Goal: Task Accomplishment & Management: Manage account settings

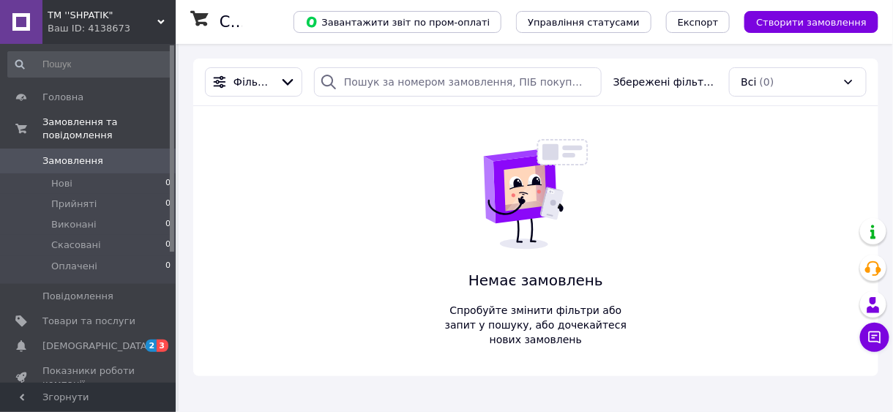
click at [103, 315] on span "Товари та послуги" at bounding box center [88, 321] width 93 height 13
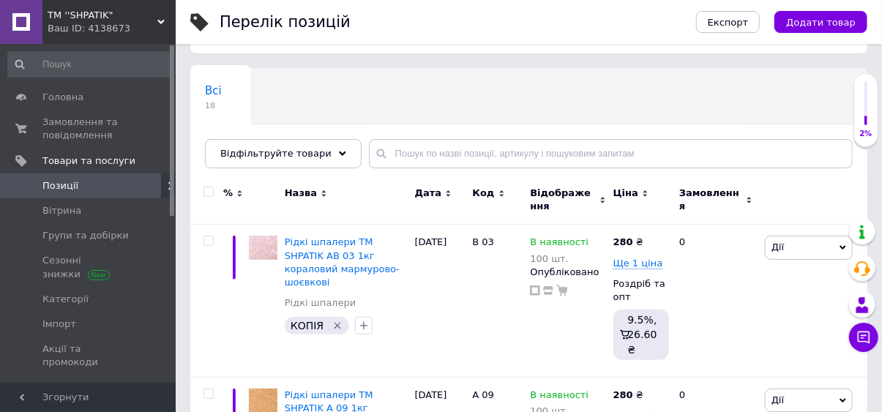
scroll to position [92, 0]
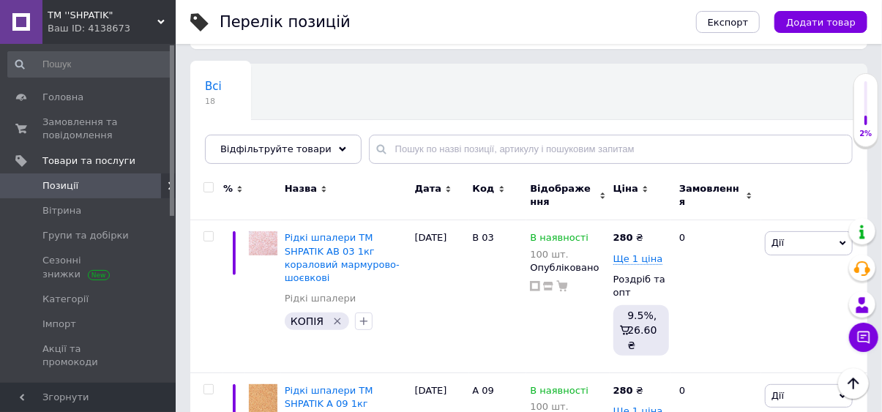
click at [346, 260] on span "Рідкі шпалери ТМ SHPATIK АВ 03 1кг кораловий мармурово-шоєвкові" at bounding box center [342, 257] width 115 height 51
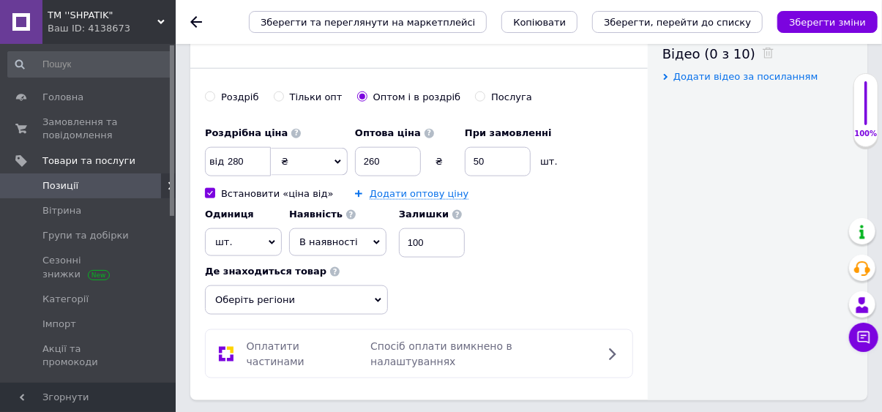
scroll to position [755, 0]
click at [229, 161] on input "280" at bounding box center [238, 162] width 66 height 29
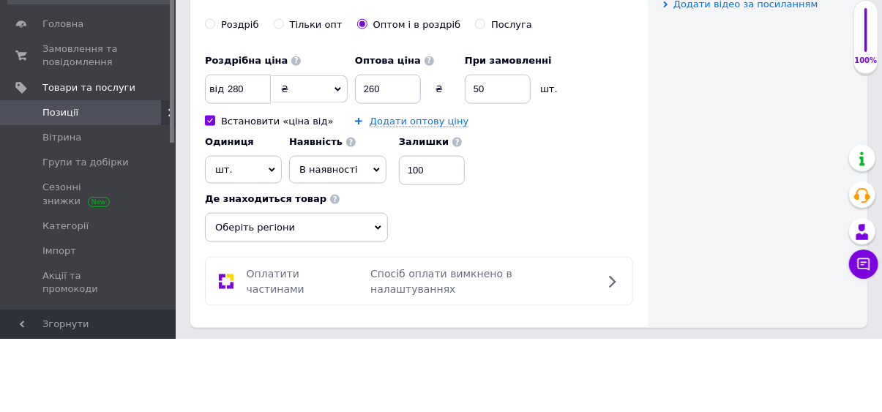
click at [220, 165] on span "від" at bounding box center [215, 162] width 18 height 15
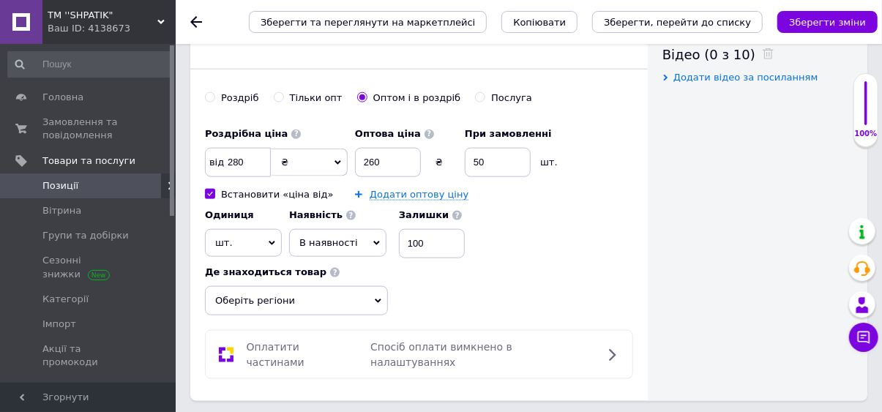
click at [338, 160] on icon at bounding box center [338, 162] width 7 height 4
click at [216, 164] on span "від" at bounding box center [215, 162] width 18 height 15
click at [256, 130] on b "Роздрібна ціна" at bounding box center [246, 133] width 83 height 11
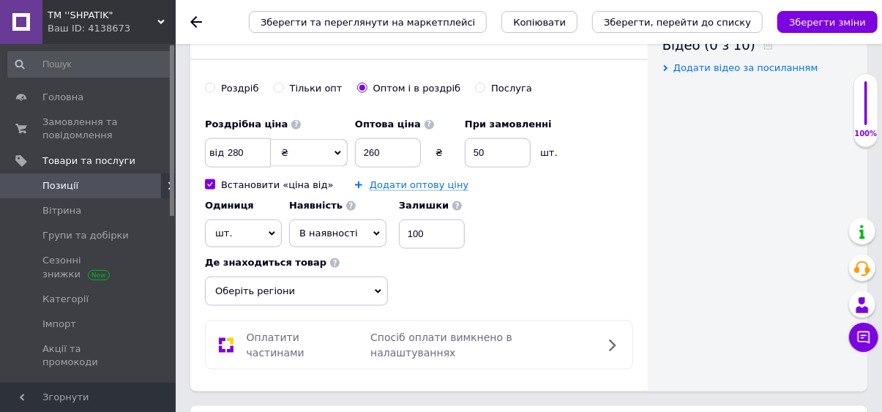
scroll to position [778, 0]
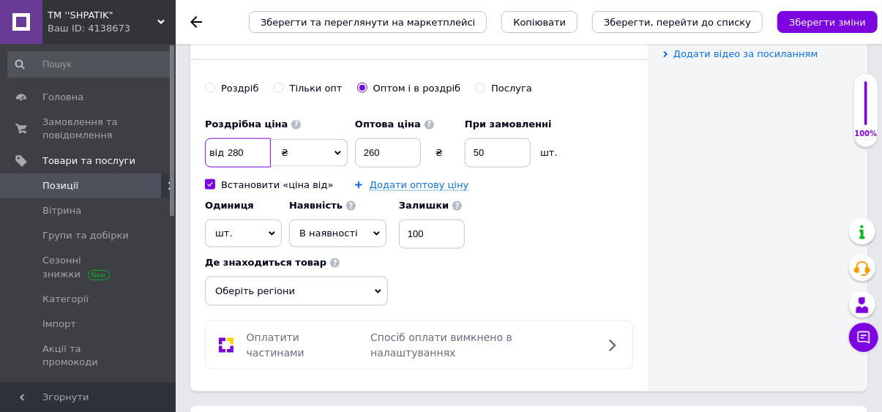
click at [244, 149] on input "280" at bounding box center [238, 152] width 66 height 29
checkbox input "true"
type input "28"
checkbox input "true"
type input "2"
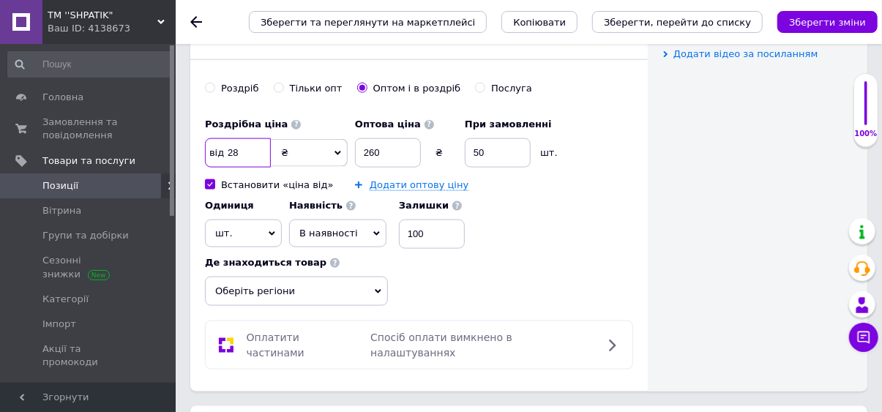
checkbox input "true"
type input "2"
checkbox input "true"
type input "26"
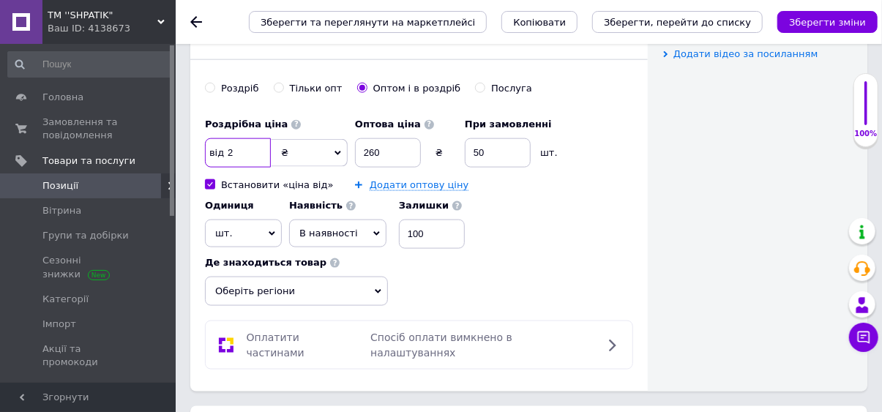
checkbox input "true"
type input "260"
checkbox input "true"
type input "26"
checkbox input "true"
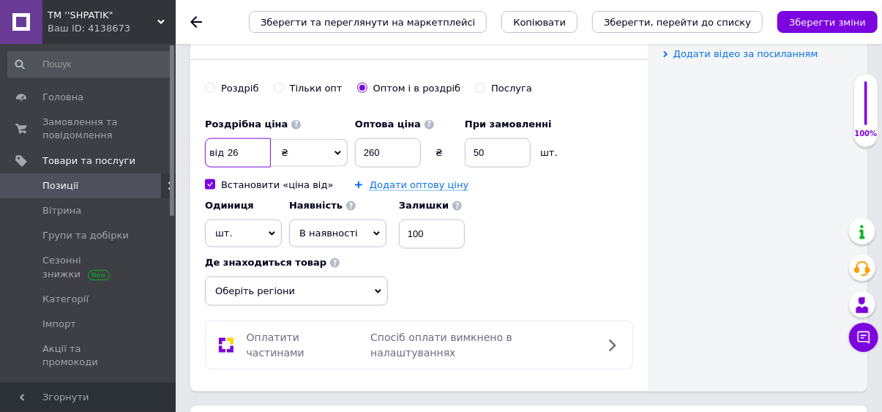
type input "2"
checkbox input "true"
type input "2"
checkbox input "true"
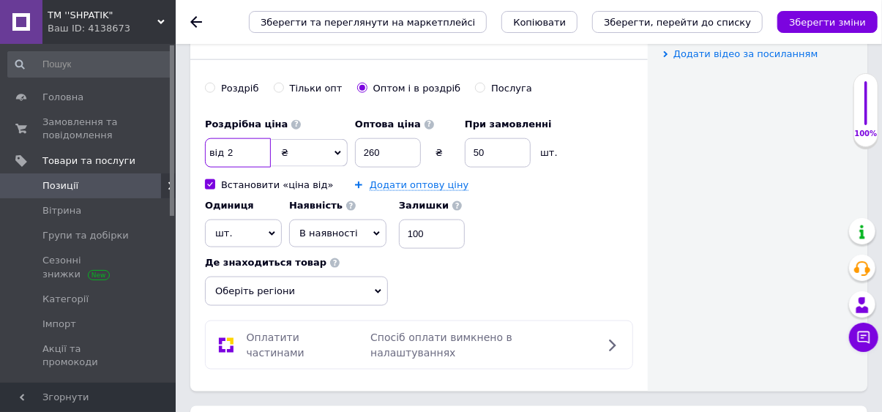
type input "28"
checkbox input "true"
type input "280"
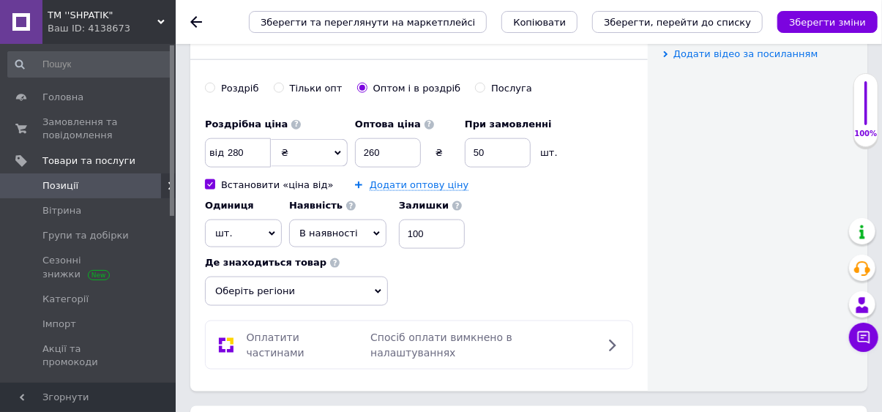
scroll to position [772, 0]
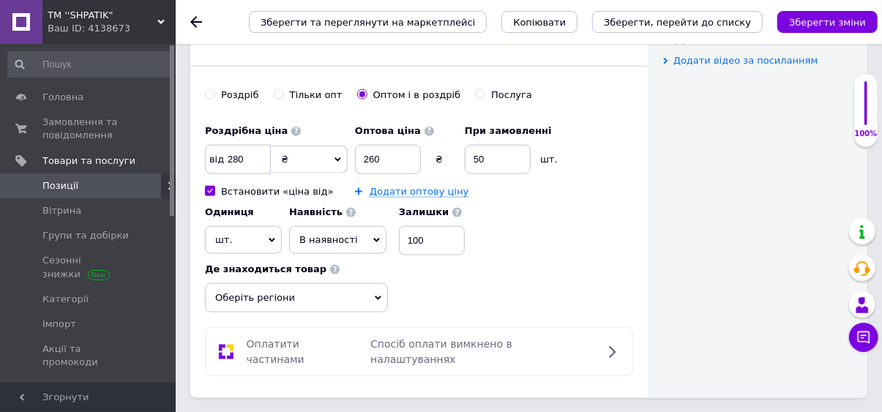
click at [818, 25] on icon "Зберегти зміни" at bounding box center [827, 22] width 77 height 11
click at [234, 157] on input "280" at bounding box center [238, 159] width 66 height 29
click at [218, 158] on span "від" at bounding box center [215, 159] width 18 height 15
click at [215, 156] on span "від" at bounding box center [215, 159] width 18 height 15
click at [218, 161] on span "від" at bounding box center [215, 159] width 18 height 15
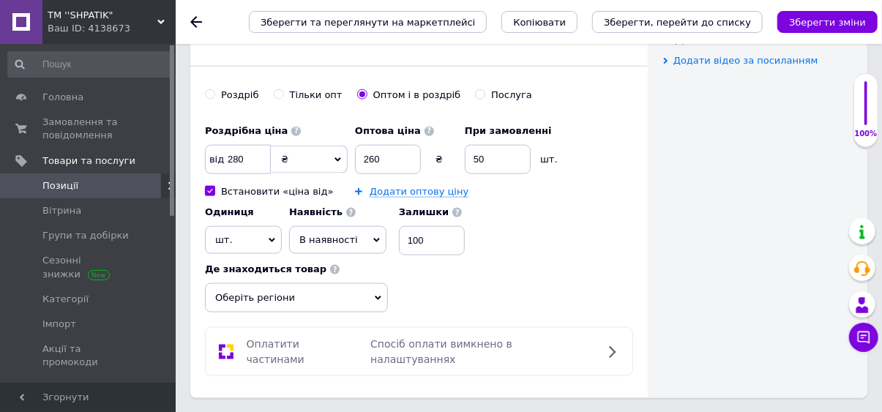
checkbox input "true"
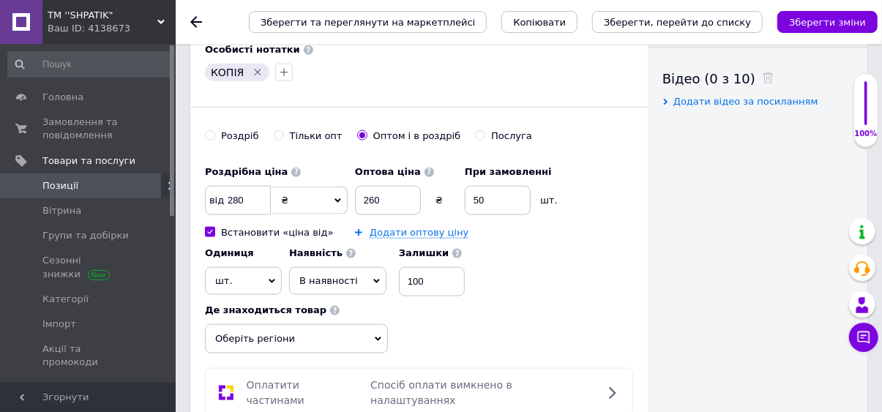
scroll to position [728, 0]
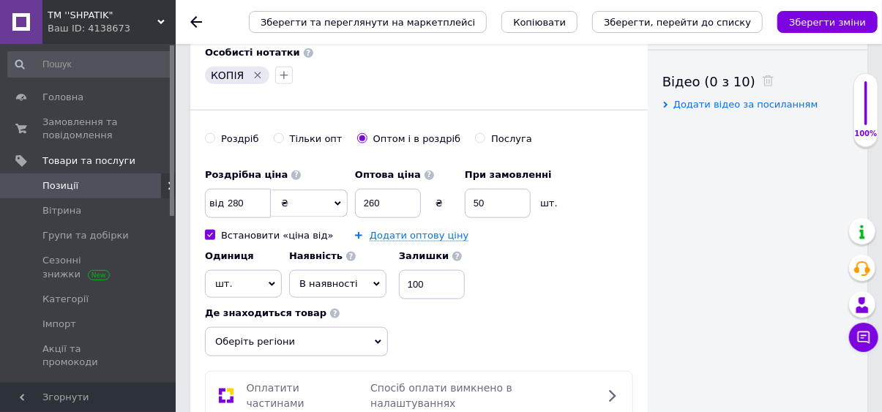
click at [209, 231] on input "Встановити «ціна від»" at bounding box center [210, 235] width 10 height 10
checkbox input "false"
click at [825, 23] on icon "Зберегти зміни" at bounding box center [827, 22] width 77 height 11
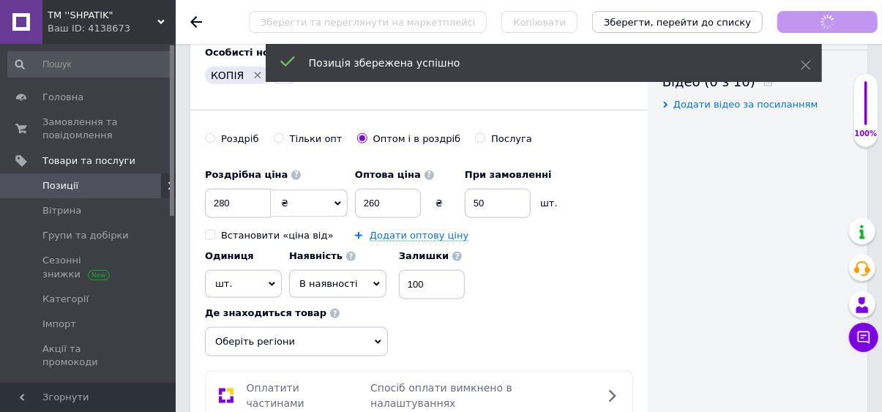
checkbox input "true"
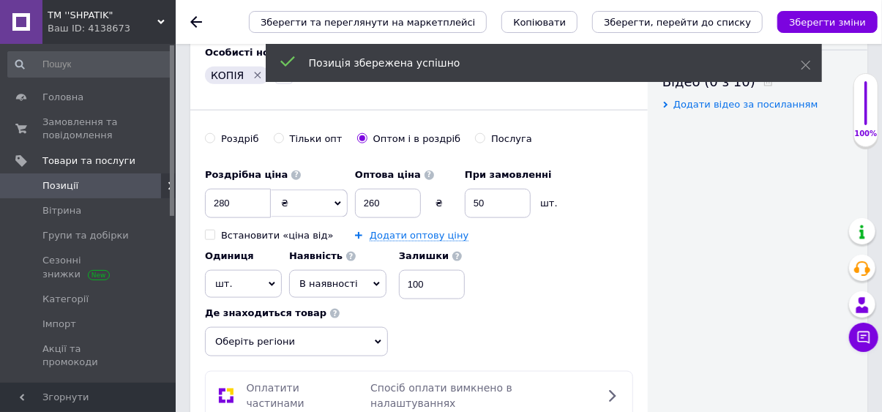
click at [105, 190] on span "Позиції" at bounding box center [88, 185] width 93 height 13
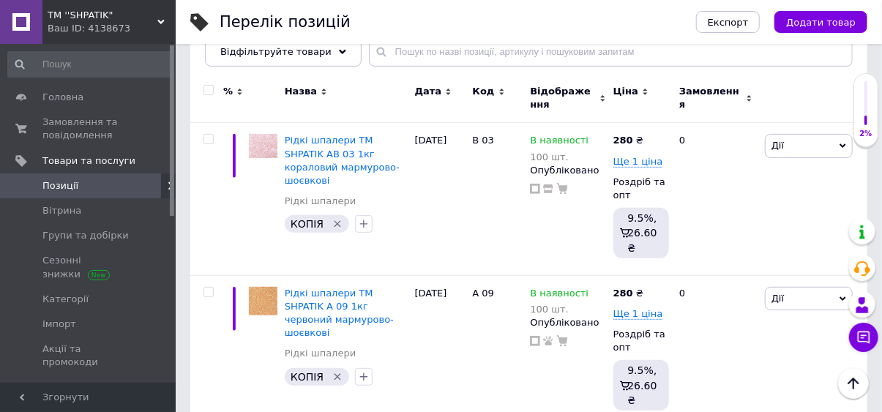
scroll to position [191, 0]
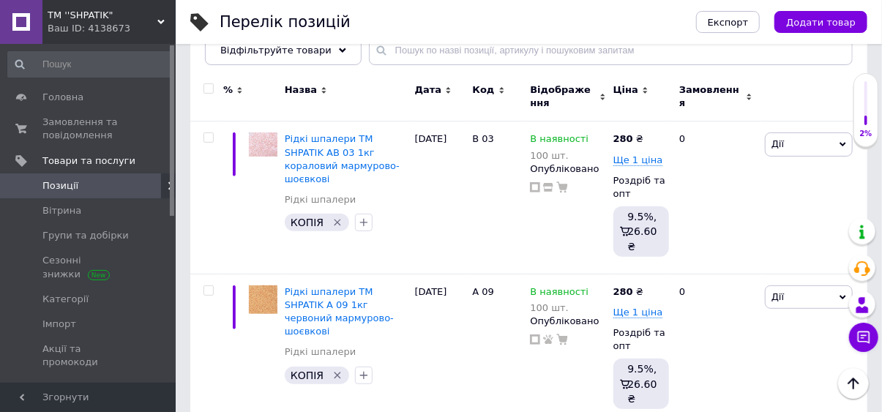
click at [350, 154] on span "Рідкі шпалери ТМ SHPATIK АВ 03 1кг кораловий мармурово-шоєвкові" at bounding box center [342, 158] width 115 height 51
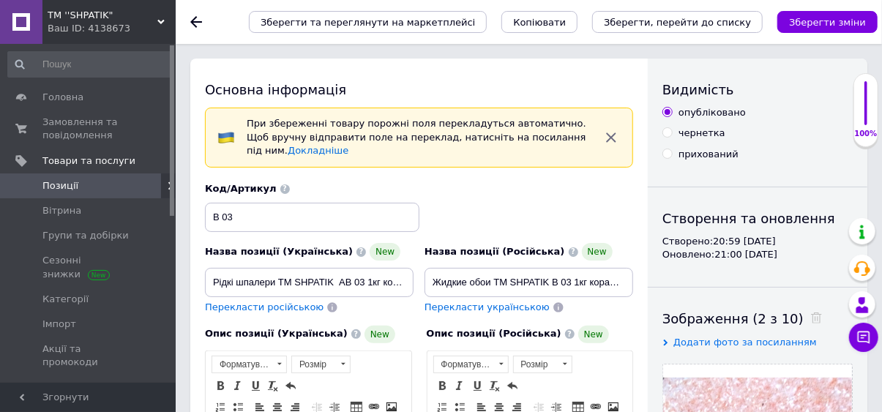
scroll to position [47, 0]
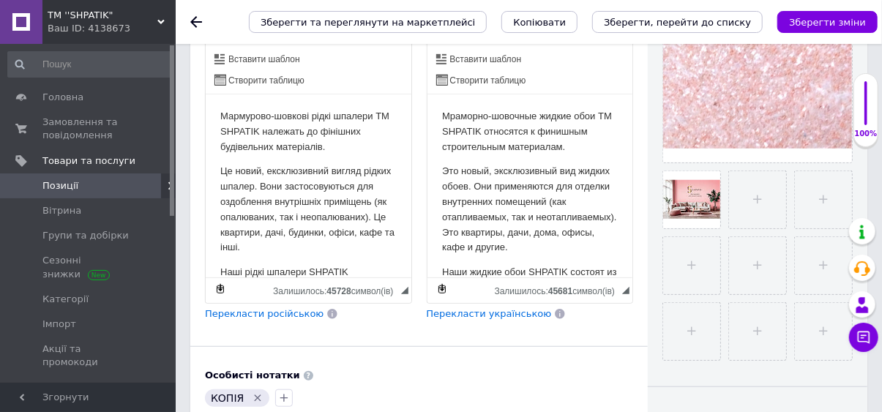
checkbox input "true"
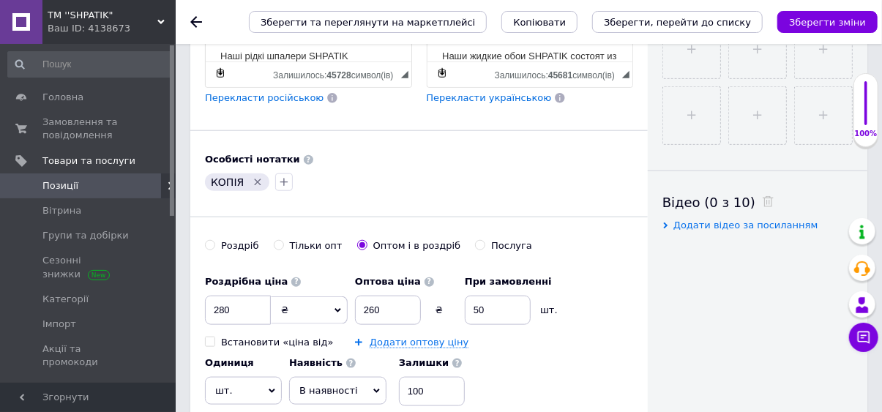
scroll to position [606, 0]
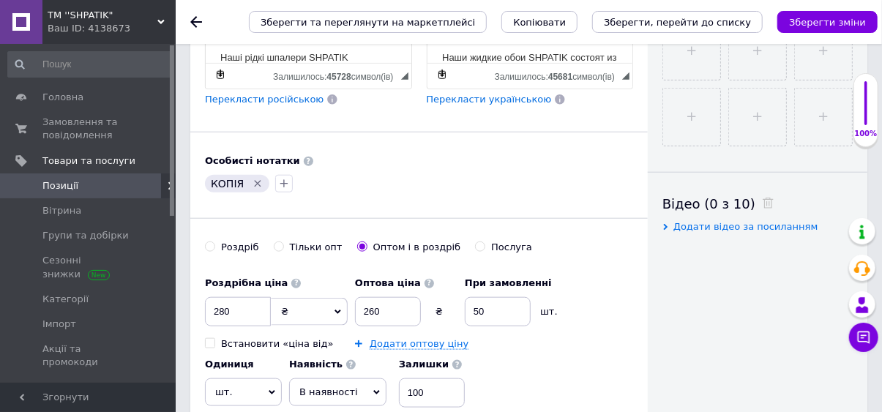
click at [118, 189] on span "Позиції" at bounding box center [88, 185] width 93 height 13
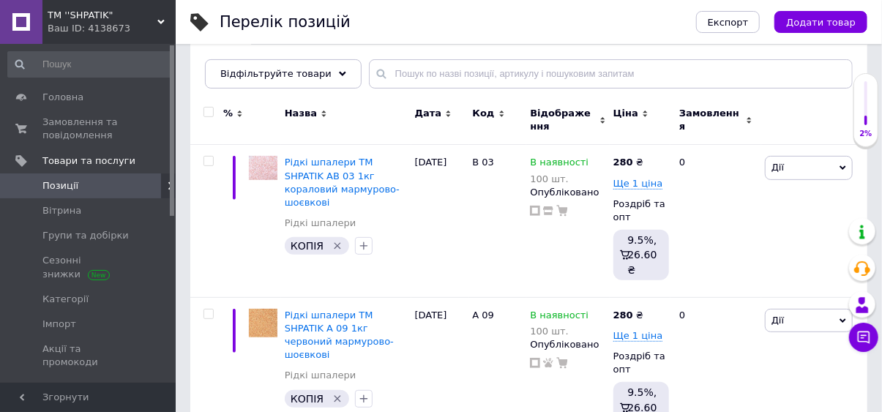
scroll to position [195, 0]
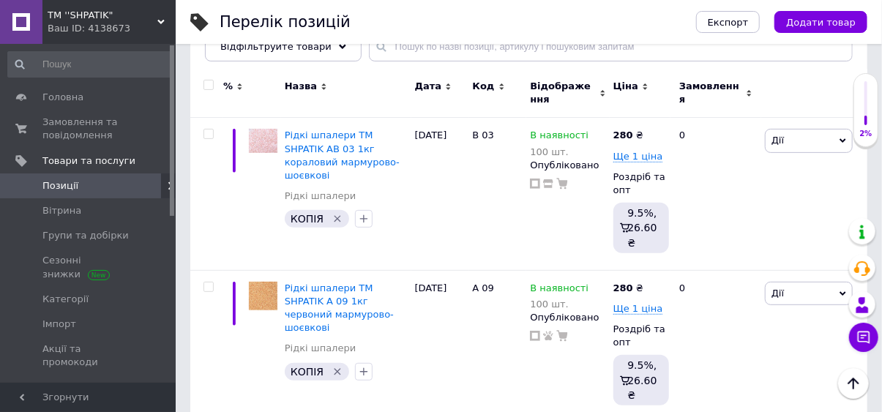
click at [351, 305] on span "Рідкі шпалери ТМ SHPATIK А 09 1кг червоний мармурово-шоєвкові" at bounding box center [339, 308] width 109 height 51
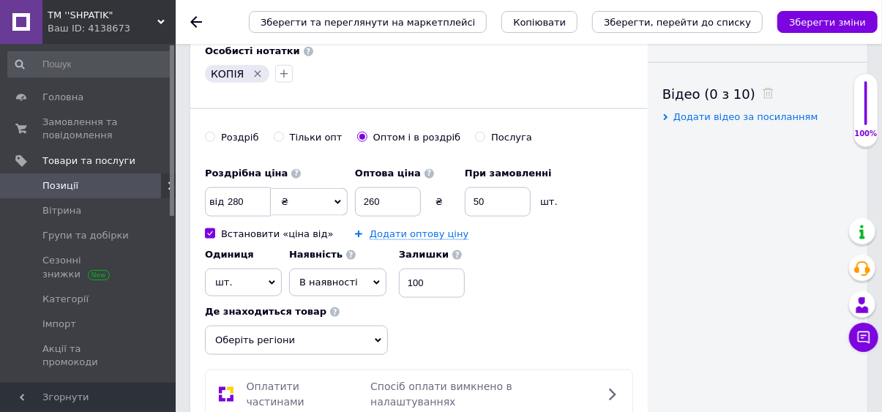
scroll to position [709, 0]
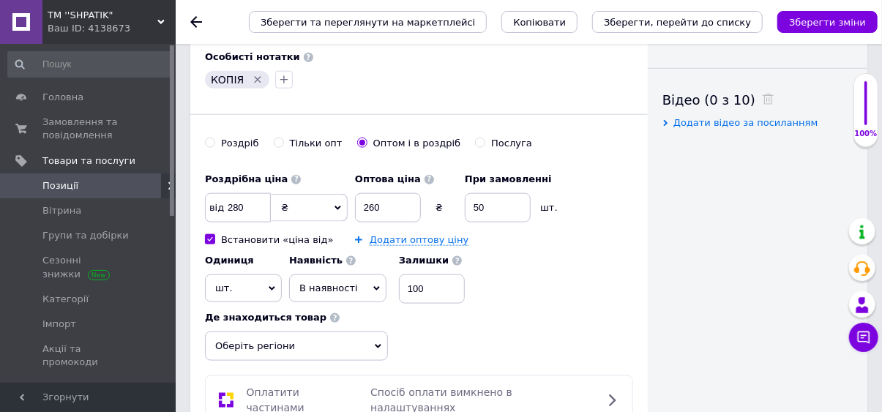
click at [212, 247] on div "Одиниця шт. Популярне комплект упаковка кв.м пара м кг пог.м послуга т а автоци…" at bounding box center [243, 275] width 77 height 56
checkbox input "true"
click at [211, 238] on input "Встановити «ціна від»" at bounding box center [210, 239] width 10 height 10
checkbox input "false"
click at [841, 29] on button "Зберегти зміни" at bounding box center [828, 22] width 100 height 22
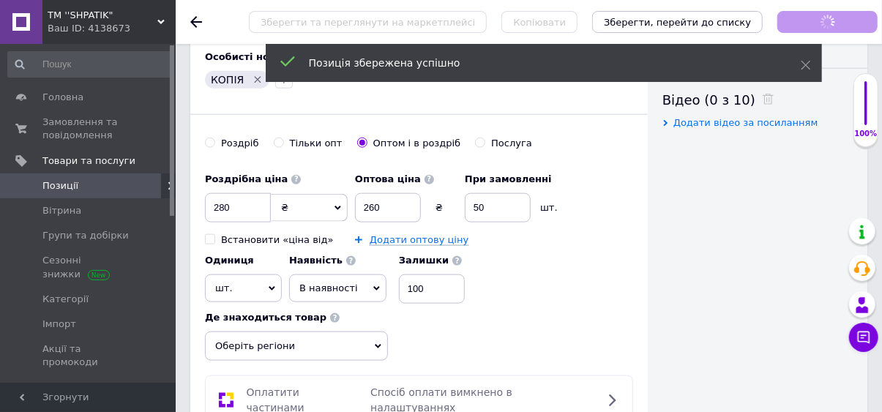
checkbox input "true"
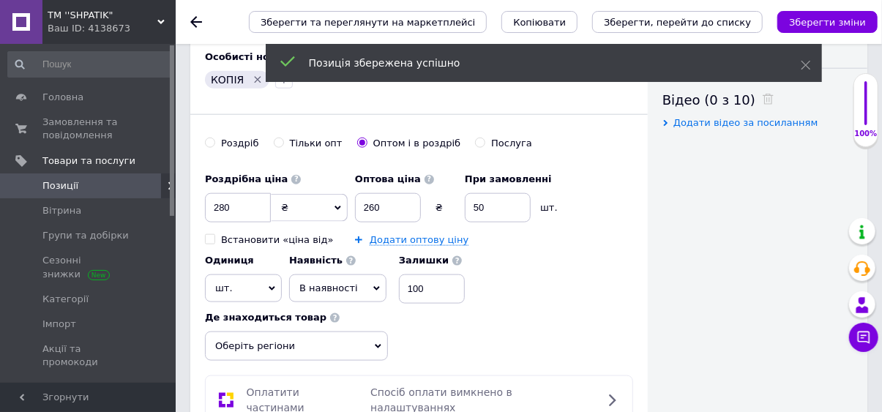
click at [119, 188] on span "Позиції" at bounding box center [88, 185] width 93 height 13
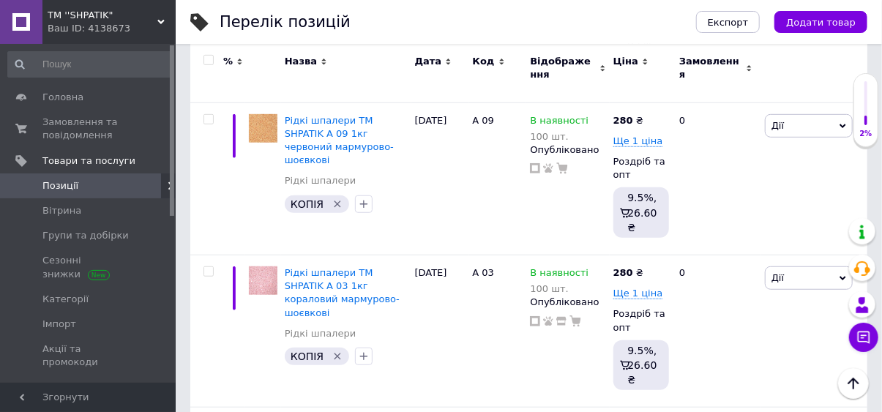
scroll to position [365, 0]
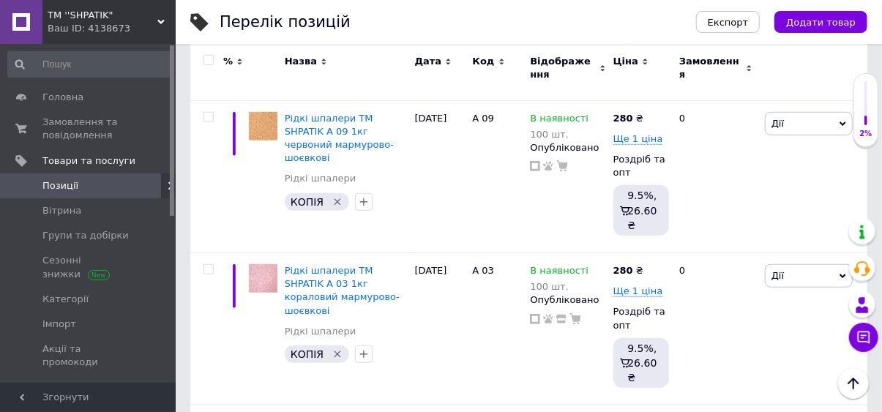
click at [354, 288] on span "Рідкі шпалери ТМ SHPATIK А 03 1кг кораловий мармурово-шоєвкові" at bounding box center [342, 290] width 115 height 51
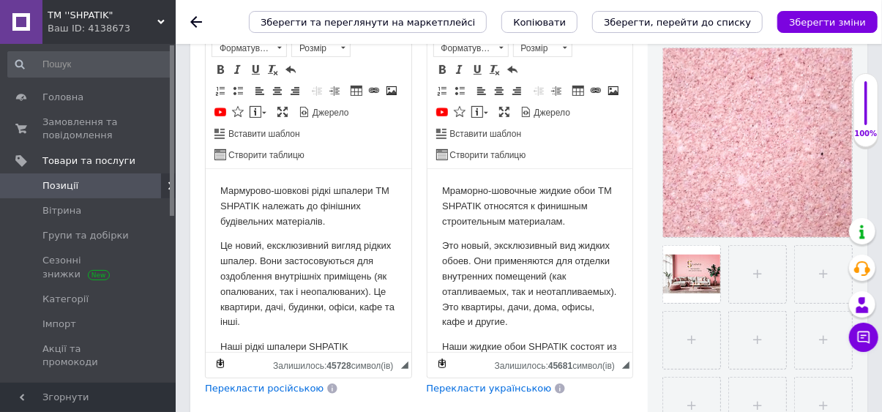
checkbox input "true"
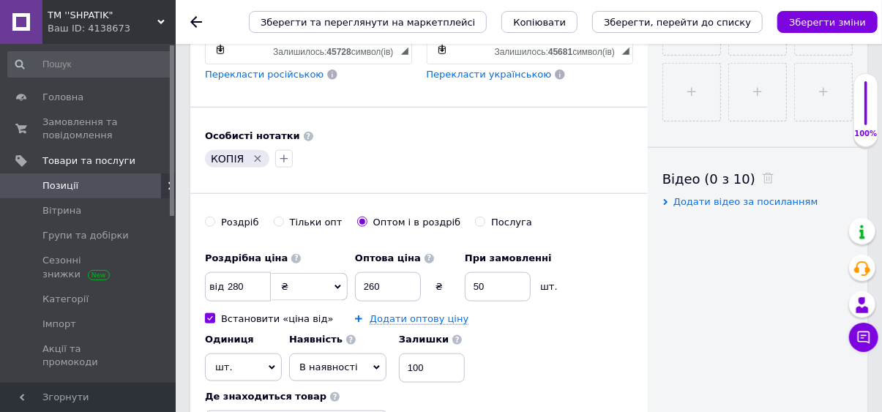
scroll to position [629, 0]
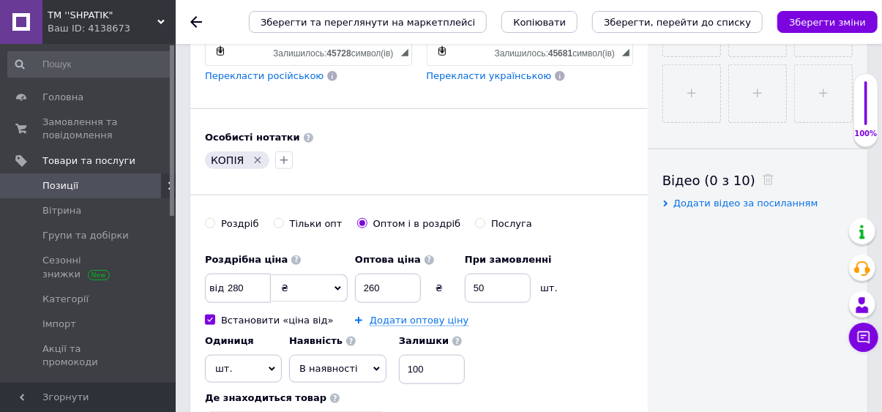
click at [209, 319] on input "Встановити «ціна від»" at bounding box center [210, 320] width 10 height 10
checkbox input "false"
click at [835, 30] on button "Зберегти зміни" at bounding box center [828, 22] width 100 height 22
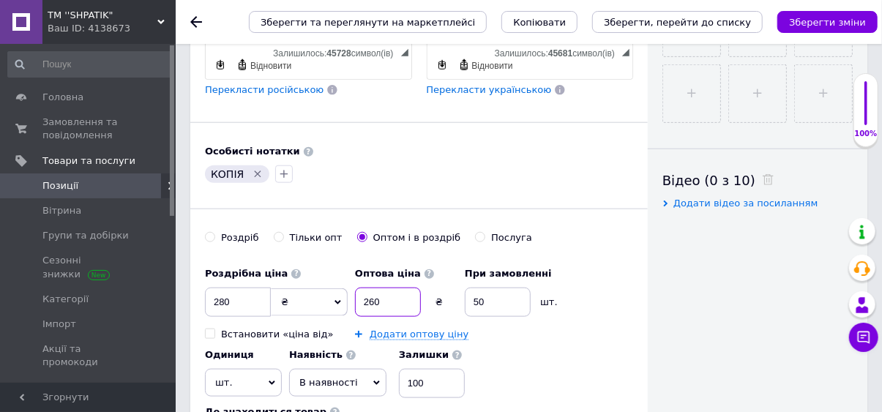
click at [376, 298] on input "260" at bounding box center [388, 302] width 66 height 29
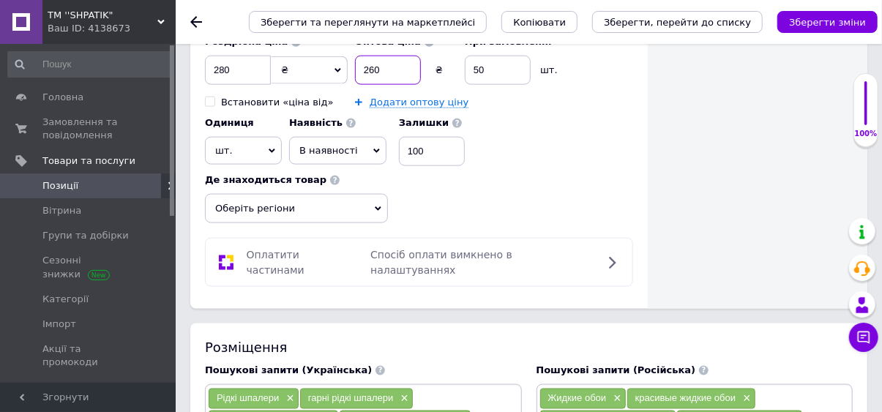
scroll to position [862, 0]
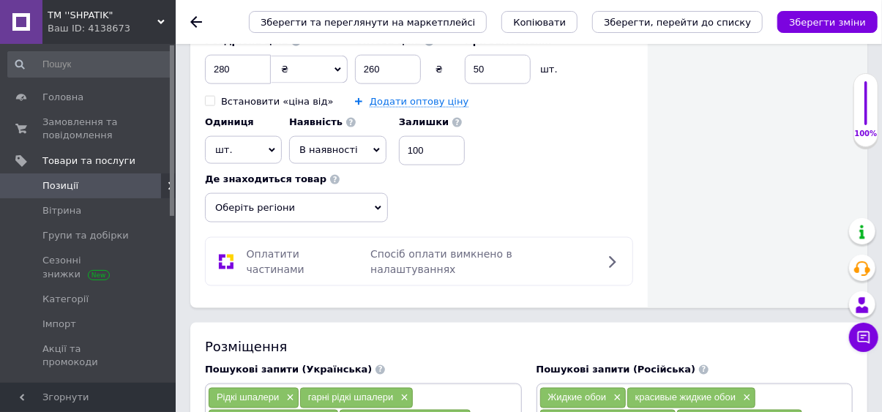
click at [827, 24] on icon "Зберегти зміни" at bounding box center [827, 22] width 77 height 11
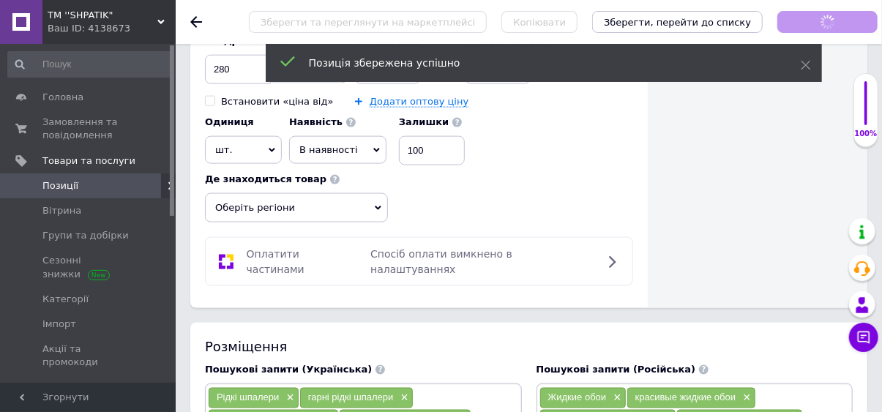
checkbox input "true"
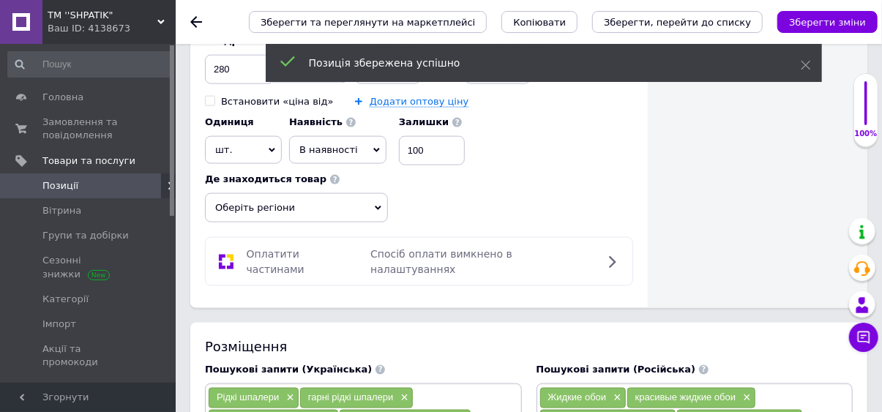
click at [111, 187] on span "Позиції" at bounding box center [88, 185] width 93 height 13
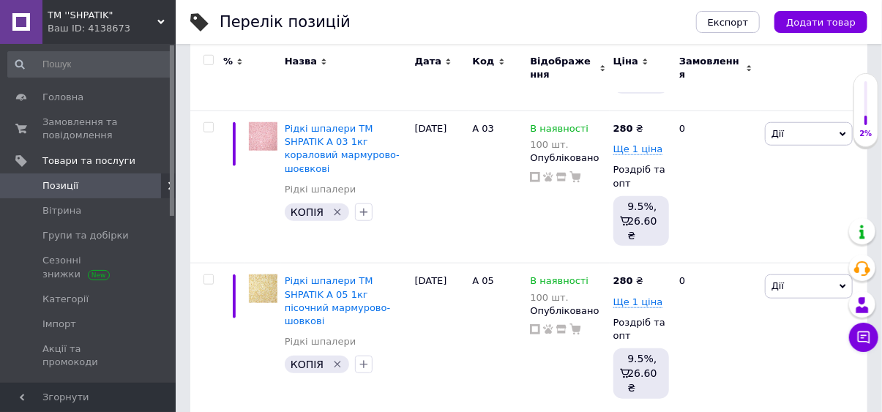
scroll to position [511, 0]
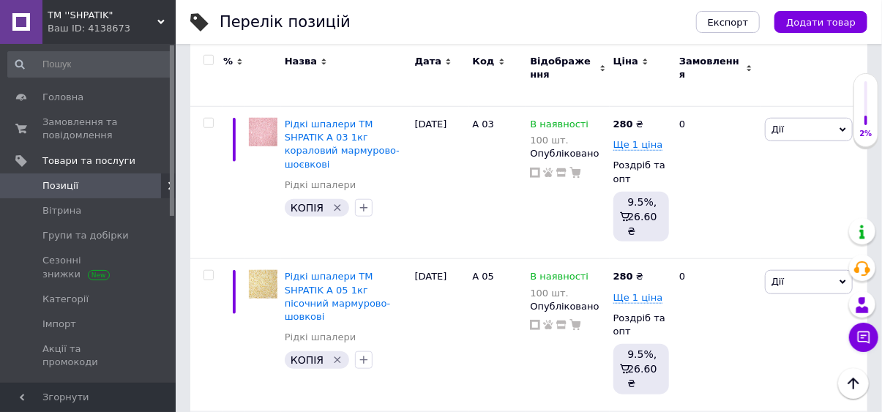
click at [348, 292] on span "Рідкі шпалери ТМ SHPATIK А 05 1кг пісочний мармурово-шовкові" at bounding box center [337, 296] width 105 height 51
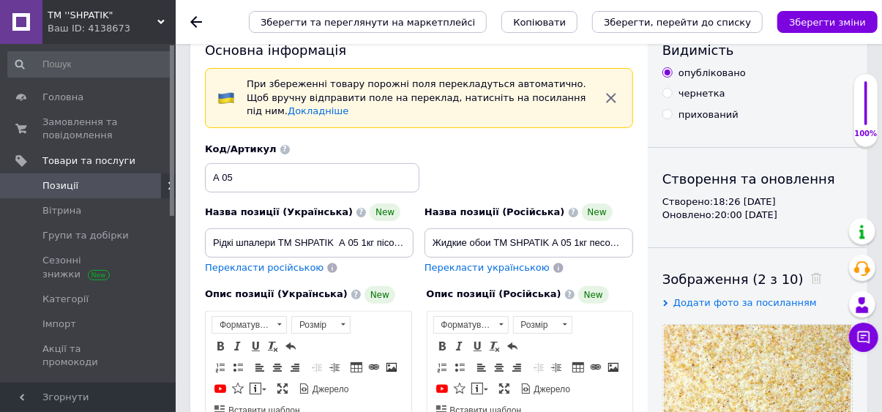
scroll to position [111, 0]
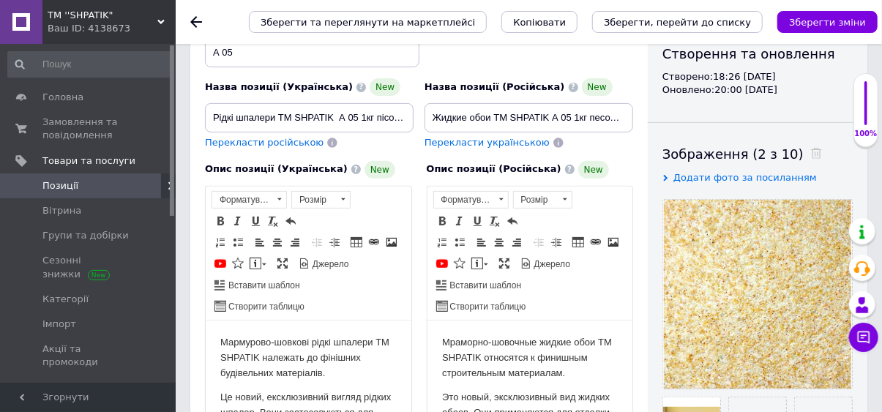
checkbox input "true"
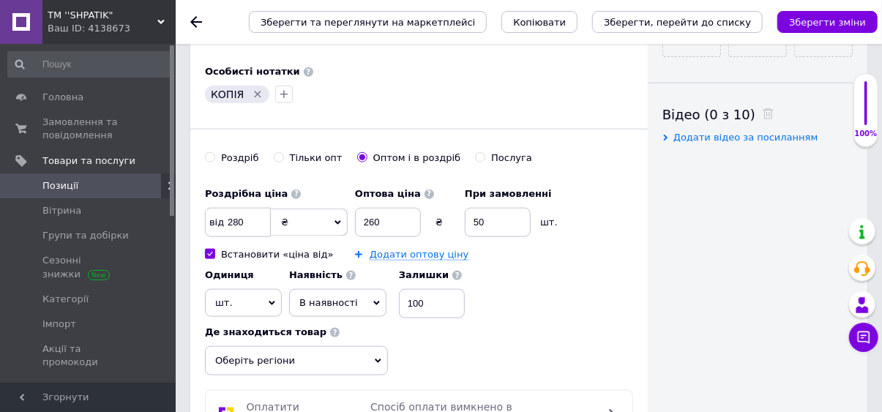
scroll to position [696, 0]
click at [209, 253] on input "Встановити «ціна від»" at bounding box center [210, 253] width 10 height 10
checkbox input "false"
click at [836, 21] on icon "Зберегти зміни" at bounding box center [827, 22] width 77 height 11
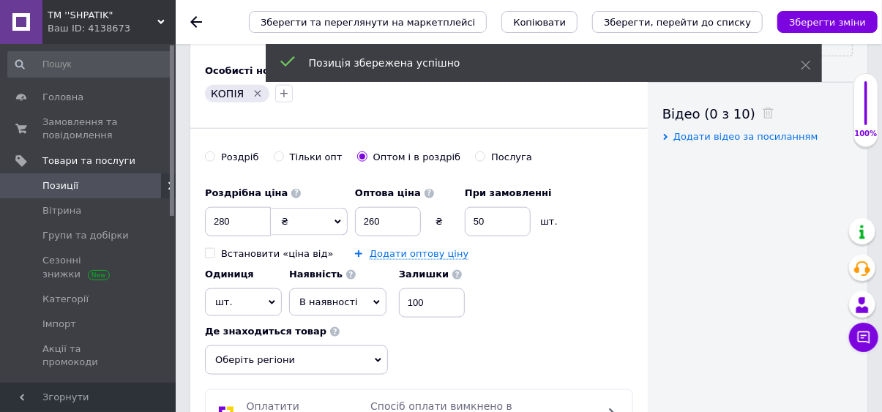
checkbox input "true"
click at [116, 189] on span "Позиції" at bounding box center [88, 185] width 93 height 13
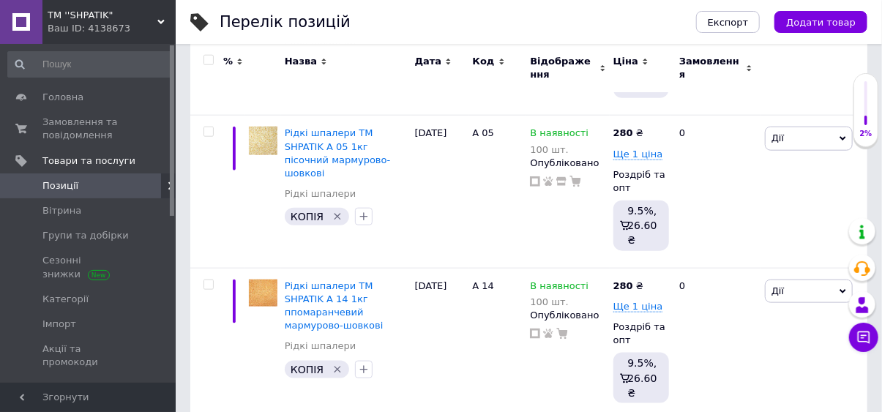
scroll to position [658, 0]
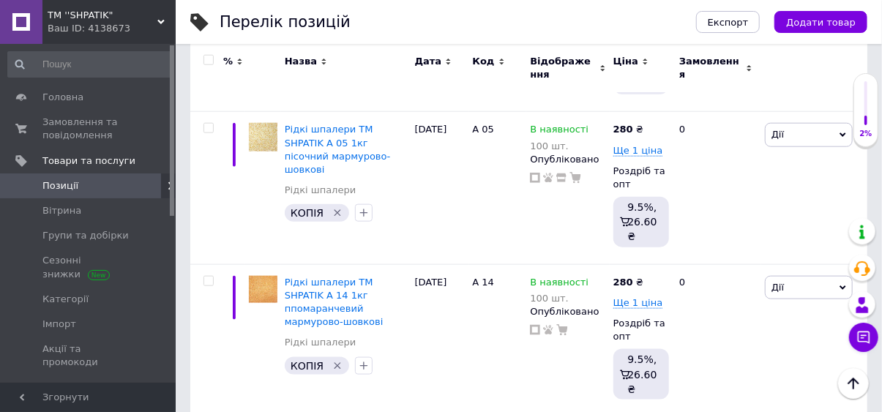
click at [362, 300] on span "Рідкі шпалери ТМ SHPATIK А 14 1кг ппомаранчевий мармурово-шовкові" at bounding box center [334, 302] width 99 height 51
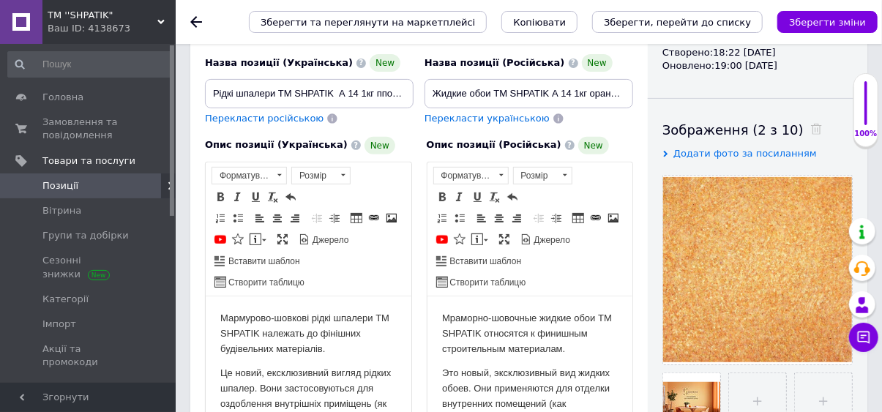
checkbox input "true"
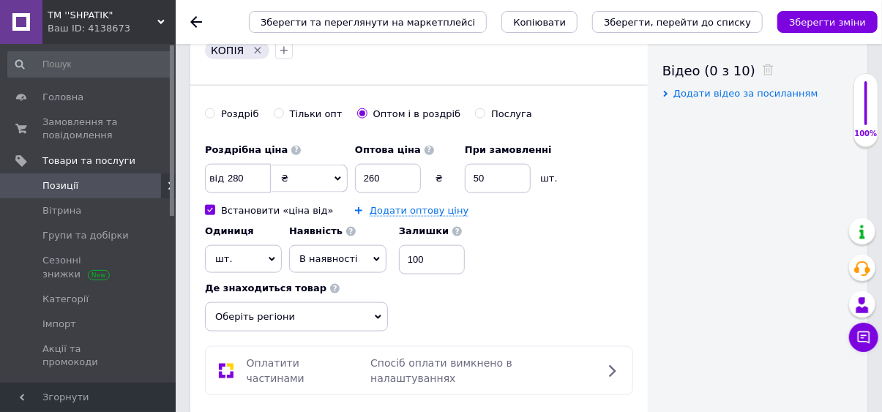
scroll to position [738, 0]
click at [206, 210] on input "Встановити «ціна від»" at bounding box center [210, 211] width 10 height 10
checkbox input "false"
click at [835, 23] on icon "Зберегти зміни" at bounding box center [827, 22] width 77 height 11
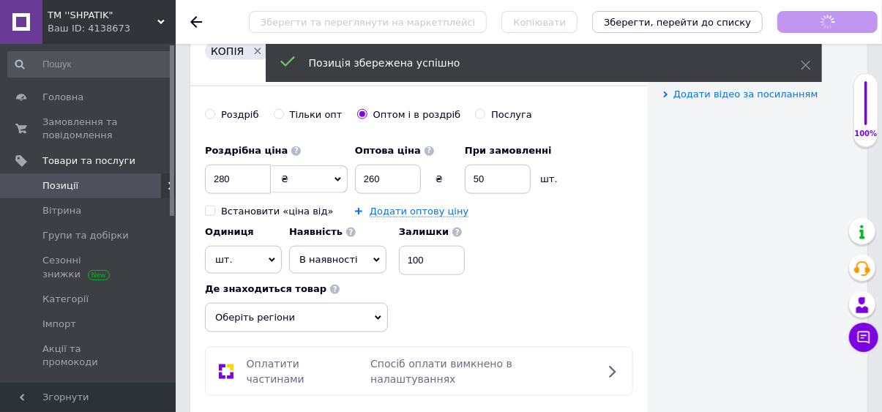
checkbox input "true"
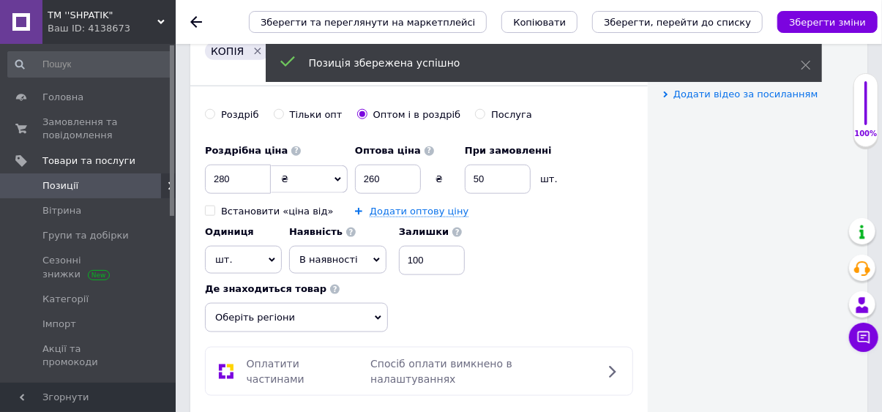
click at [112, 191] on span "Позиції" at bounding box center [88, 185] width 93 height 13
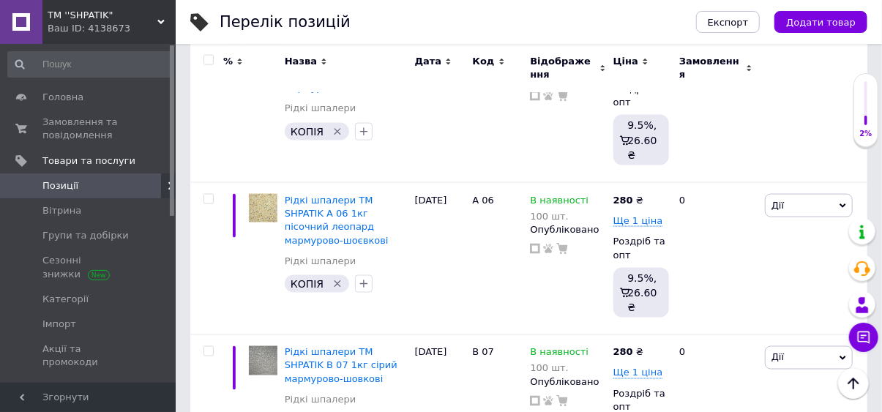
scroll to position [899, 0]
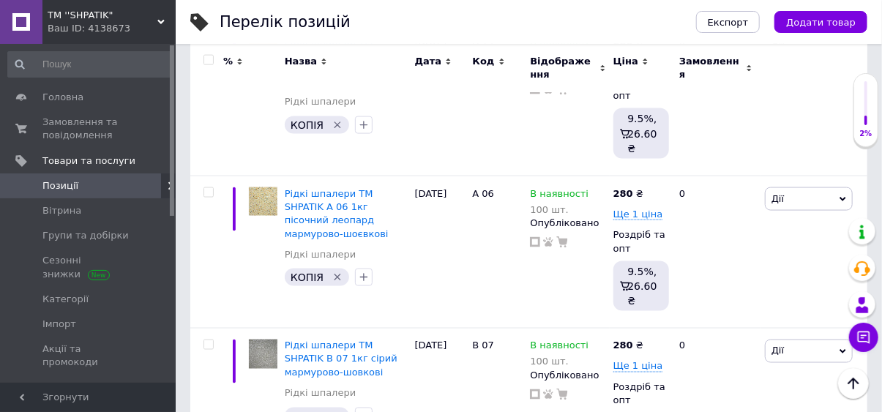
click at [353, 211] on span "Рідкі шпалери ТМ SHPATIK А 06 1кг пісочний леопард мармурово-шоєвкові" at bounding box center [337, 213] width 104 height 51
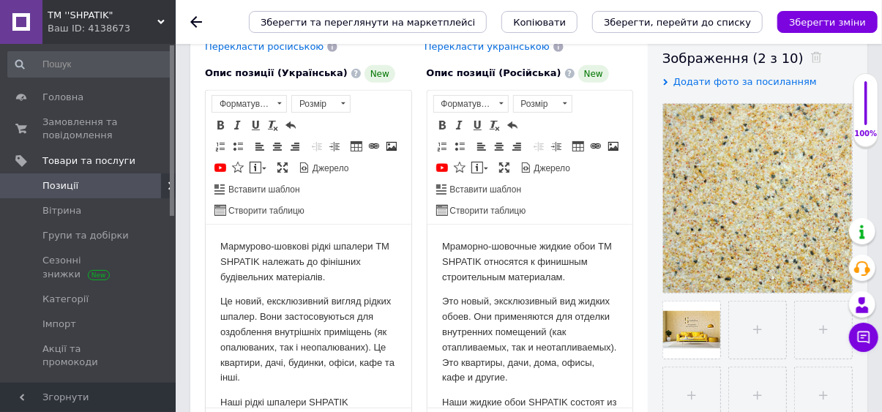
checkbox input "true"
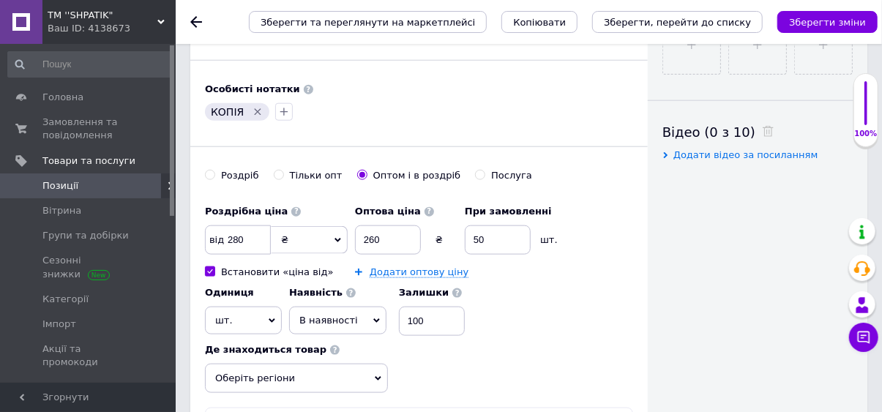
scroll to position [682, 0]
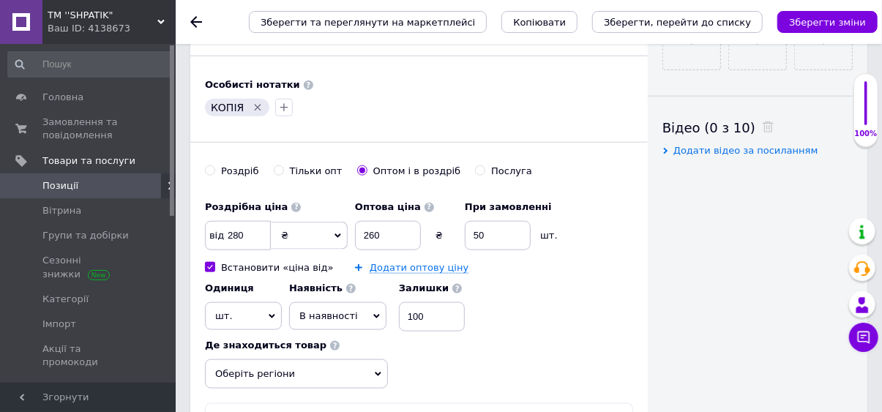
click at [212, 265] on input "Встановити «ціна від»" at bounding box center [210, 267] width 10 height 10
checkbox input "false"
click at [830, 22] on icon "Зберегти зміни" at bounding box center [827, 22] width 77 height 11
click at [272, 313] on icon at bounding box center [272, 316] width 7 height 7
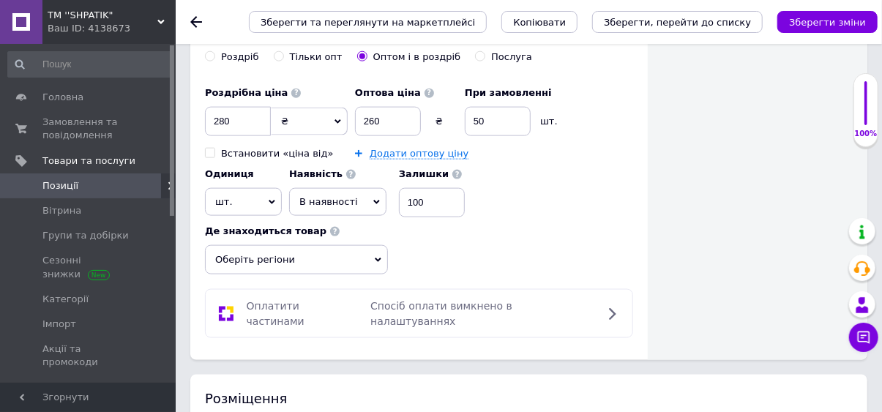
scroll to position [808, 0]
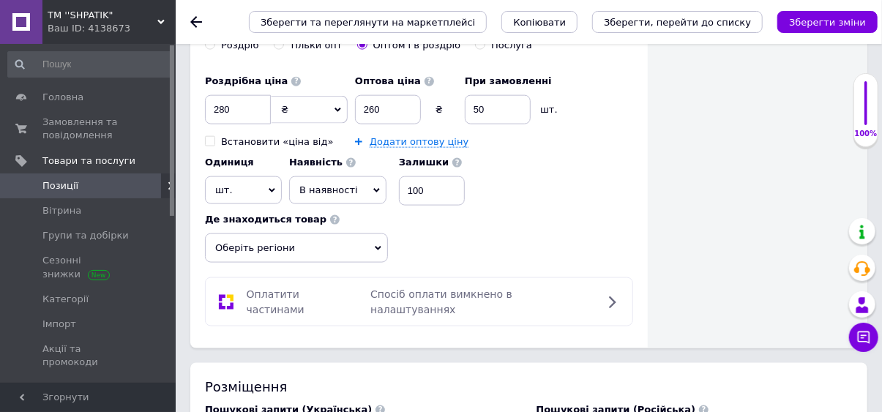
click at [267, 192] on span "шт." at bounding box center [243, 190] width 77 height 28
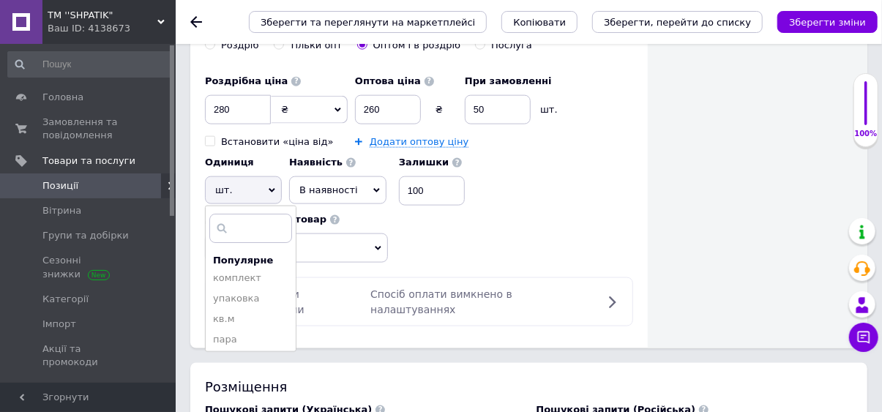
click at [242, 301] on li "упаковка" at bounding box center [251, 298] width 90 height 21
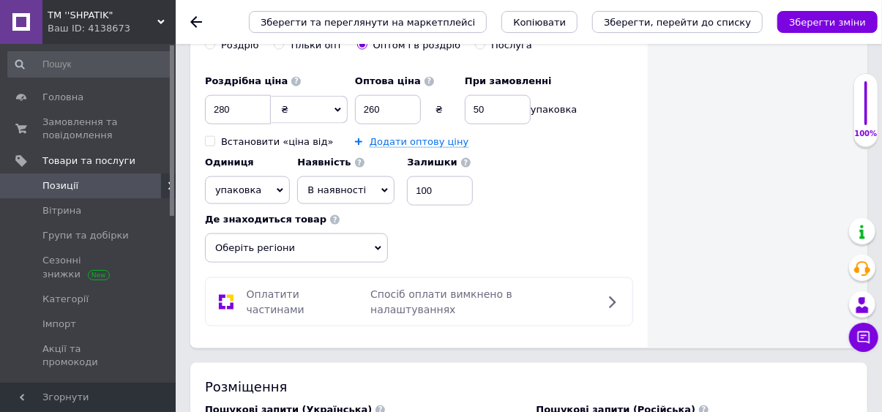
click at [826, 29] on button "Зберегти зміни" at bounding box center [828, 22] width 100 height 22
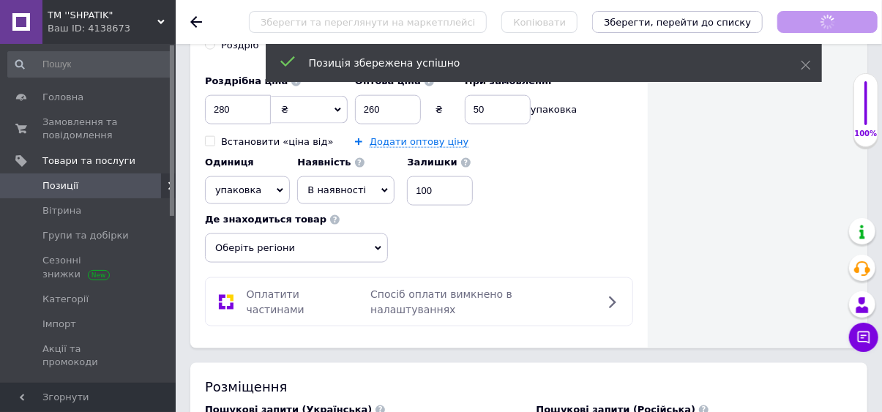
checkbox input "true"
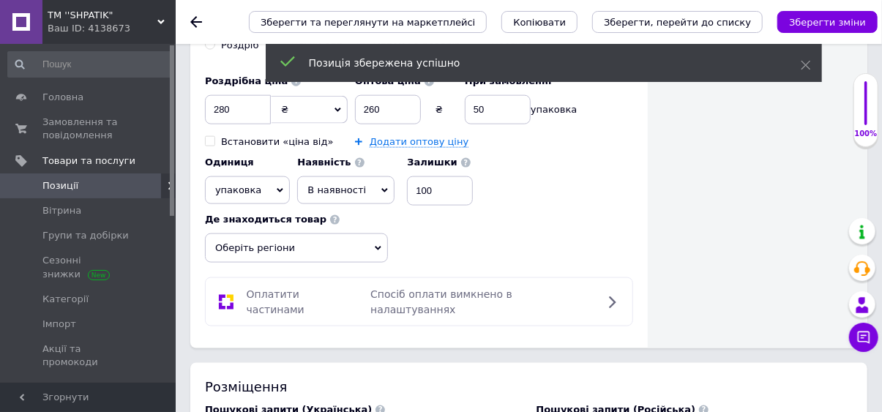
click at [117, 185] on span "Позиції" at bounding box center [88, 185] width 93 height 13
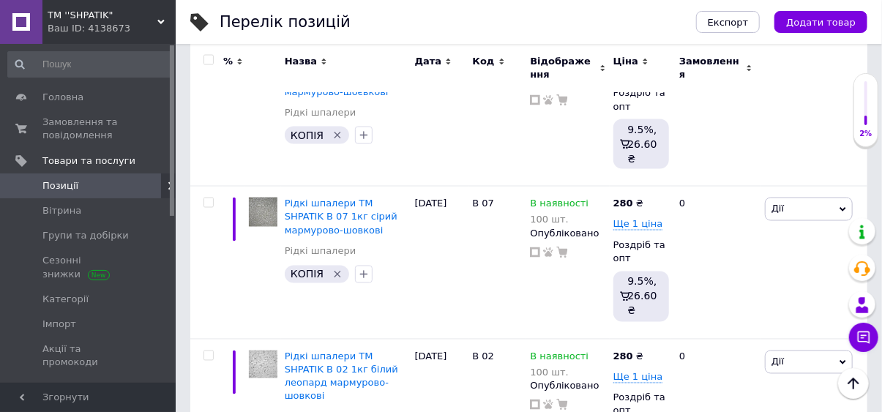
scroll to position [1043, 0]
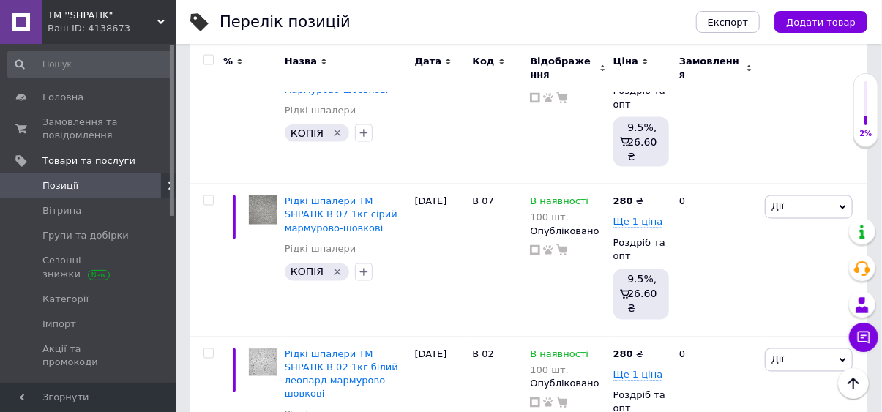
click at [349, 215] on span "Рідкі шпалери ТМ SHPATIK В 07 1кг сірий мармурово-шовкові" at bounding box center [341, 214] width 113 height 37
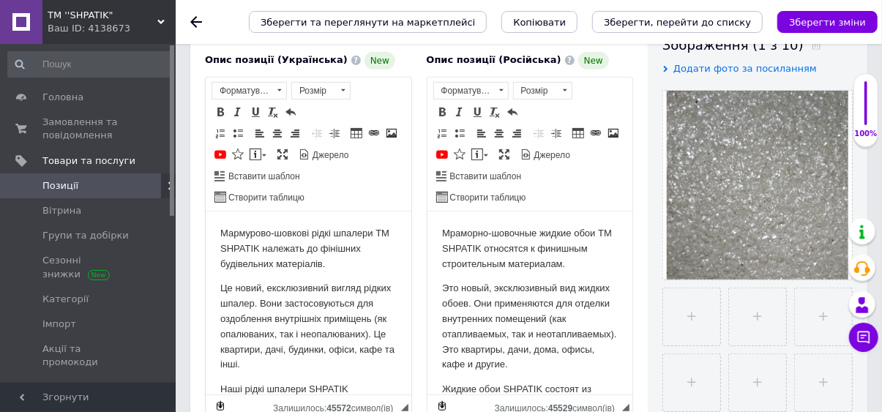
checkbox input "true"
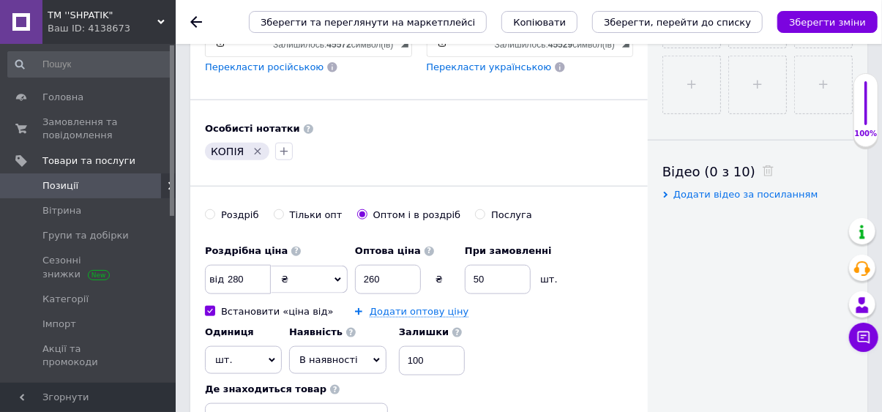
scroll to position [640, 0]
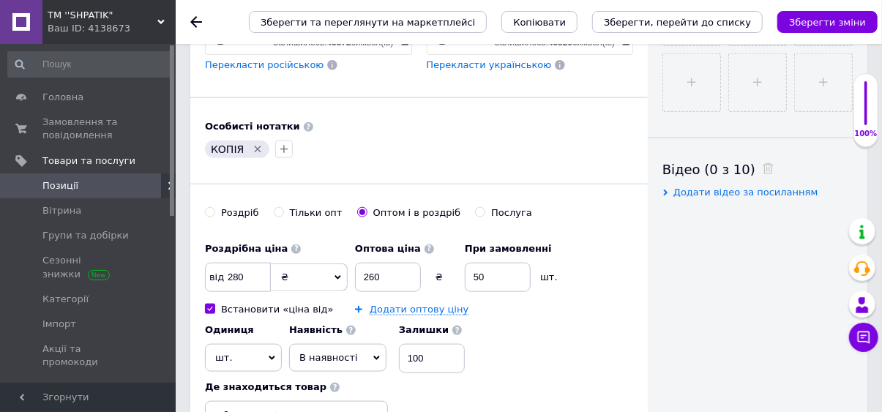
click at [210, 308] on input "Встановити «ціна від»" at bounding box center [210, 309] width 10 height 10
checkbox input "false"
click at [272, 355] on icon at bounding box center [272, 358] width 7 height 7
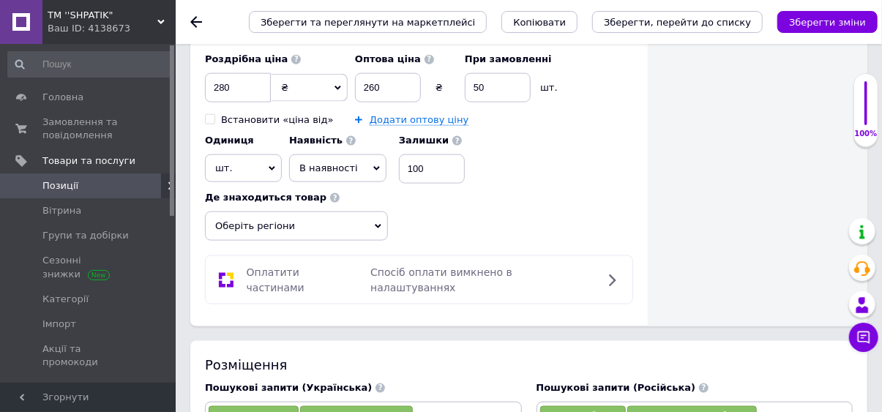
scroll to position [831, 0]
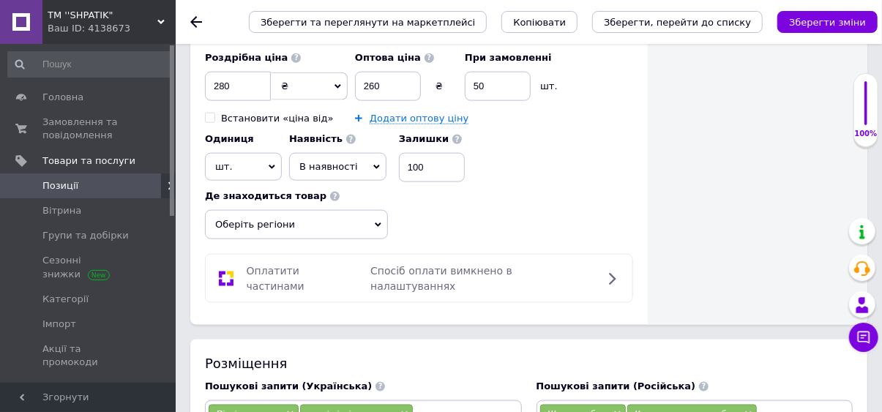
click at [270, 165] on icon at bounding box center [272, 167] width 7 height 7
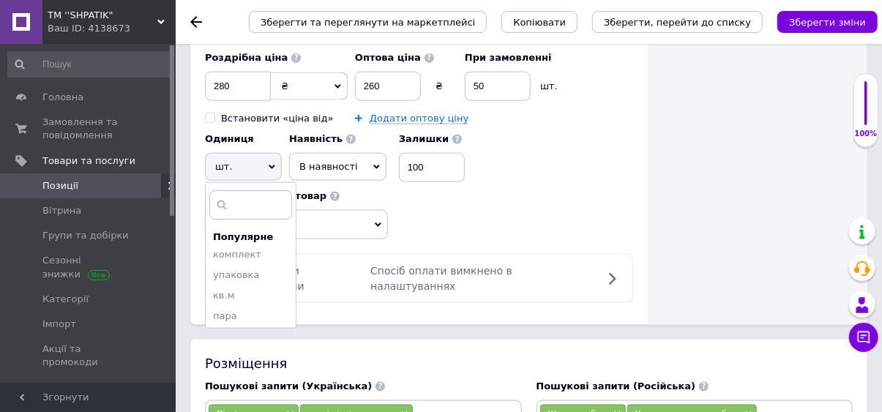
click at [242, 275] on li "упаковка" at bounding box center [251, 275] width 90 height 21
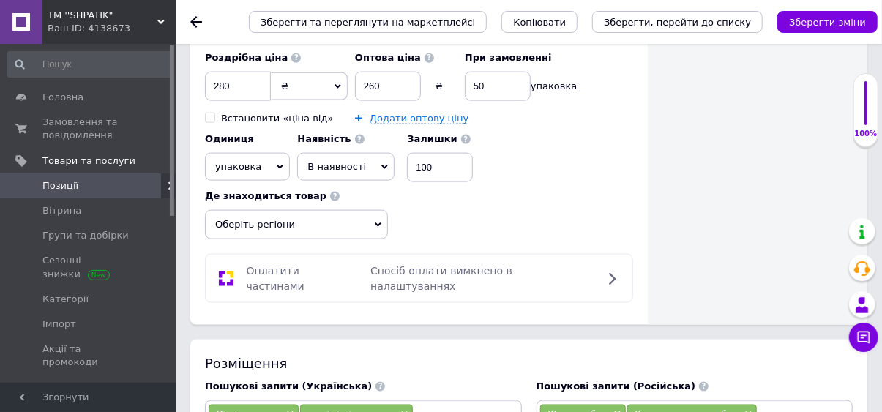
click at [828, 25] on icon "Зберегти зміни" at bounding box center [827, 22] width 77 height 11
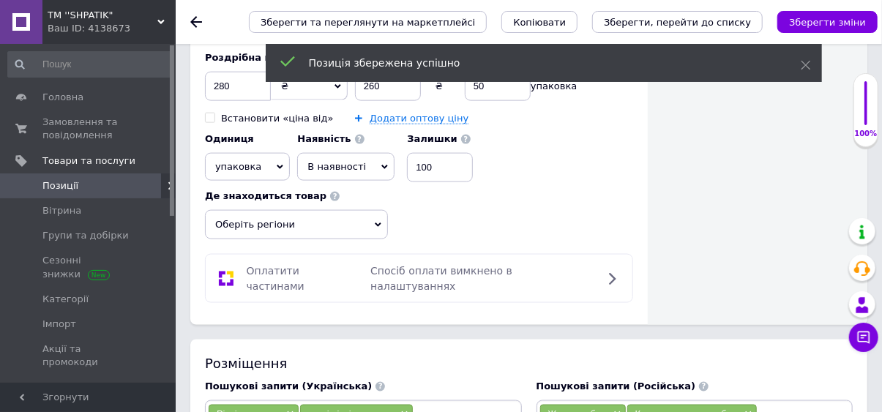
checkbox input "true"
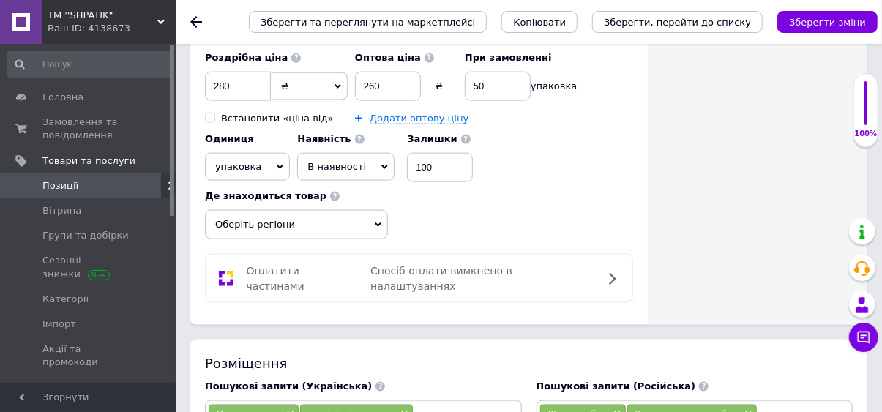
click at [114, 190] on span "Позиції" at bounding box center [88, 185] width 93 height 13
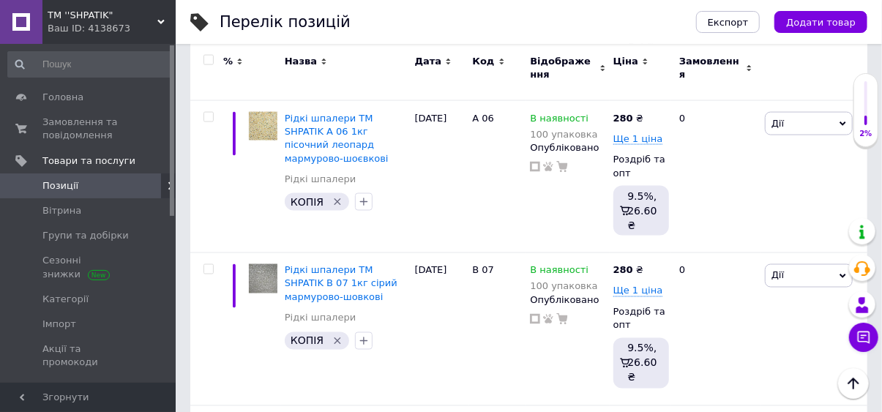
scroll to position [976, 0]
click at [360, 283] on span "Рідкі шпалери ТМ SHPATIK В 07 1кг сірий мармурово-шовкові" at bounding box center [341, 282] width 113 height 37
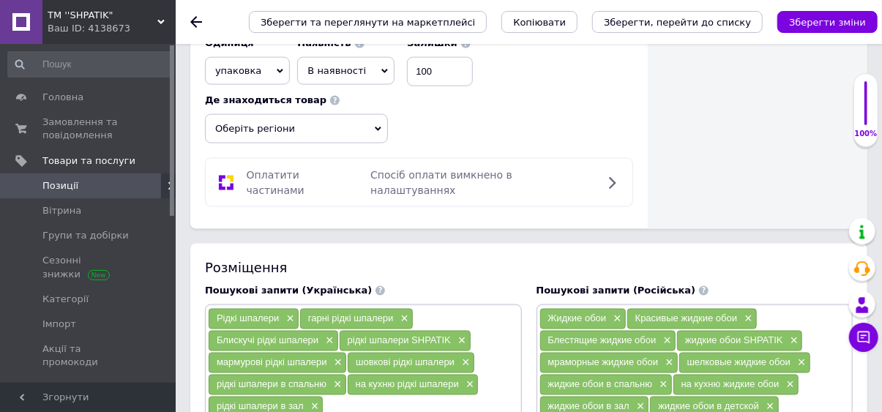
scroll to position [931, 0]
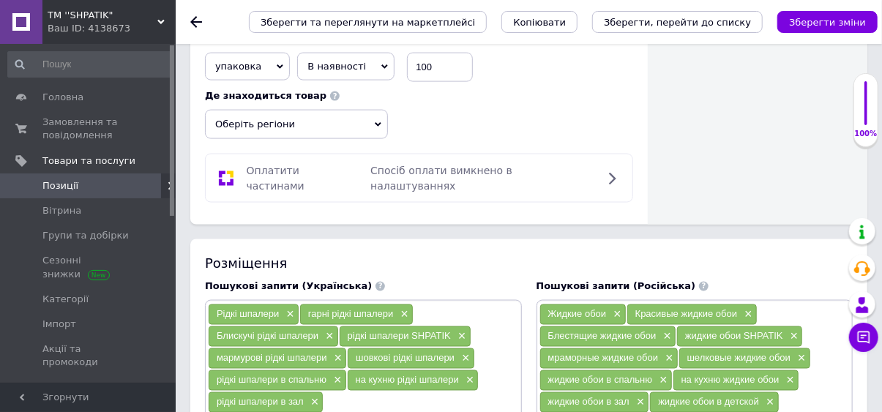
click at [822, 23] on icon "Зберегти зміни" at bounding box center [827, 22] width 77 height 11
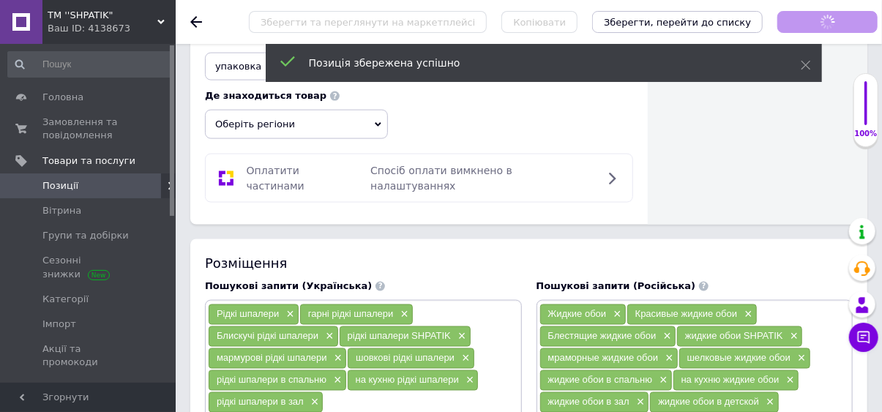
checkbox input "true"
click at [110, 187] on span "Позиції" at bounding box center [88, 185] width 93 height 13
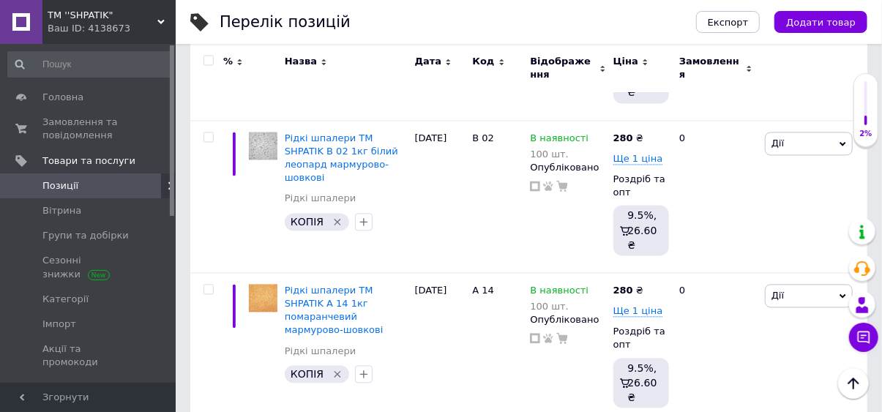
scroll to position [1261, 0]
click at [363, 153] on span "Рідкі шпалери ТМ SHPATIK В 02 1кг білий леопард мармурово-шовкові" at bounding box center [341, 157] width 113 height 51
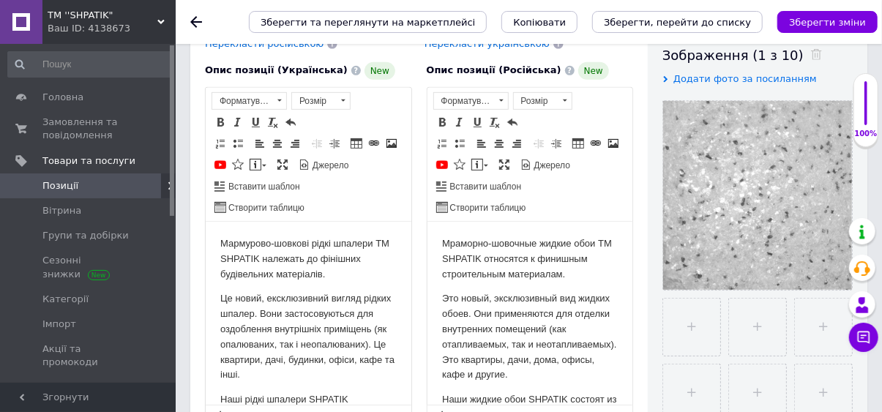
checkbox input "true"
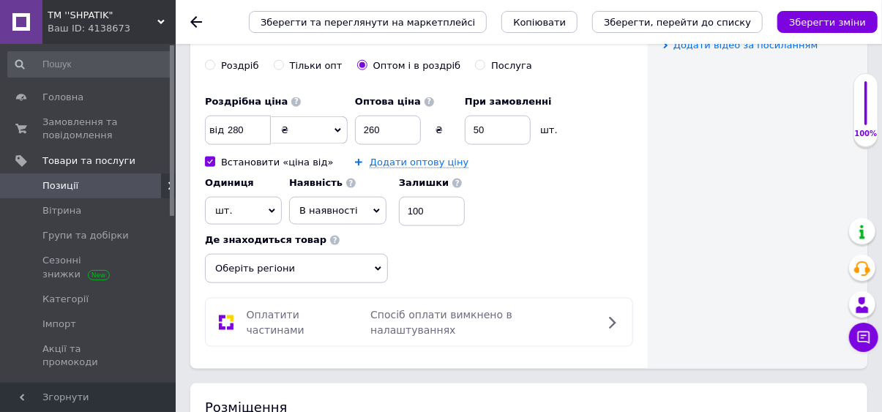
scroll to position [785, 0]
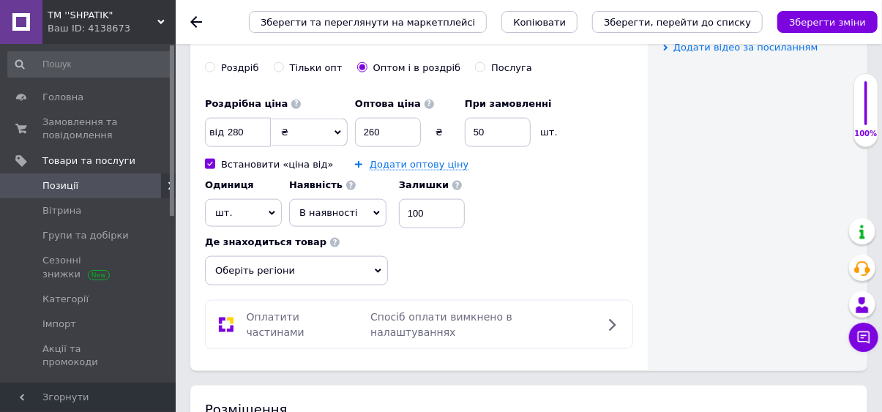
click at [207, 165] on input "Встановити «ціна від»" at bounding box center [210, 164] width 10 height 10
checkbox input "false"
click at [272, 212] on use at bounding box center [272, 214] width 7 height 4
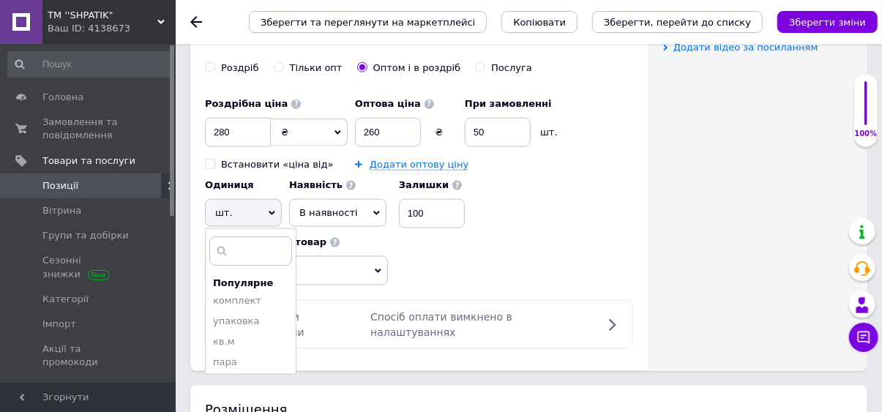
click at [245, 322] on li "упаковка" at bounding box center [251, 321] width 90 height 21
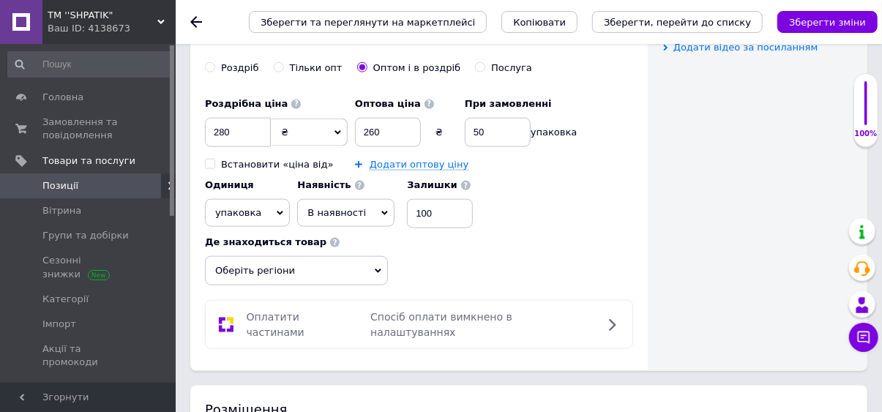
click at [830, 29] on button "Зберегти зміни" at bounding box center [828, 22] width 100 height 22
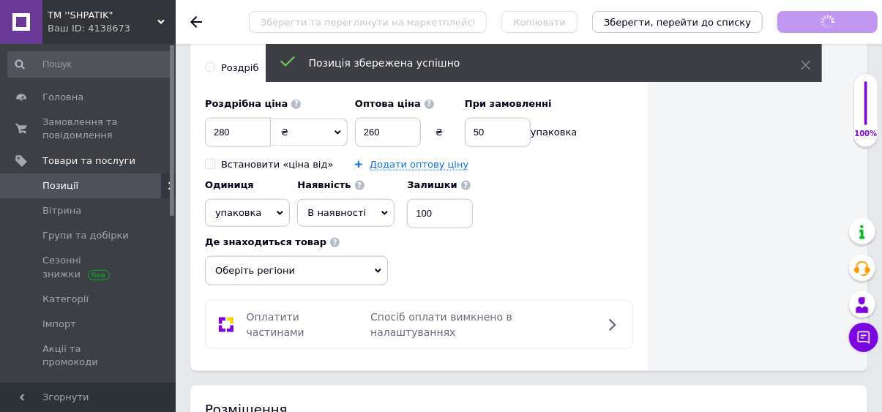
checkbox input "true"
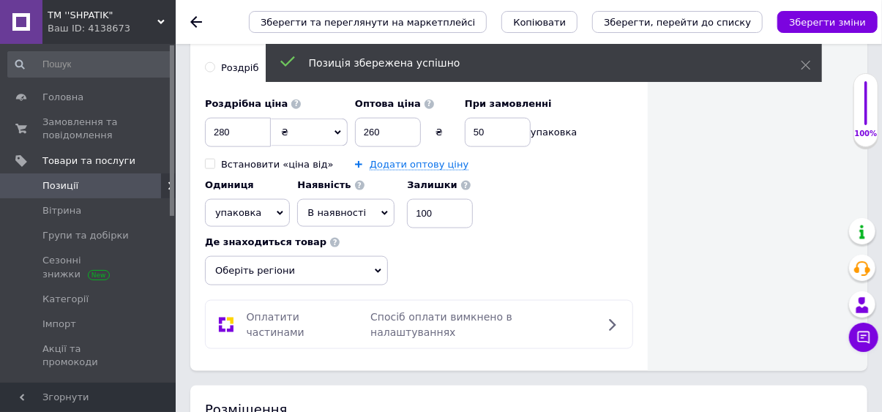
click at [119, 188] on span "Позиції" at bounding box center [88, 185] width 93 height 13
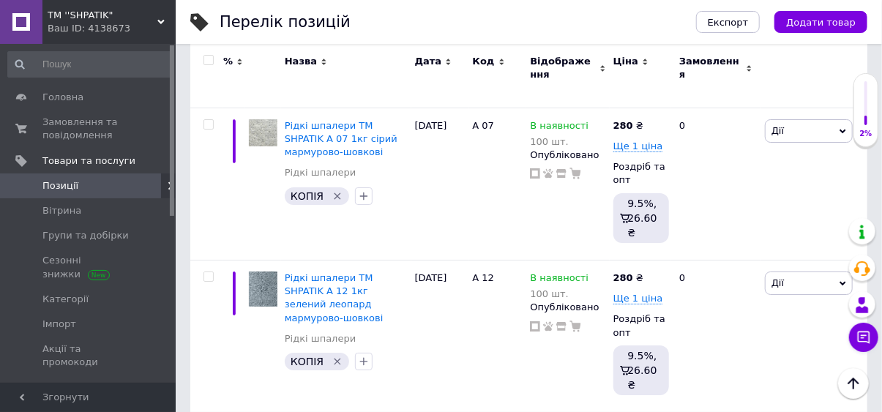
scroll to position [2341, 0]
click at [364, 287] on span "Рідкі шпалери ТМ SHPATIK А 12 1кг зелений леопард мармурово-шовкові" at bounding box center [334, 297] width 99 height 51
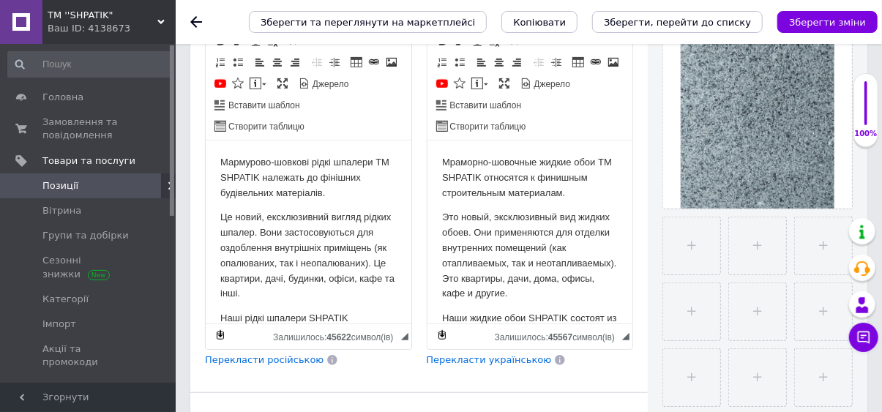
checkbox input "true"
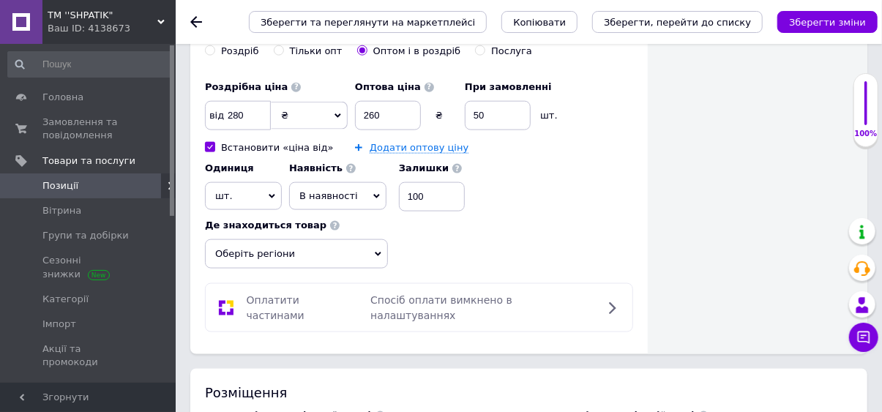
scroll to position [808, 0]
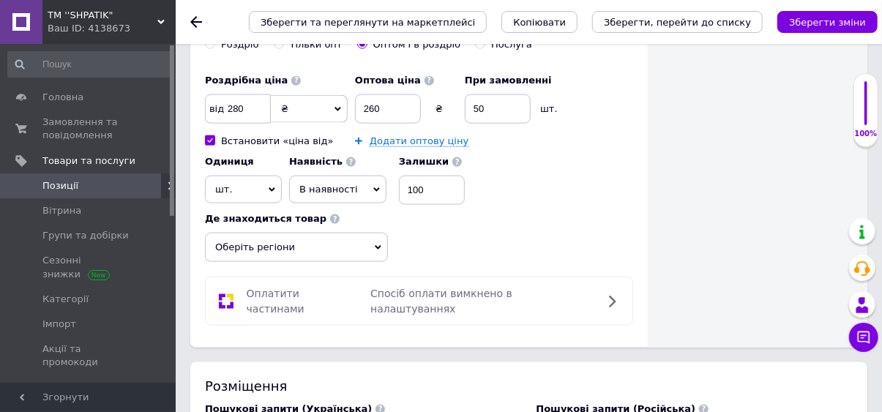
click at [210, 141] on input "Встановити «ціна від»" at bounding box center [210, 140] width 10 height 10
checkbox input "false"
click at [272, 187] on icon at bounding box center [272, 190] width 7 height 7
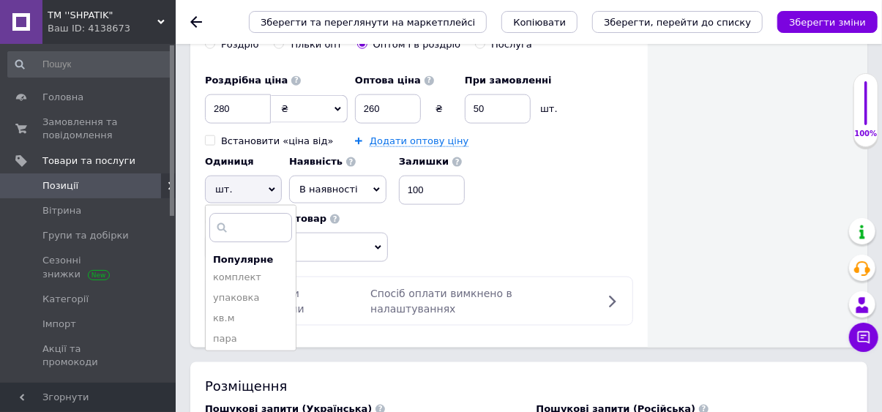
click at [241, 299] on li "упаковка" at bounding box center [251, 298] width 90 height 21
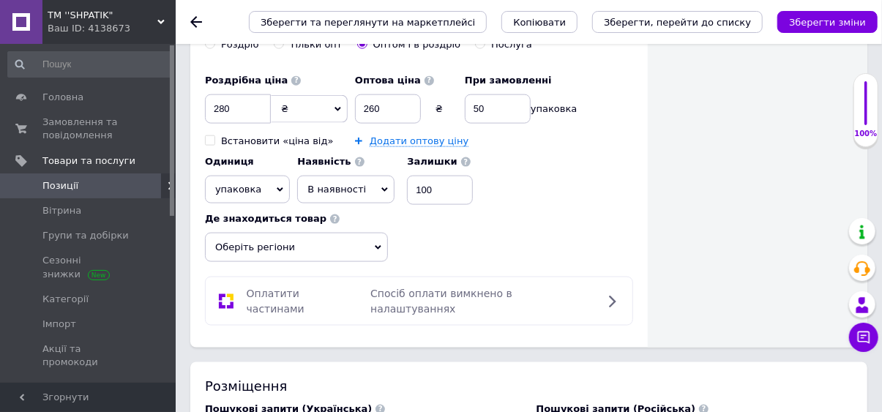
click at [829, 26] on icon "Зберегти зміни" at bounding box center [827, 22] width 77 height 11
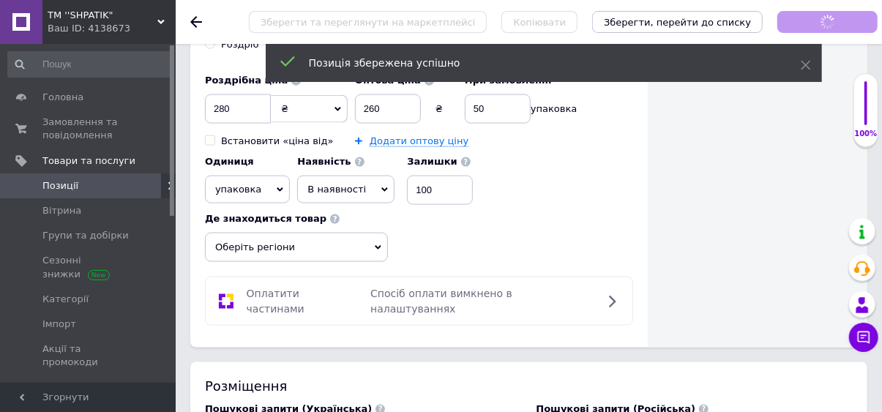
checkbox input "true"
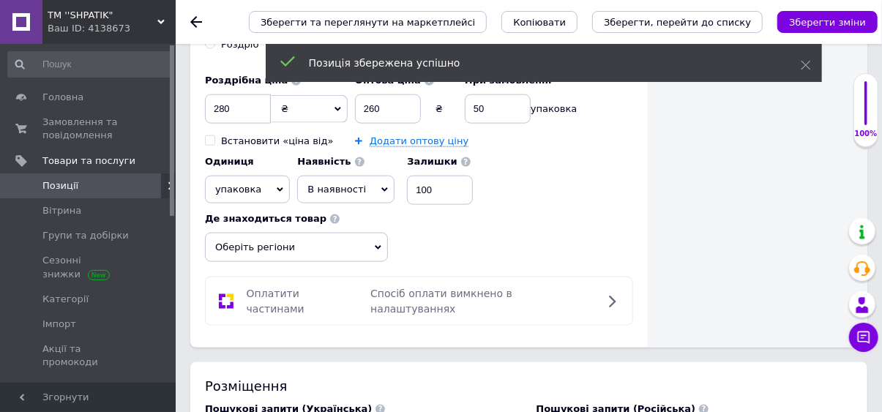
click at [111, 189] on span "Позиції" at bounding box center [88, 185] width 93 height 13
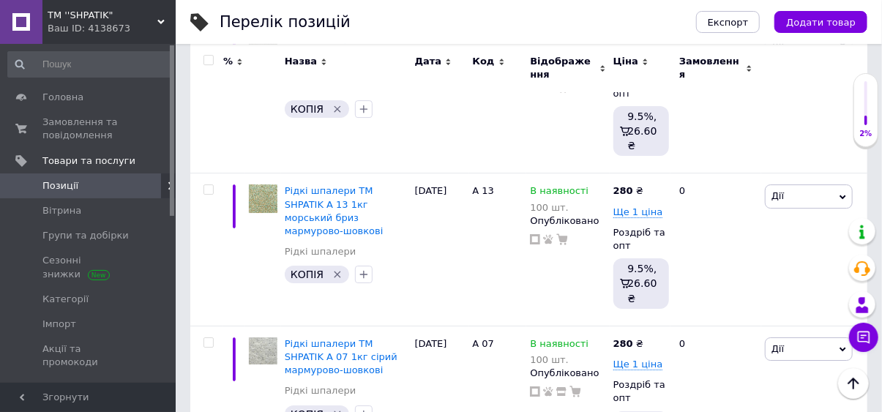
scroll to position [2125, 0]
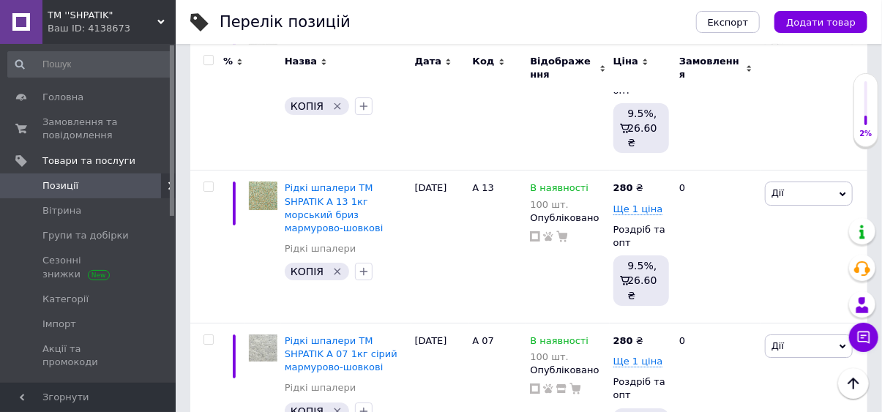
click at [363, 201] on span "Рідкі шпалери ТМ SHPATIK А 13 1кг морський бриз мармурово-шовкові" at bounding box center [334, 207] width 99 height 51
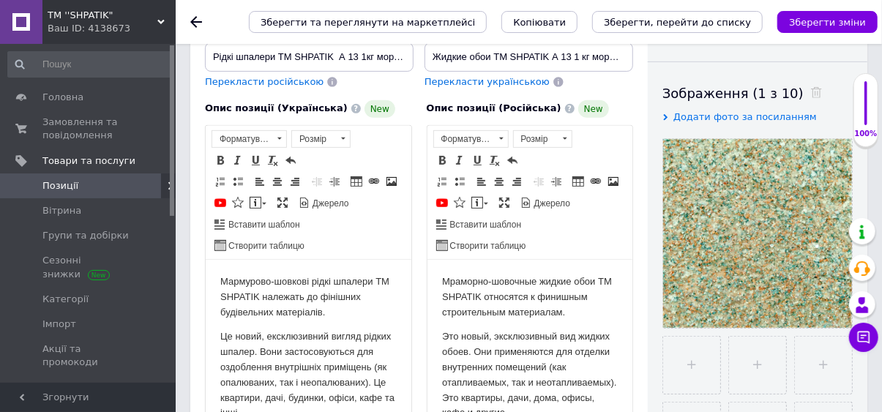
checkbox input "true"
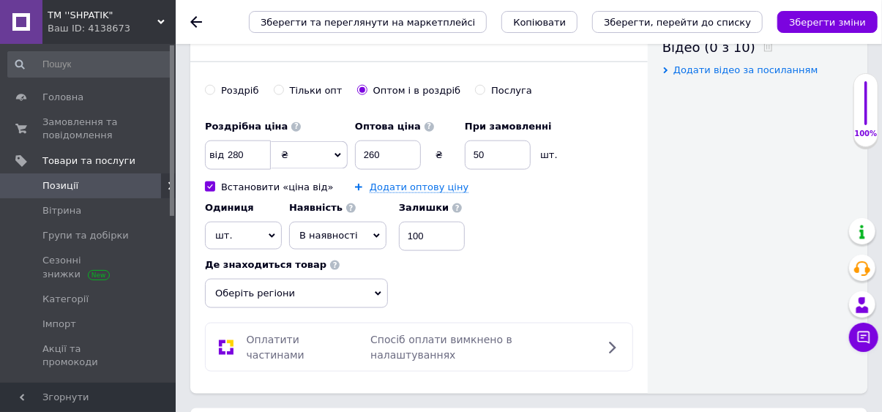
scroll to position [767, 0]
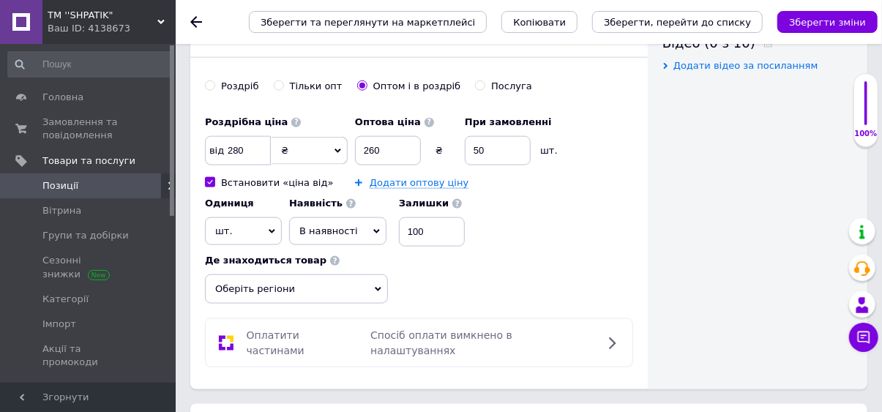
click at [207, 183] on input "Встановити «ціна від»" at bounding box center [210, 182] width 10 height 10
checkbox input "false"
click at [273, 231] on icon at bounding box center [272, 231] width 7 height 7
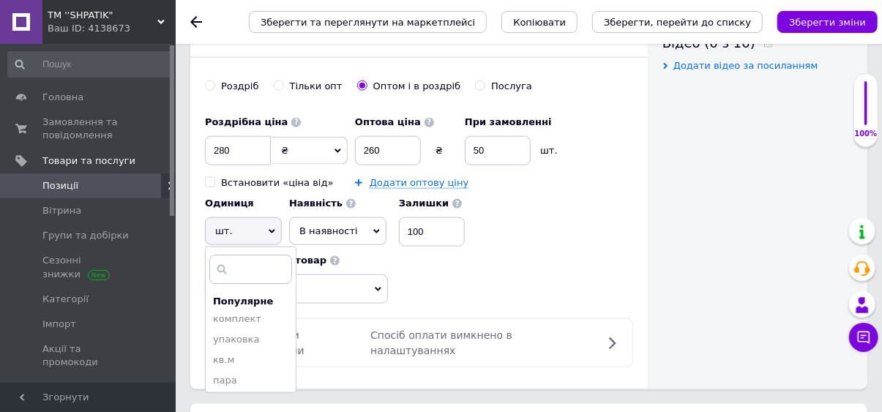
click at [245, 345] on li "упаковка" at bounding box center [251, 339] width 90 height 21
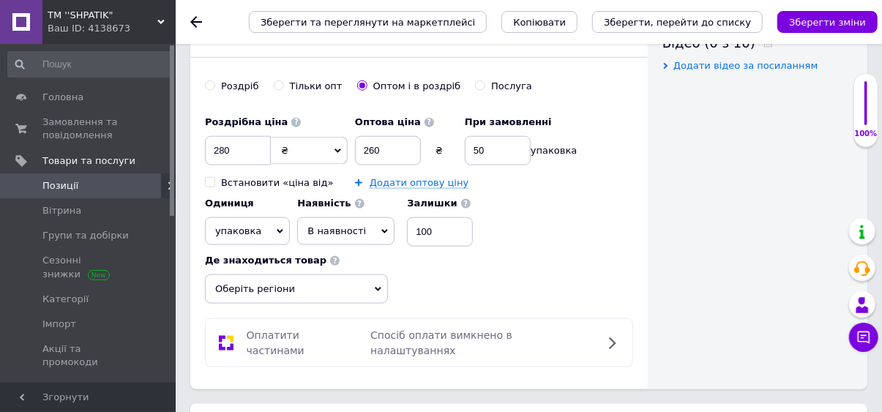
click at [827, 23] on icon "Зберегти зміни" at bounding box center [827, 22] width 77 height 11
click at [609, 338] on icon at bounding box center [612, 344] width 18 height 18
click at [305, 338] on span "Оплатити частинами" at bounding box center [276, 342] width 58 height 26
click at [226, 338] on icon at bounding box center [226, 344] width 18 height 18
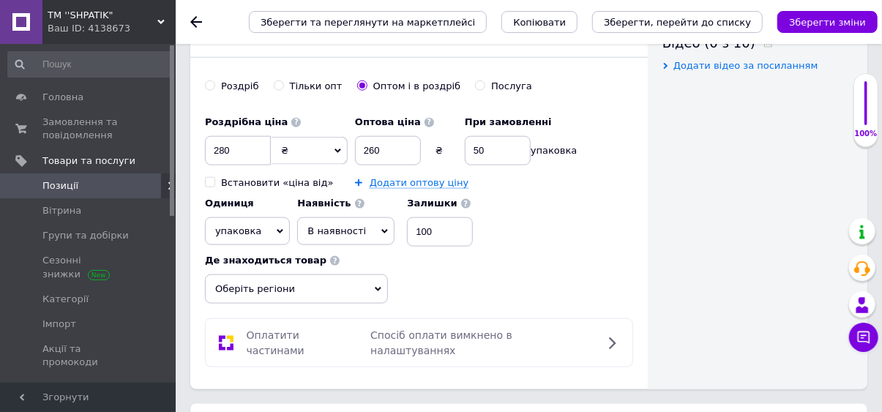
checkbox input "true"
click at [112, 186] on span "Позиції" at bounding box center [88, 185] width 93 height 13
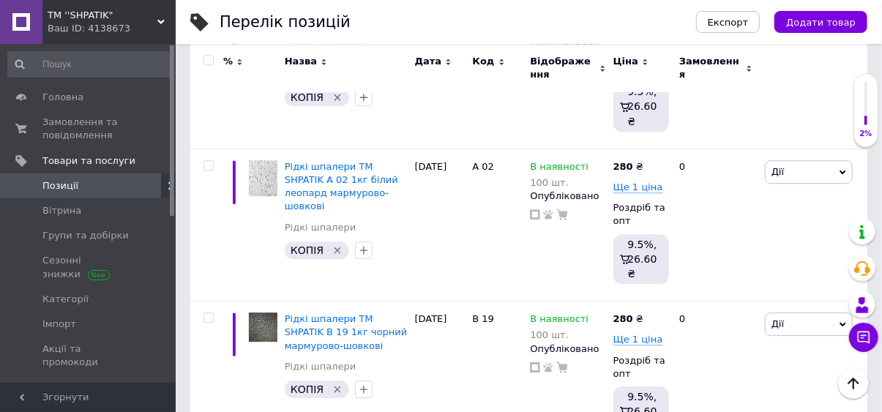
scroll to position [1841, 0]
click at [357, 177] on span "Рідкі шпалери ТМ SHPATIK А 02 1кг білий леопард мармурово-шовкові" at bounding box center [341, 187] width 113 height 51
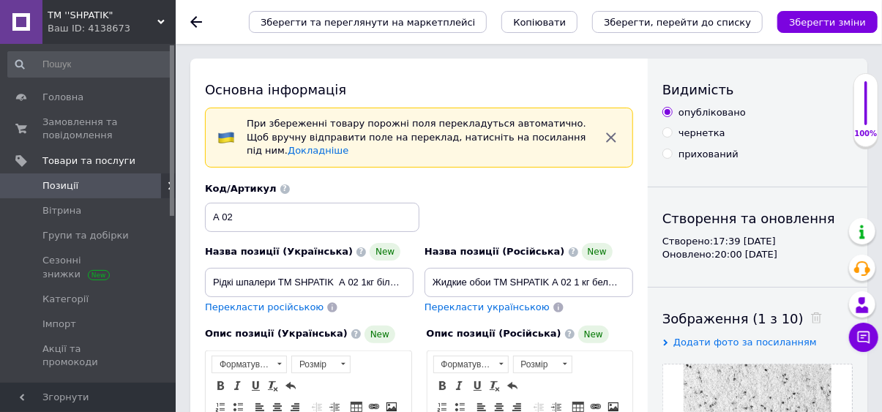
scroll to position [135, 0]
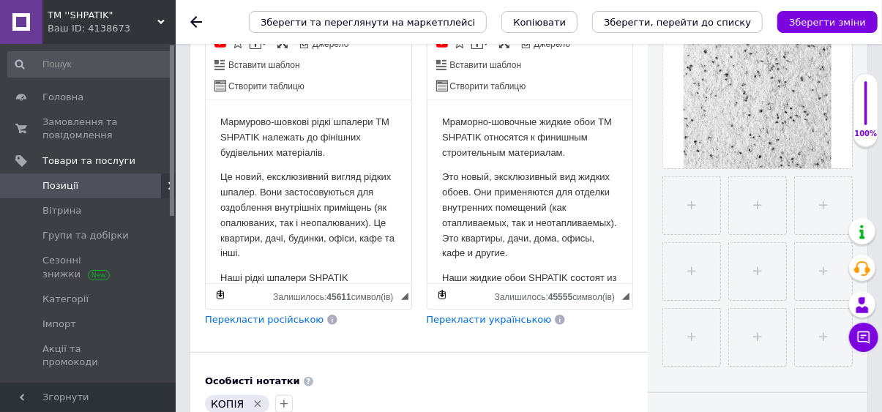
checkbox input "true"
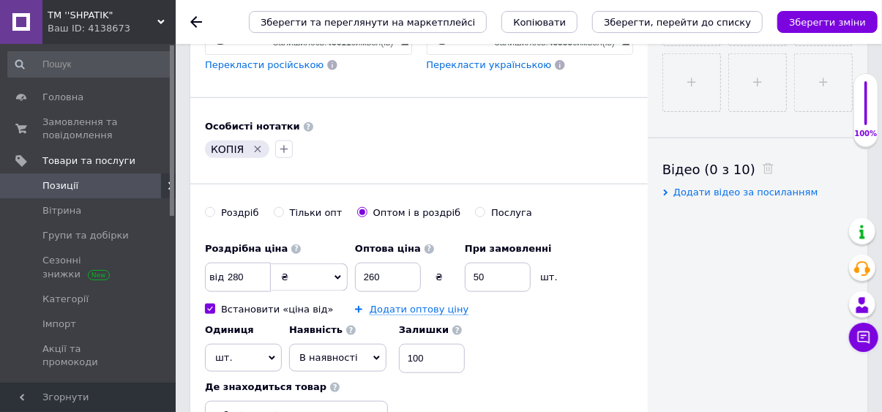
scroll to position [641, 0]
click at [205, 305] on input "Встановити «ціна від»" at bounding box center [210, 308] width 10 height 10
checkbox input "false"
click at [272, 360] on span "шт." at bounding box center [243, 357] width 77 height 28
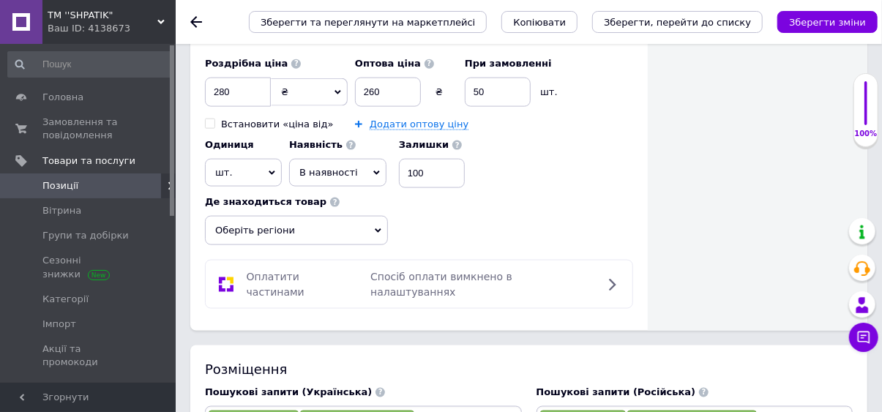
scroll to position [853, 0]
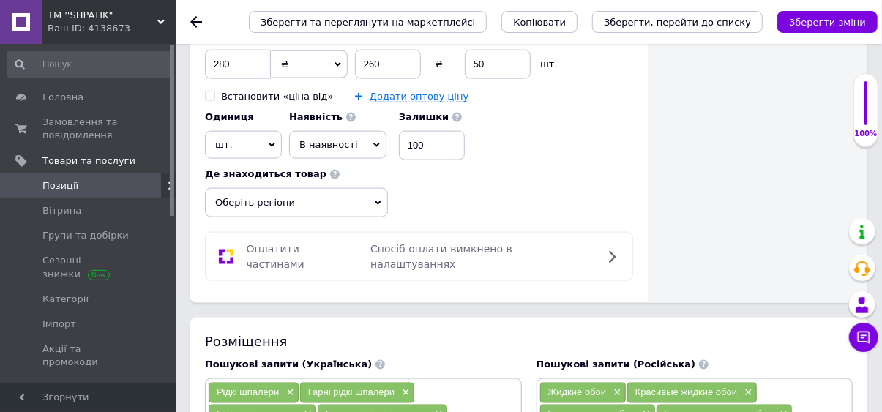
click at [269, 144] on icon at bounding box center [272, 145] width 7 height 7
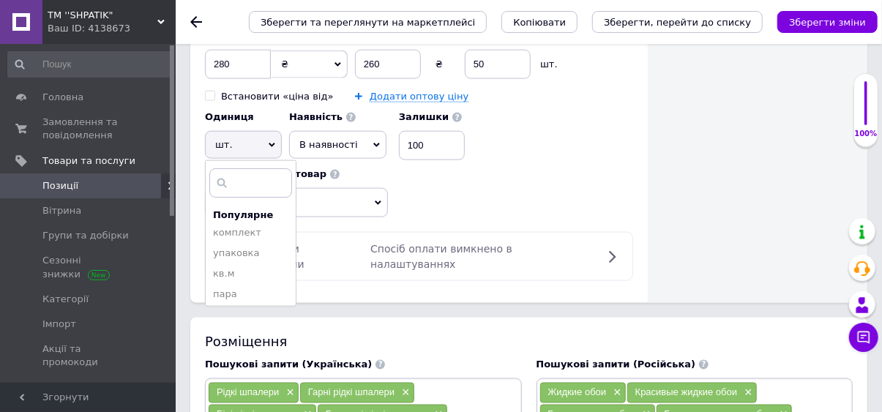
click at [238, 258] on li "упаковка" at bounding box center [251, 253] width 90 height 21
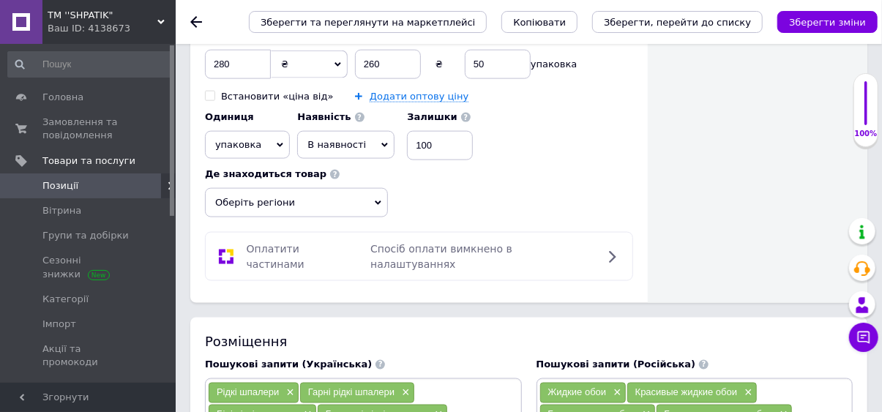
click at [815, 30] on button "Зберегти зміни" at bounding box center [828, 22] width 100 height 22
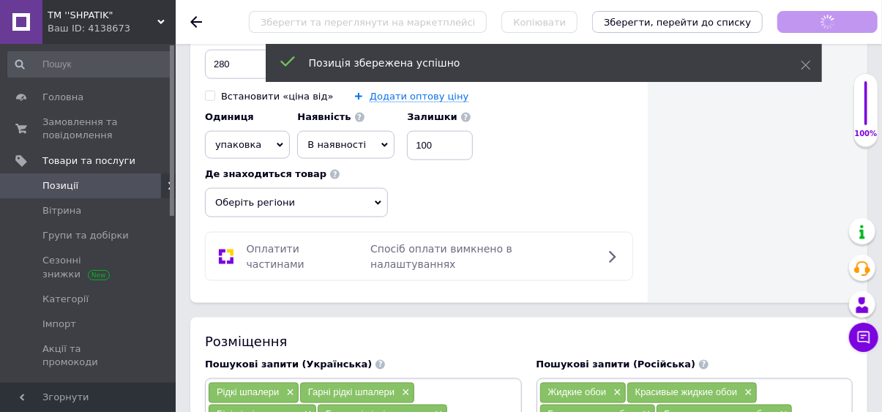
checkbox input "true"
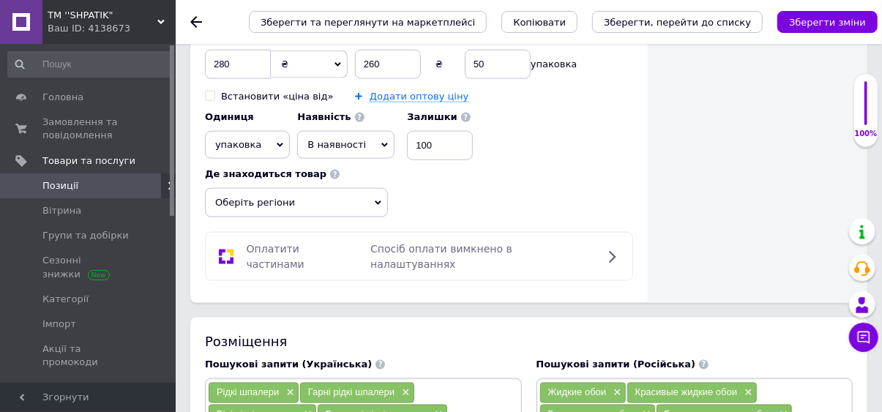
click at [117, 180] on span "Позиції" at bounding box center [88, 185] width 93 height 13
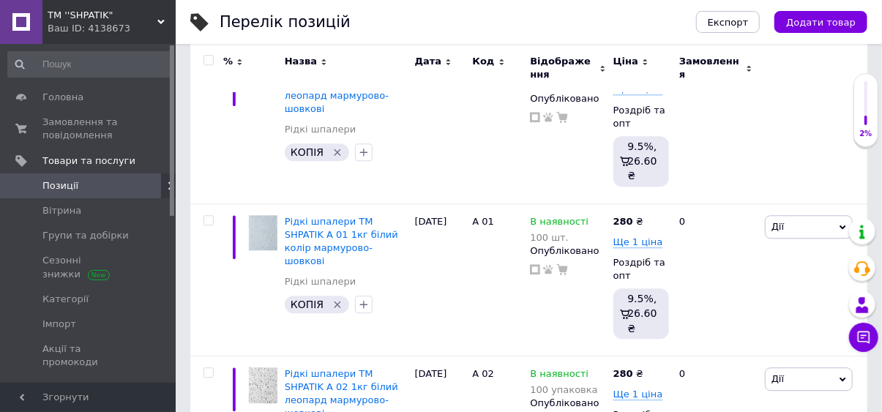
scroll to position [1635, 0]
click at [350, 234] on span "Рідкі шпалери ТМ SHPATIK А 01 1кг білий колір мармурово-шовкові" at bounding box center [341, 240] width 113 height 51
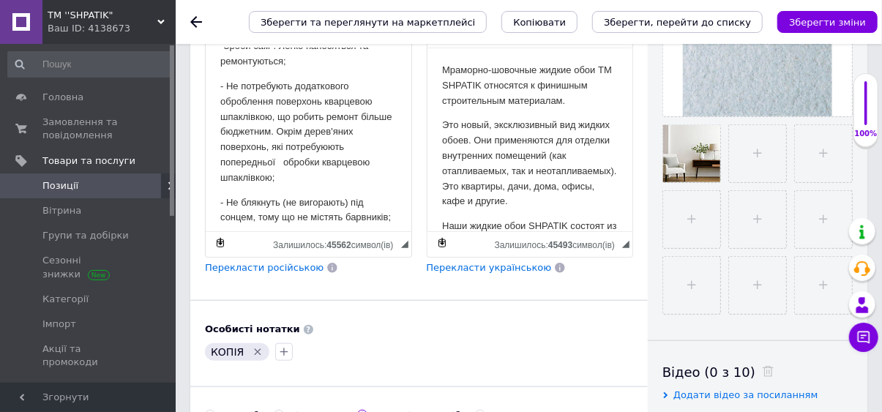
scroll to position [423, 0]
click at [335, 184] on p "- Не потребують додаткового оброблення поверхонь кварцевою шпаклівкою, що робит…" at bounding box center [308, 130] width 176 height 107
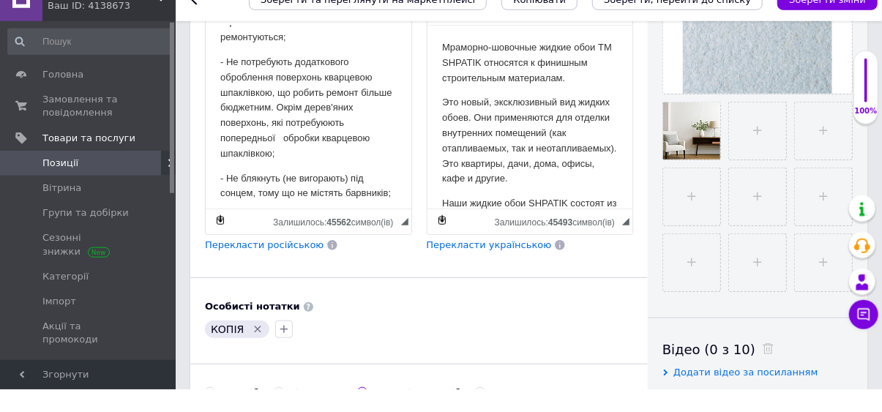
scroll to position [437, 0]
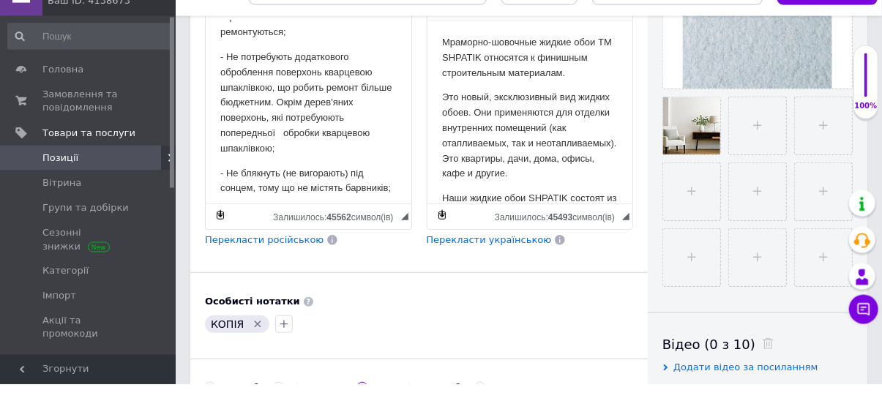
checkbox input "true"
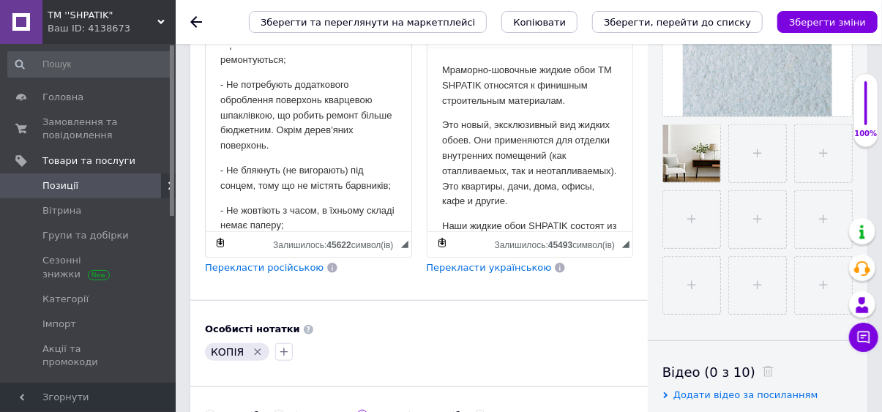
click at [275, 266] on span "Перекласти російською" at bounding box center [264, 267] width 119 height 11
checkbox input "true"
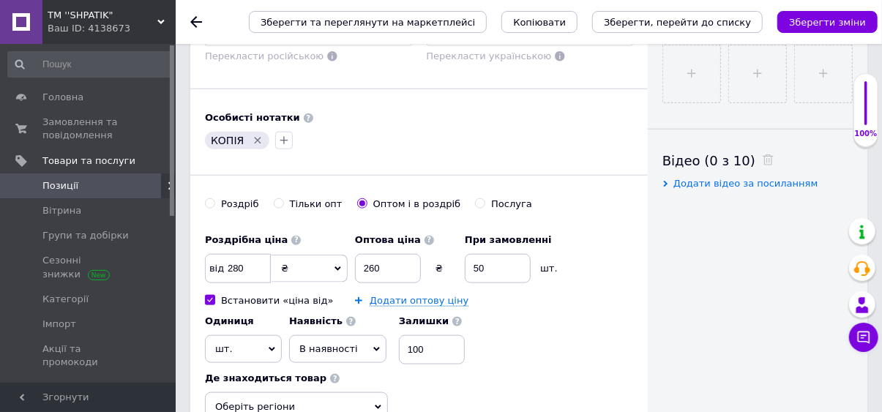
scroll to position [657, 0]
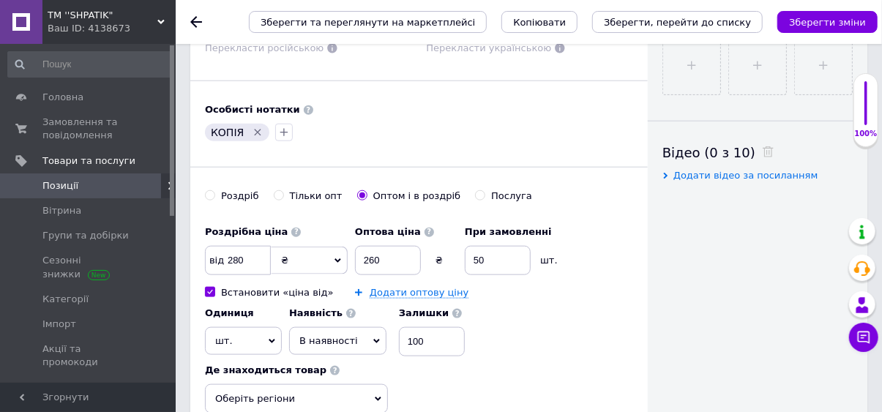
click at [211, 288] on input "Встановити «ціна від»" at bounding box center [210, 292] width 10 height 10
checkbox input "false"
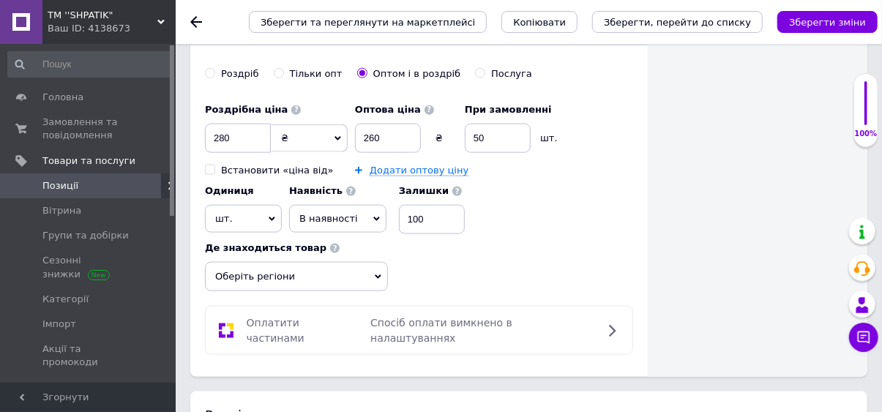
scroll to position [818, 0]
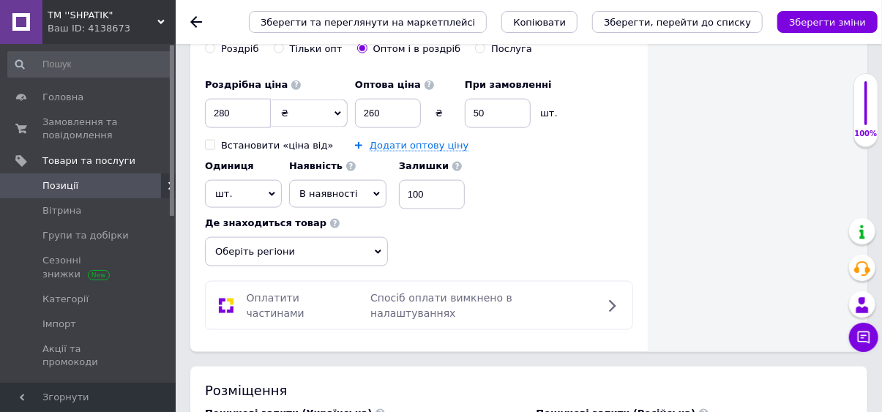
click at [271, 193] on use at bounding box center [272, 195] width 7 height 4
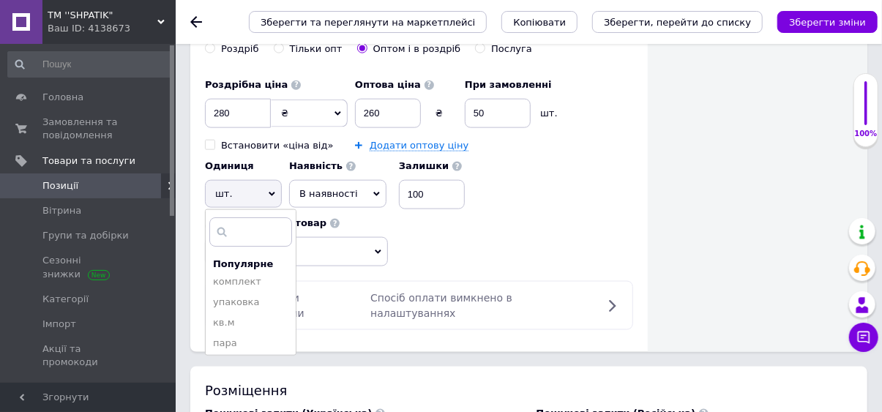
click at [239, 305] on li "упаковка" at bounding box center [251, 302] width 90 height 21
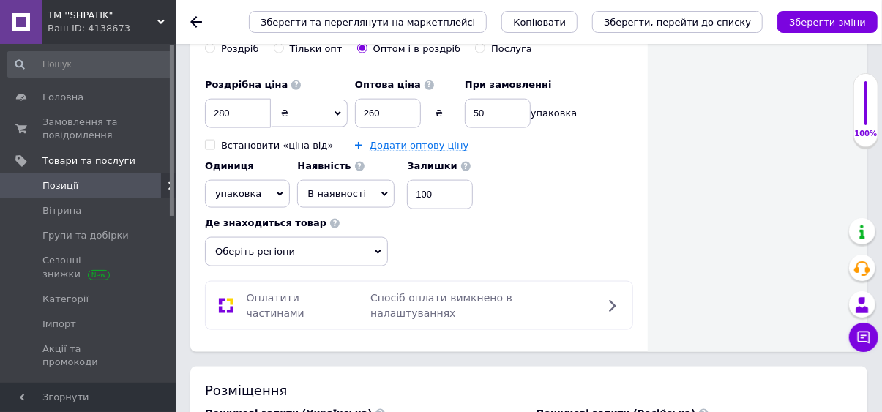
click at [828, 19] on icon "Зберегти зміни" at bounding box center [827, 22] width 77 height 11
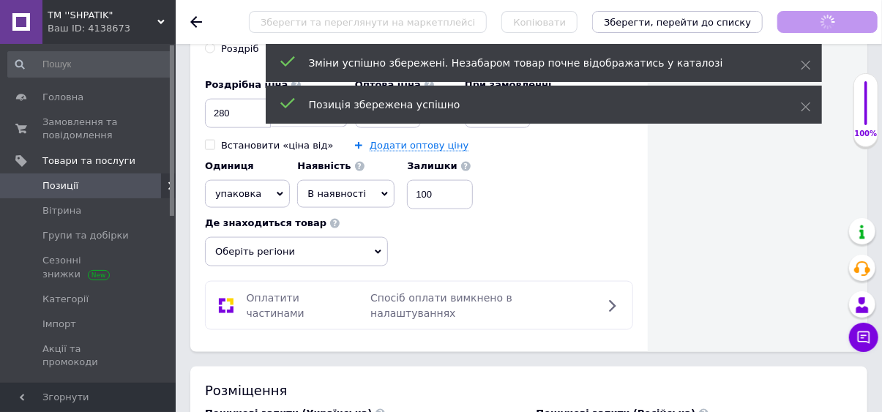
scroll to position [423, 0]
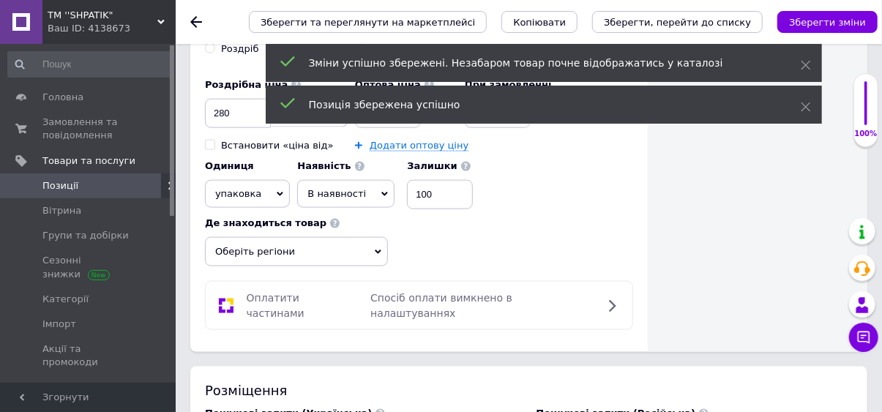
checkbox input "true"
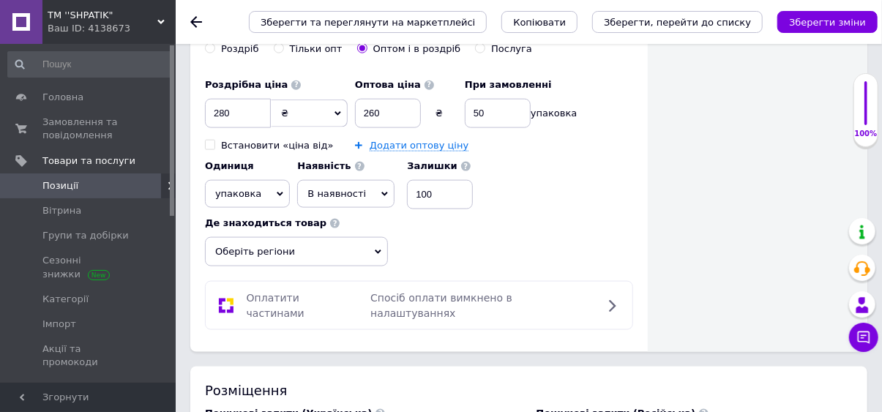
click at [115, 192] on span "Позиції" at bounding box center [88, 185] width 93 height 13
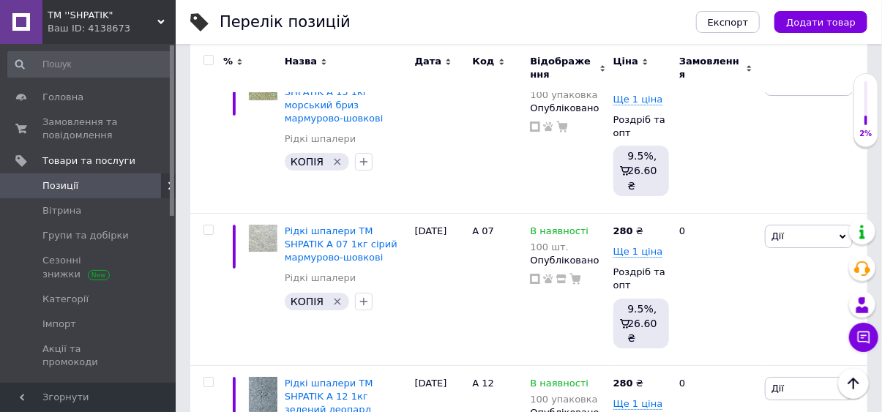
scroll to position [2245, 0]
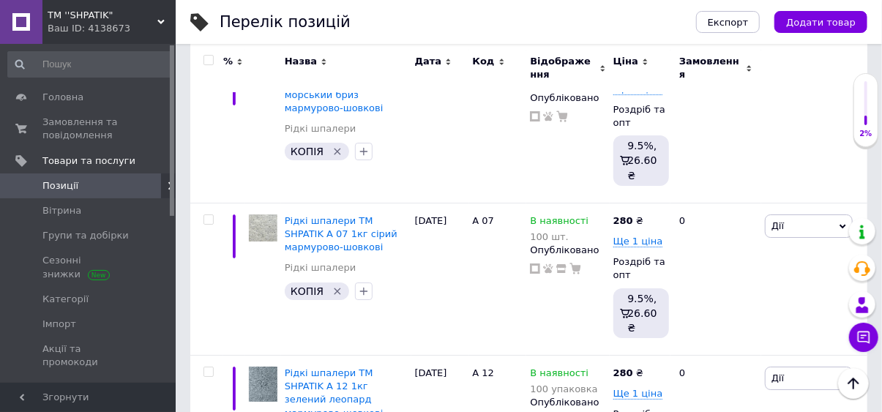
click at [346, 231] on span "Рідкі шпалери ТМ SHPATIK А 07 1кг сірий мармурово-шовкові" at bounding box center [341, 233] width 113 height 37
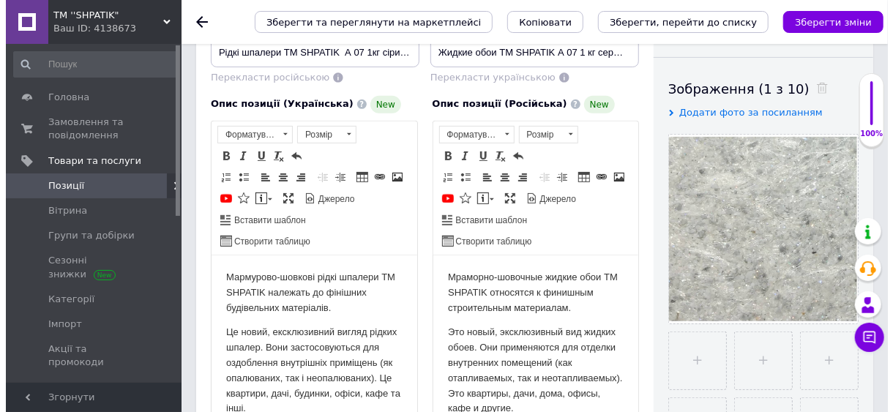
scroll to position [231, 0]
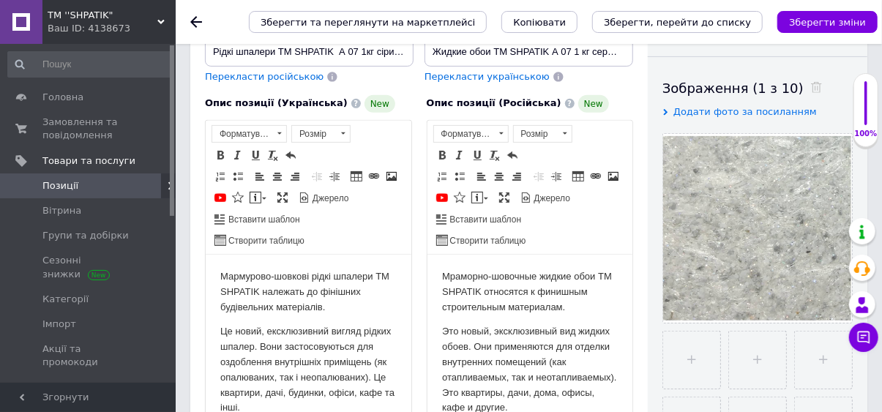
click at [694, 372] on input "file" at bounding box center [691, 360] width 57 height 57
checkbox input "true"
type input "C:\fakepath\интерьер серый.jpg"
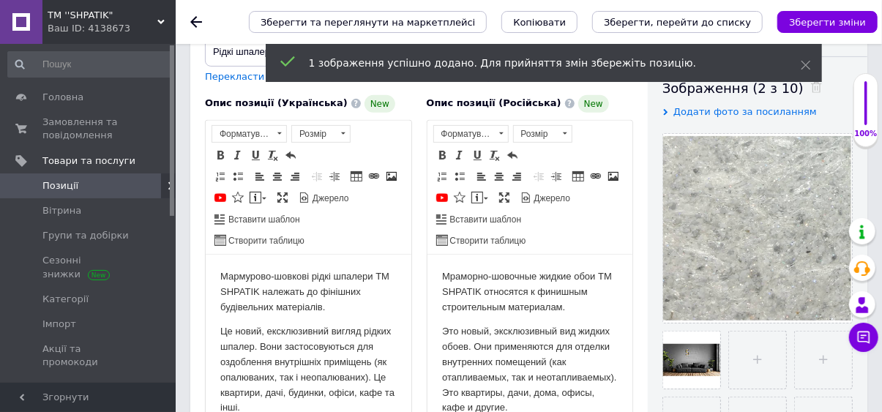
click at [833, 23] on icon "Зберегти зміни" at bounding box center [827, 22] width 77 height 11
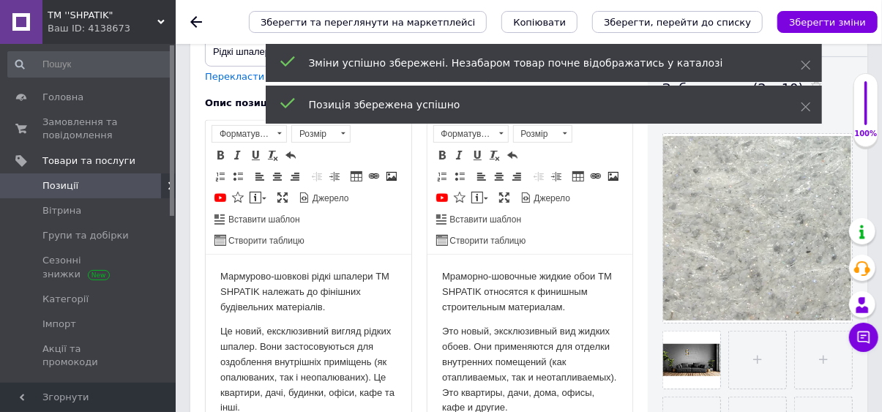
click at [690, 361] on div at bounding box center [691, 360] width 57 height 57
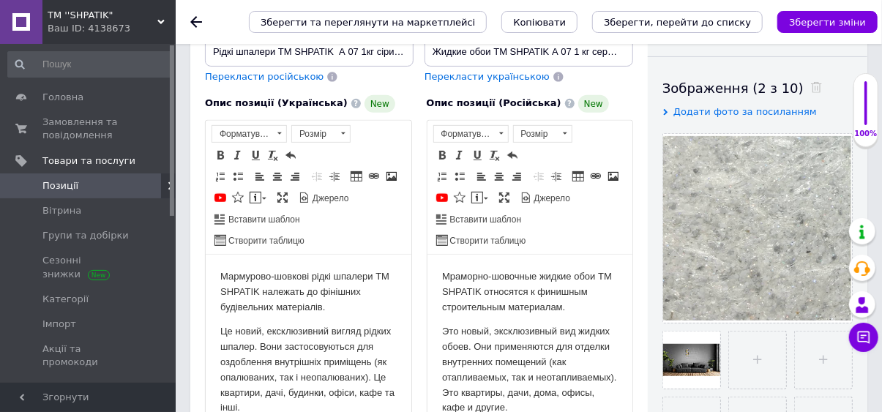
click at [0, 0] on use at bounding box center [0, 0] width 0 height 0
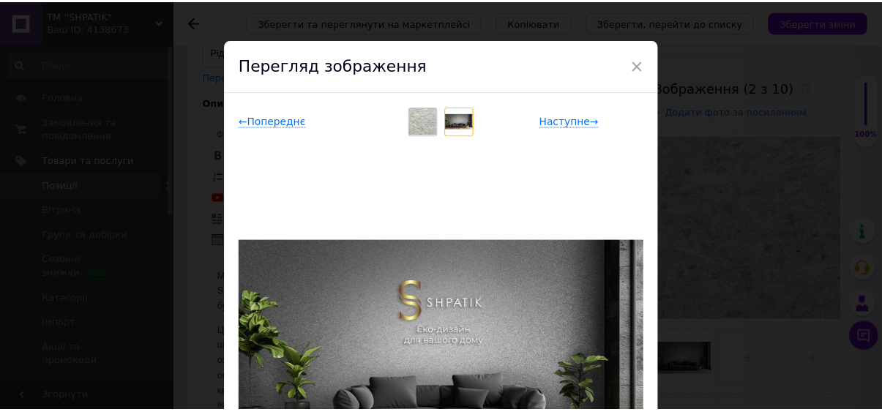
scroll to position [0, 0]
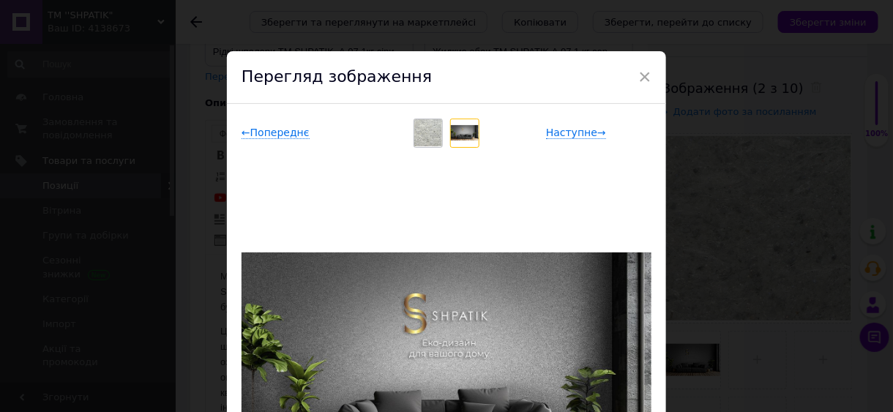
click at [640, 72] on span "×" at bounding box center [644, 76] width 13 height 25
checkbox input "true"
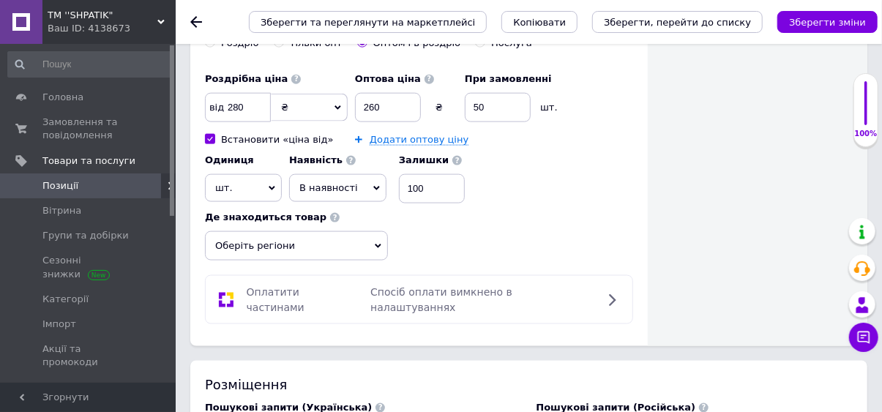
scroll to position [824, 0]
click at [209, 136] on input "Встановити «ціна від»" at bounding box center [210, 139] width 10 height 10
checkbox input "false"
click at [269, 185] on icon at bounding box center [272, 188] width 7 height 7
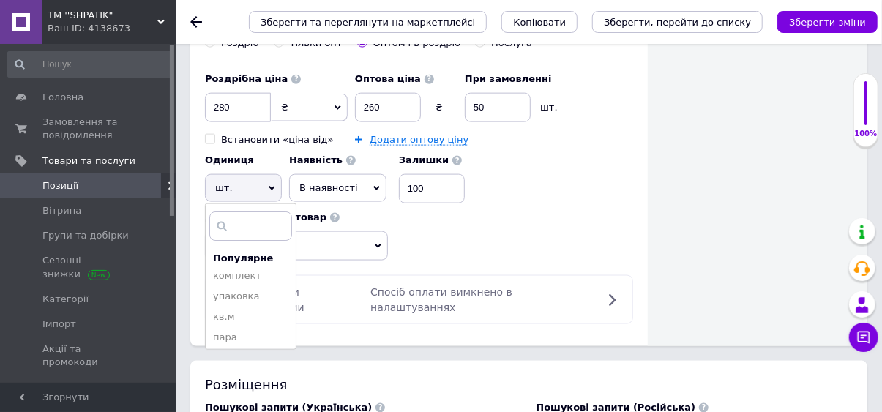
click at [241, 300] on li "упаковка" at bounding box center [251, 296] width 90 height 21
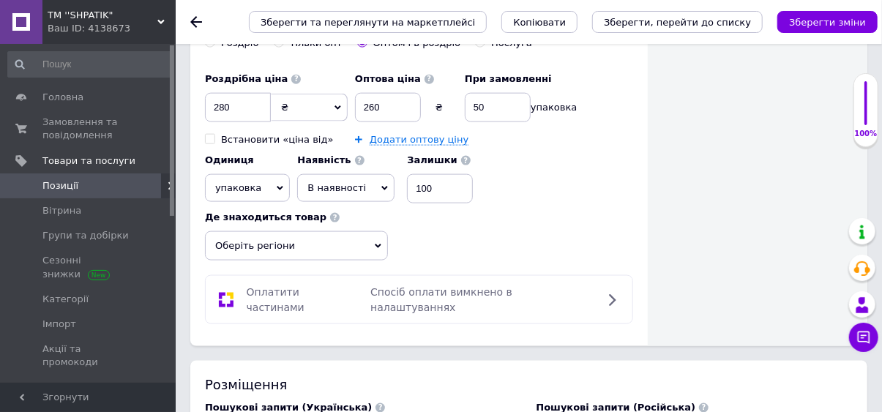
click at [820, 26] on icon "Зберегти зміни" at bounding box center [827, 22] width 77 height 11
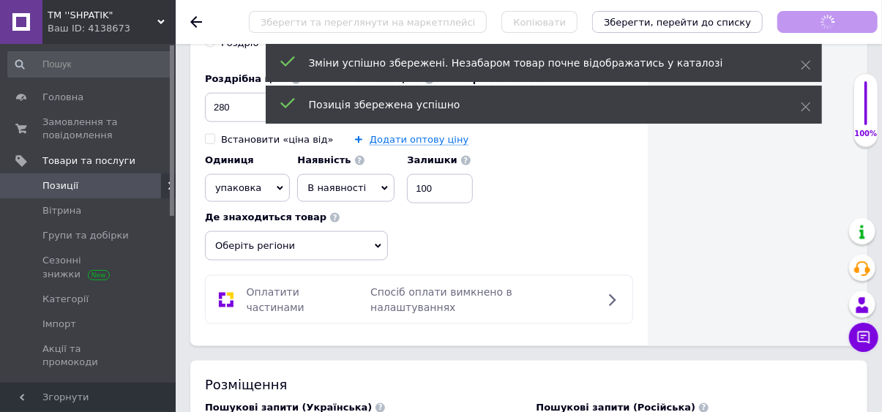
checkbox input "true"
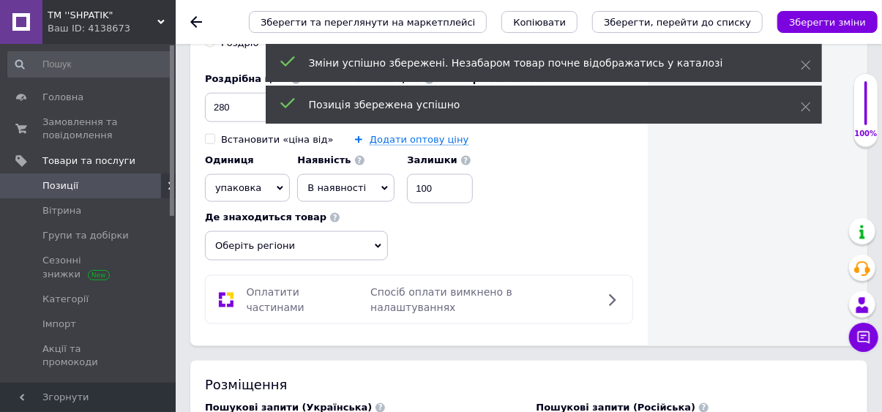
click at [103, 186] on span "Позиції" at bounding box center [88, 185] width 93 height 13
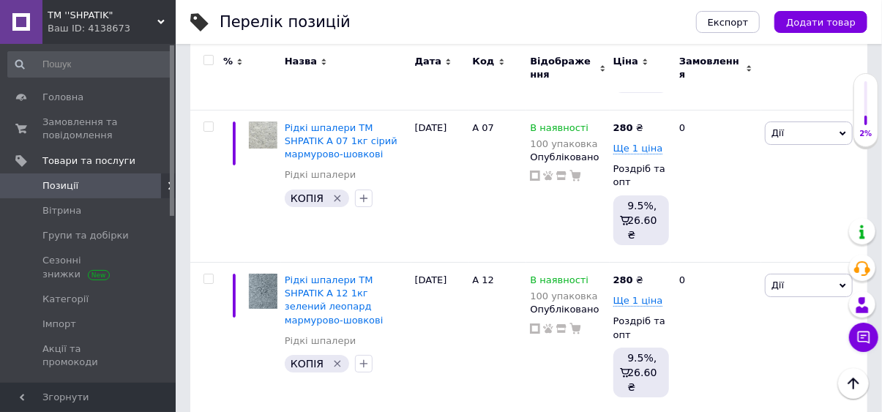
scroll to position [2349, 0]
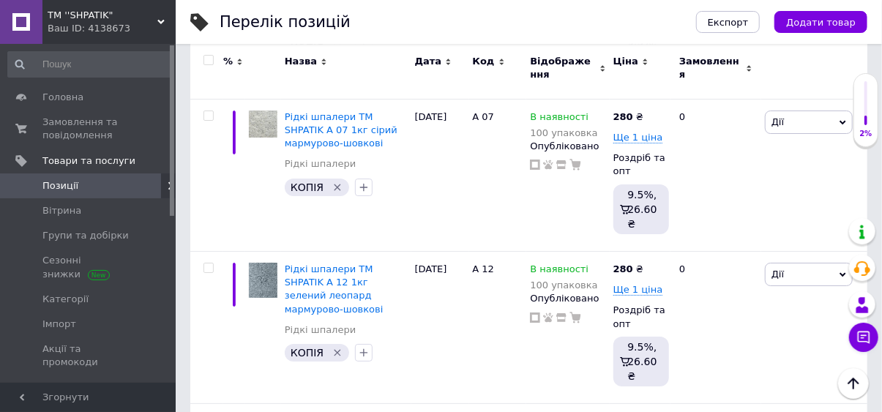
click at [358, 280] on span "Рідкі шпалери ТМ SHPATIK А 12 1кг зелений леопард мармурово-шовкові" at bounding box center [334, 289] width 99 height 51
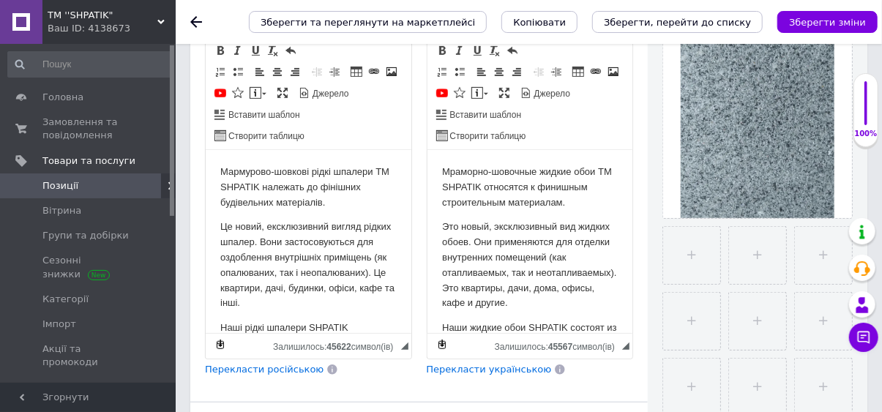
scroll to position [340, 0]
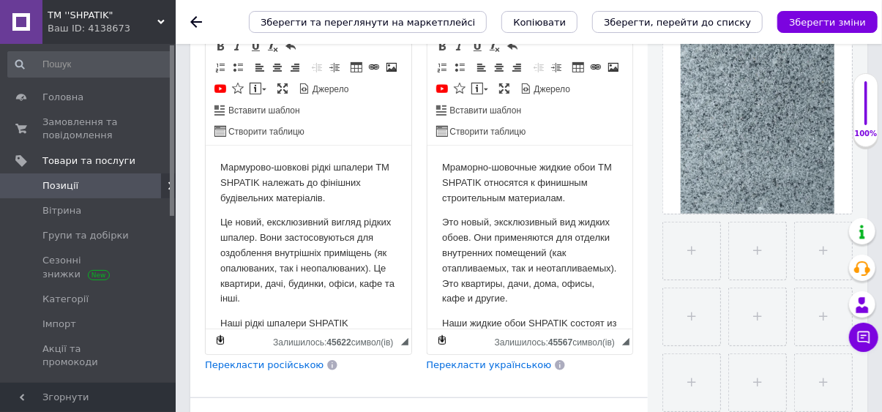
click at [693, 253] on input "file" at bounding box center [691, 251] width 57 height 57
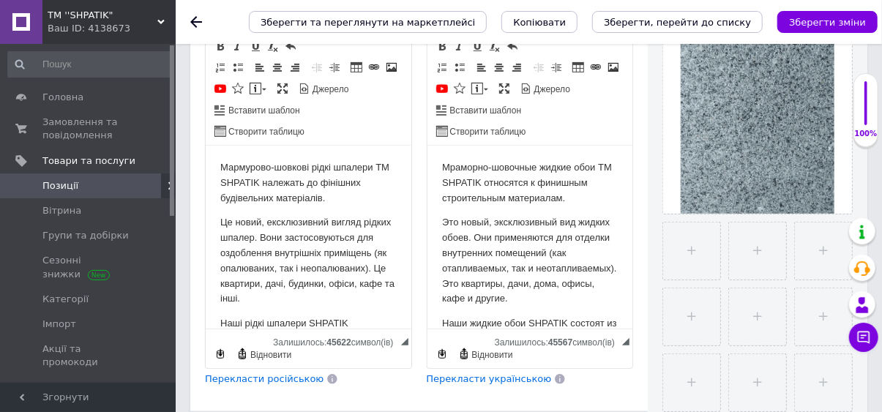
click at [837, 24] on icon "Зберегти зміни" at bounding box center [827, 22] width 77 height 11
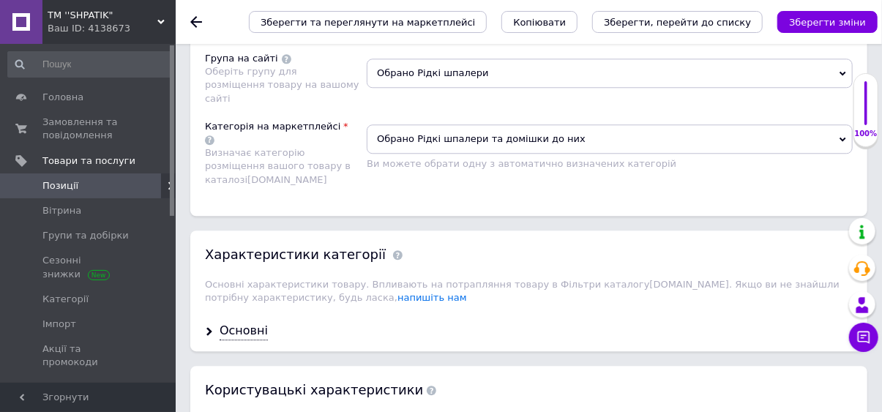
scroll to position [1713, 0]
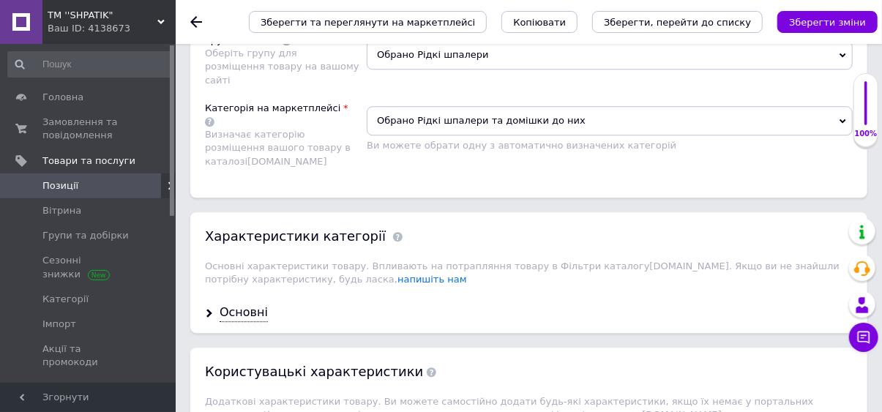
click at [242, 305] on div "Основні" at bounding box center [244, 313] width 48 height 17
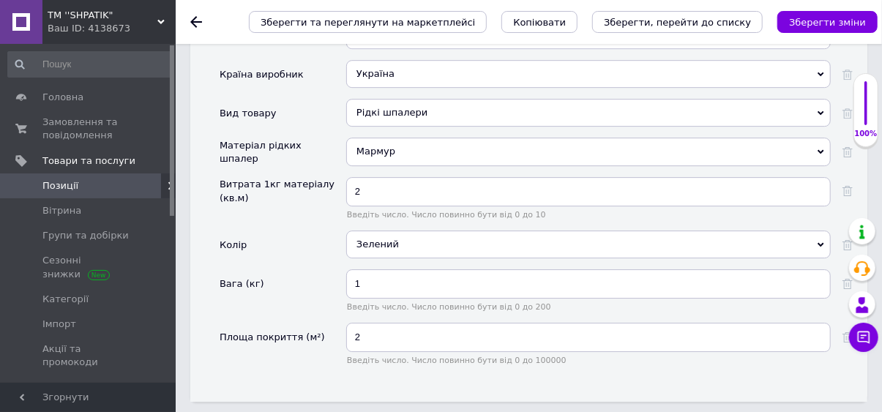
scroll to position [2031, 0]
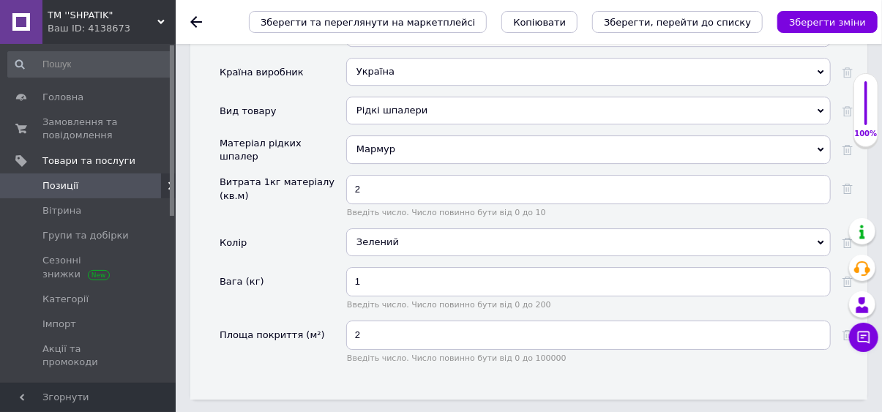
click at [832, 19] on icon "Зберегти зміни" at bounding box center [827, 22] width 77 height 11
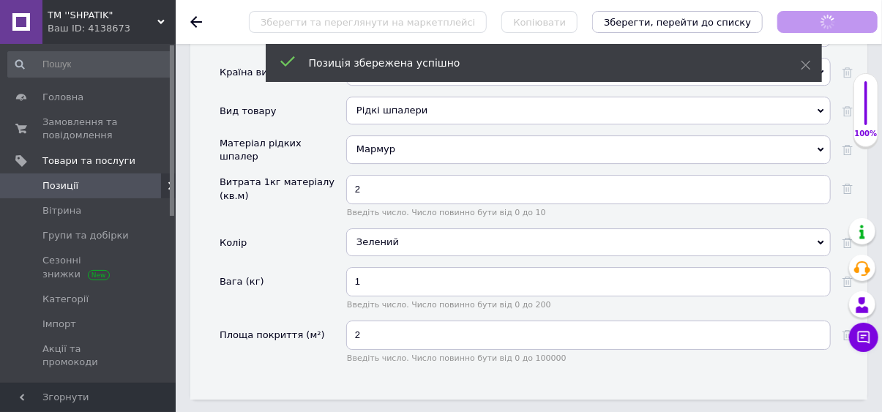
checkbox input "true"
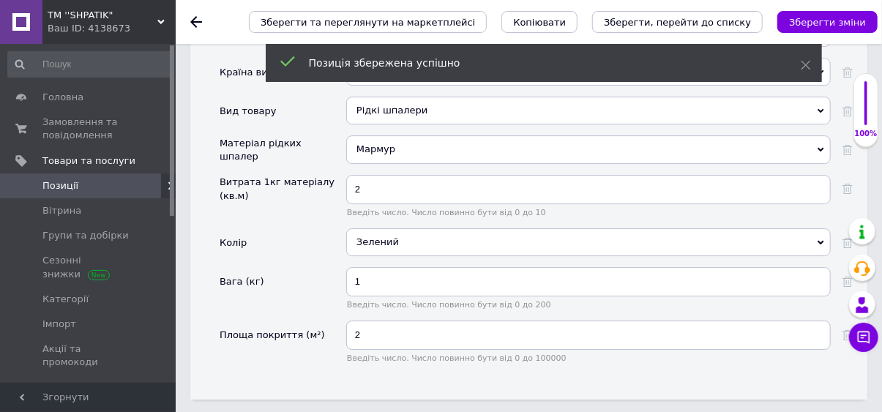
click at [113, 187] on span "Позиції" at bounding box center [88, 185] width 93 height 13
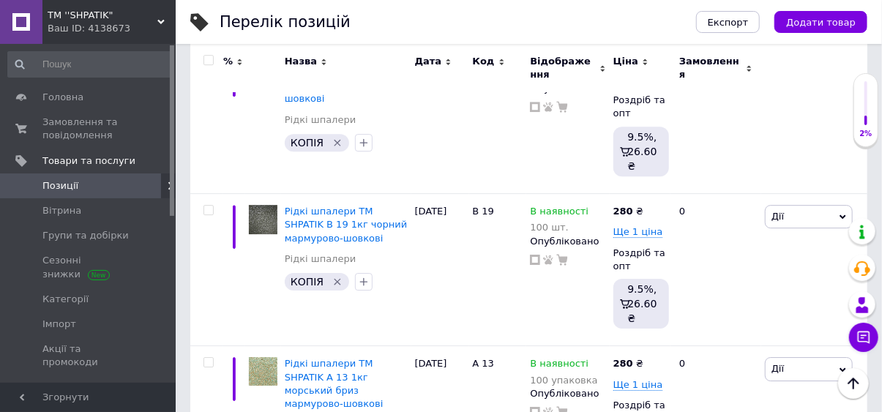
scroll to position [1953, 0]
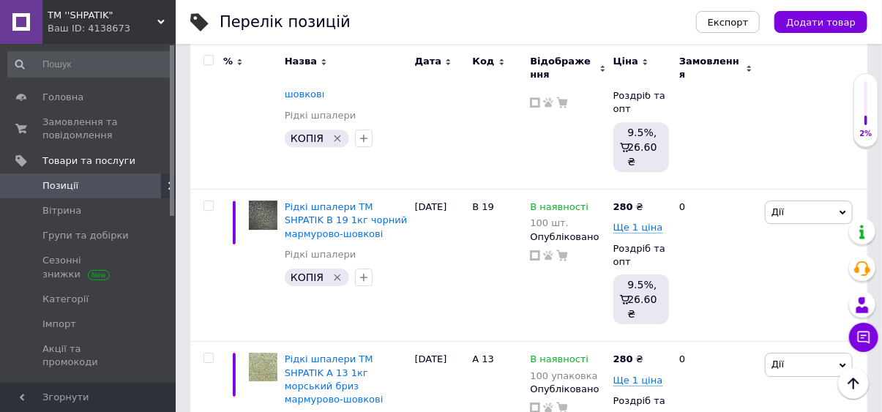
click at [334, 212] on span "Рідкі шпалери ТМ SHPATIK В 19 1кг чорний мармурово-шовкові" at bounding box center [346, 219] width 122 height 37
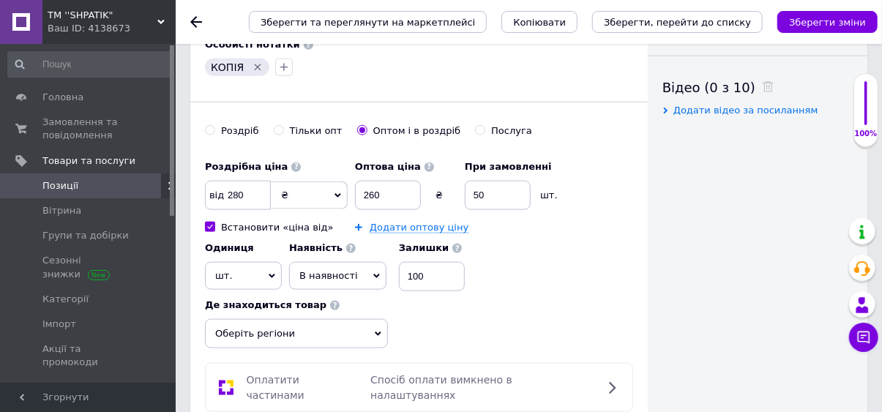
scroll to position [725, 0]
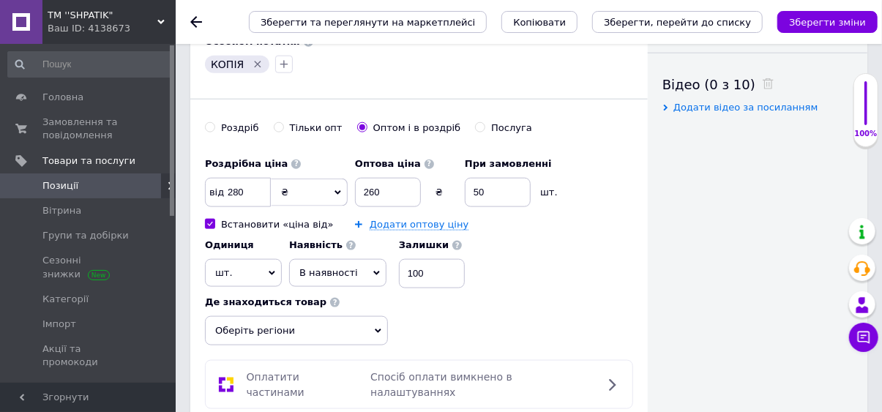
click at [209, 231] on div "Одиниця шт. Популярне комплект упаковка кв.м пара м кг пог.м послуга т а автоци…" at bounding box center [243, 259] width 77 height 56
checkbox input "true"
click at [209, 223] on input "Встановити «ціна від»" at bounding box center [210, 224] width 10 height 10
checkbox input "false"
click at [272, 270] on icon at bounding box center [272, 273] width 7 height 7
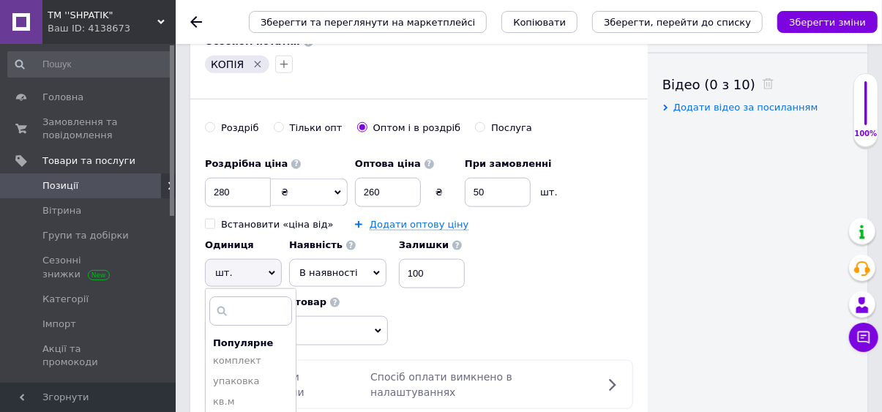
click at [244, 386] on li "упаковка" at bounding box center [251, 381] width 90 height 21
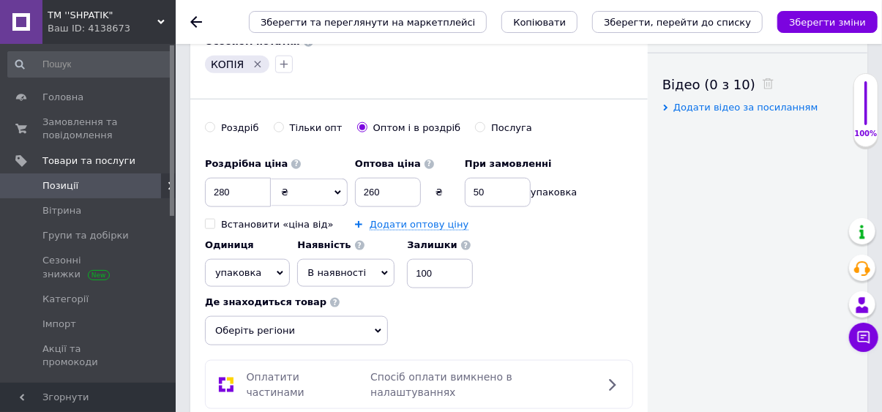
click at [827, 30] on button "Зберегти зміни" at bounding box center [828, 22] width 100 height 22
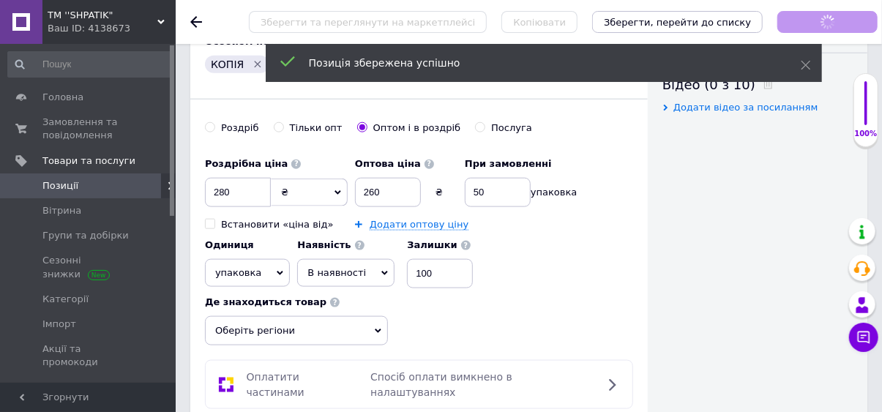
checkbox input "true"
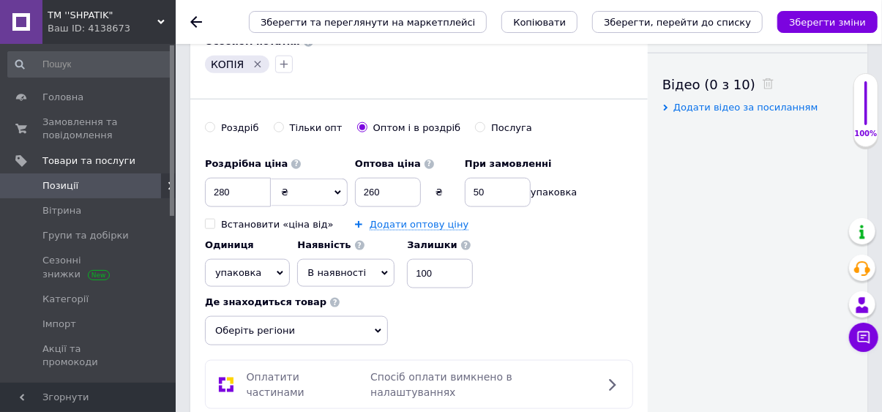
click at [103, 196] on link "Позиції" at bounding box center [89, 186] width 179 height 25
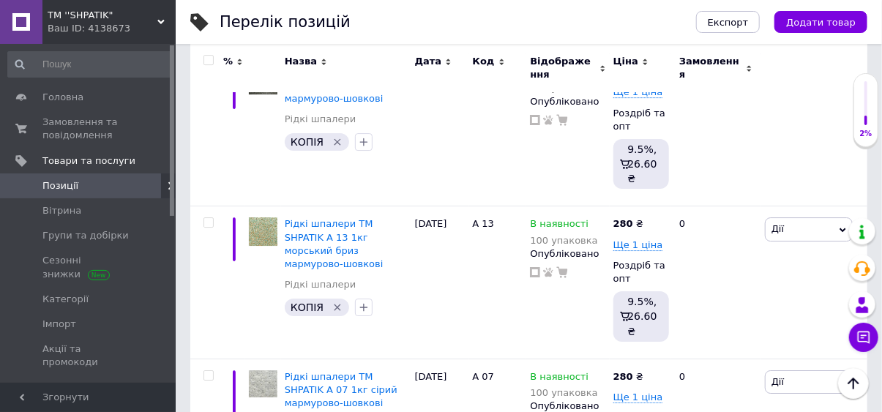
scroll to position [2096, 0]
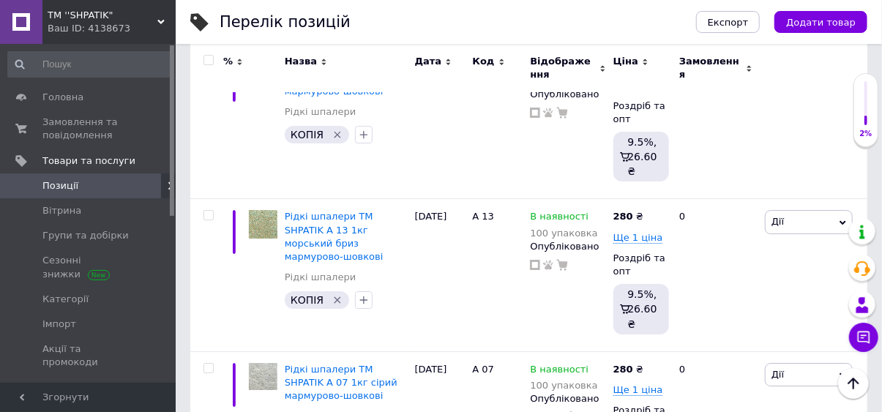
click at [362, 234] on span "Рідкі шпалери ТМ SHPATIK А 13 1кг морський бриз мармурово-шовкові" at bounding box center [334, 236] width 99 height 51
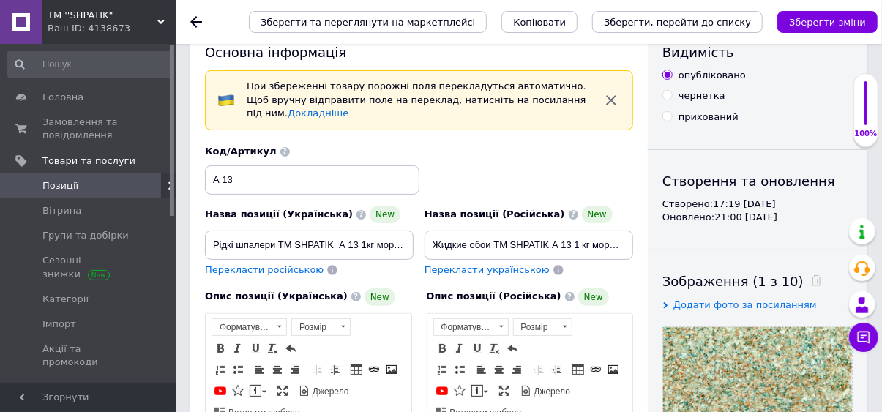
checkbox input "true"
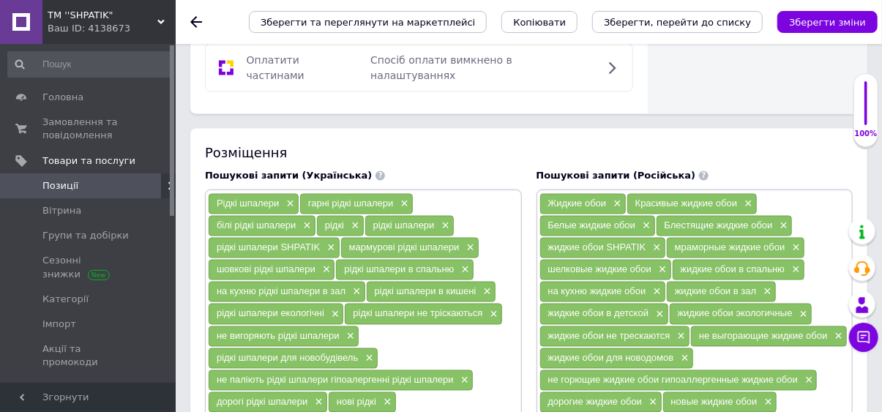
scroll to position [1043, 0]
click at [110, 188] on span "Позиції" at bounding box center [88, 185] width 93 height 13
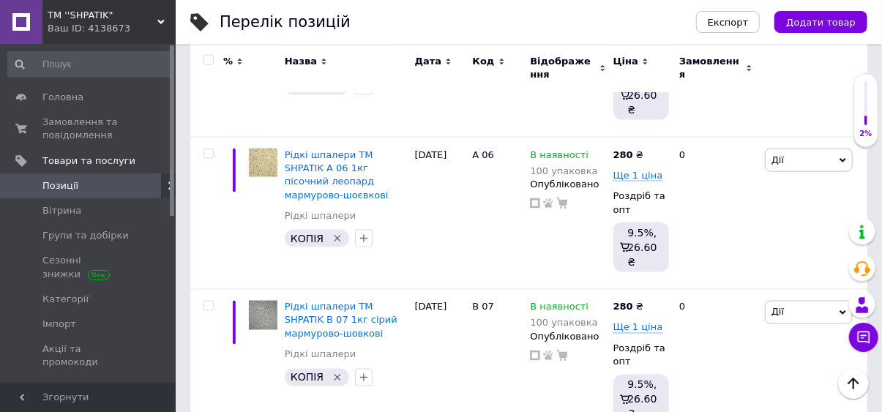
scroll to position [933, 0]
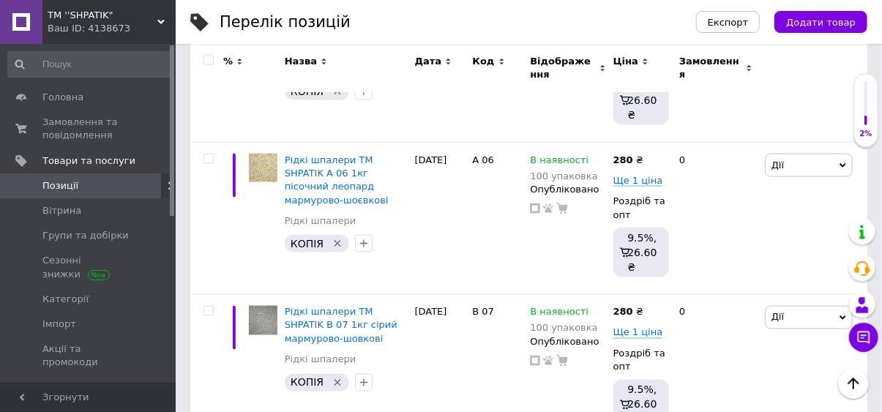
click at [361, 321] on span "Рідкі шпалери ТМ SHPATIK В 07 1кг сірий мармурово-шовкові" at bounding box center [341, 325] width 113 height 37
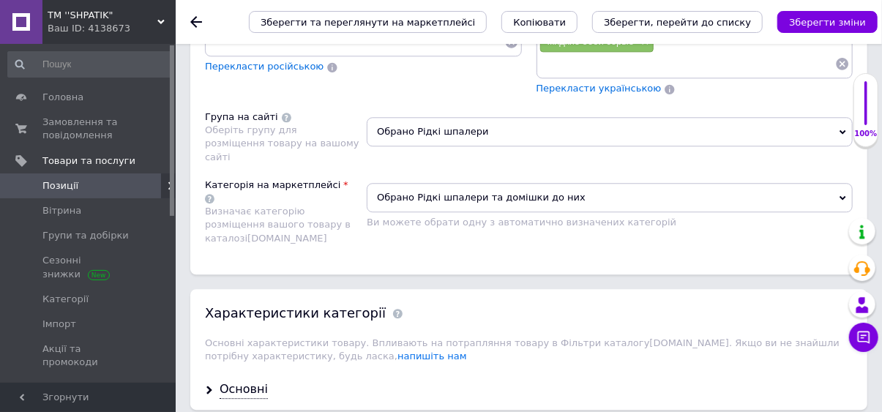
scroll to position [1727, 0]
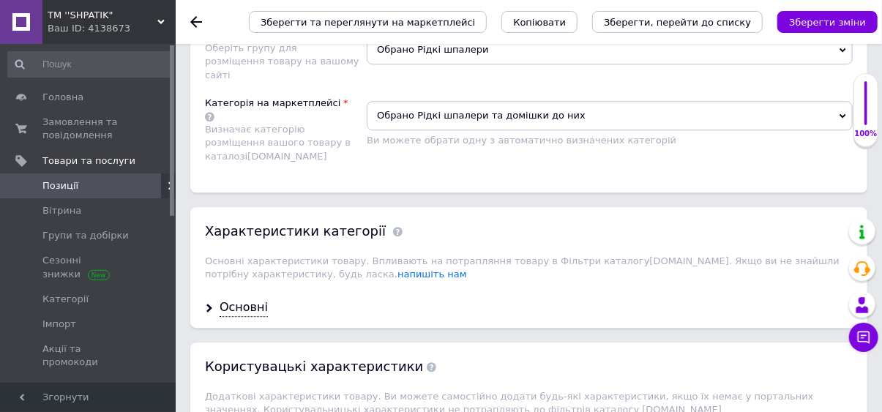
click at [246, 299] on div "Основні" at bounding box center [244, 307] width 48 height 17
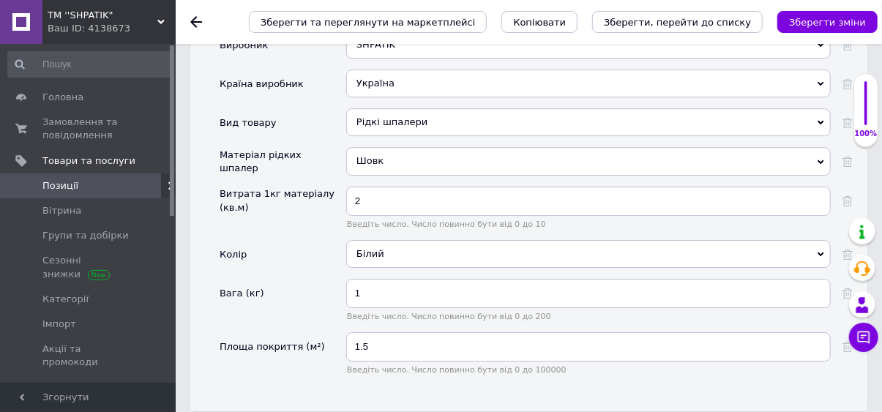
scroll to position [2028, 0]
click at [818, 250] on icon at bounding box center [821, 253] width 7 height 7
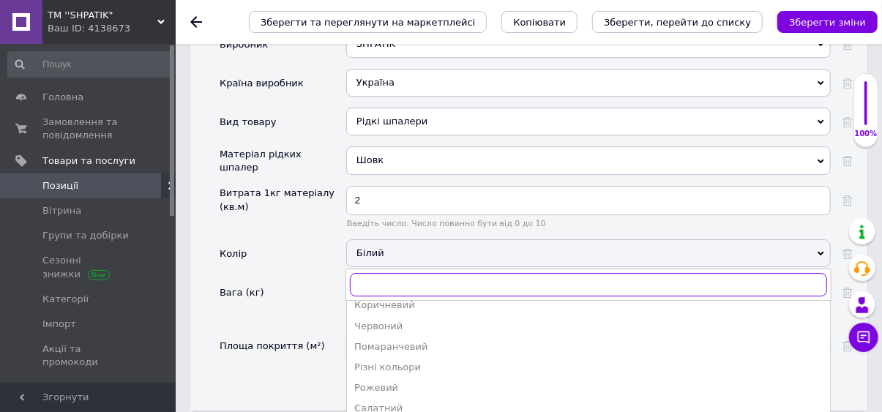
scroll to position [196, 0]
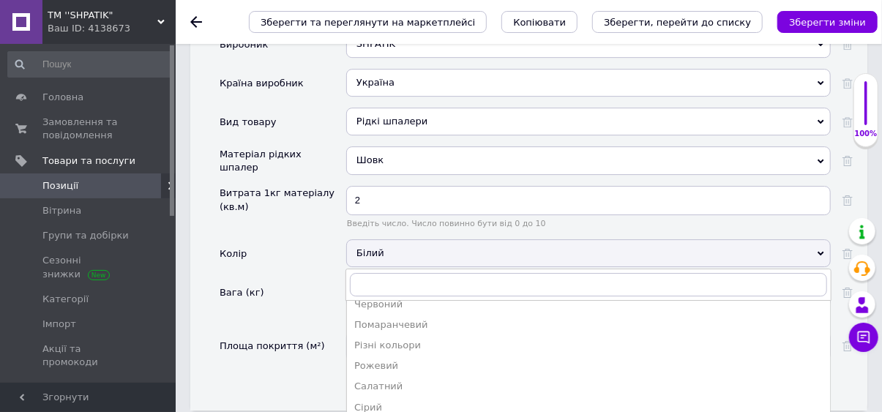
click at [376, 401] on div "Сірий" at bounding box center [588, 407] width 469 height 13
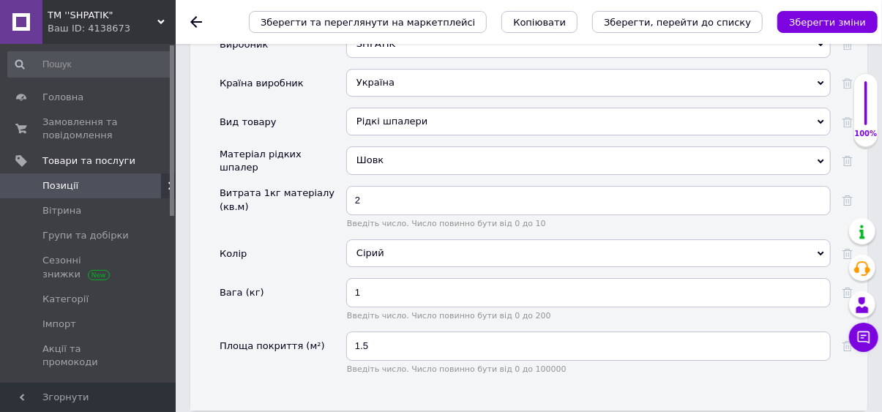
click at [827, 19] on icon "Зберегти зміни" at bounding box center [827, 22] width 77 height 11
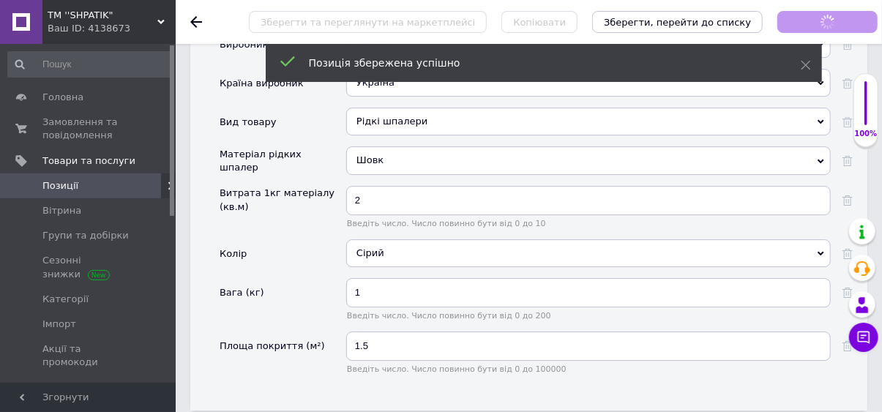
checkbox input "true"
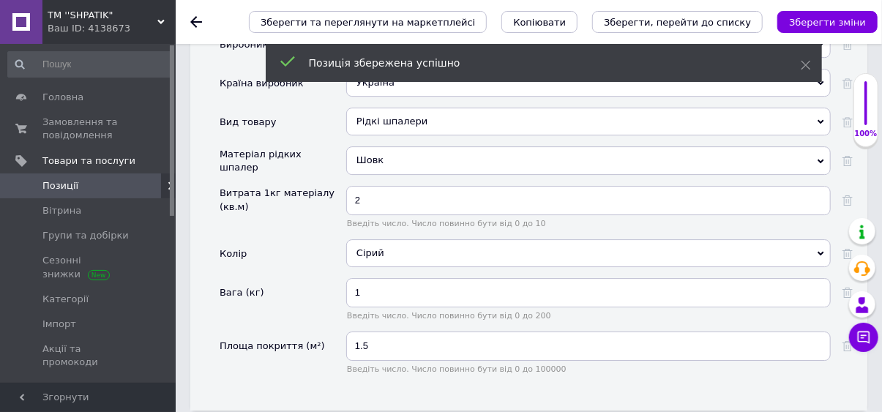
scroll to position [2042, 0]
click at [103, 187] on span "Позиції" at bounding box center [88, 185] width 93 height 13
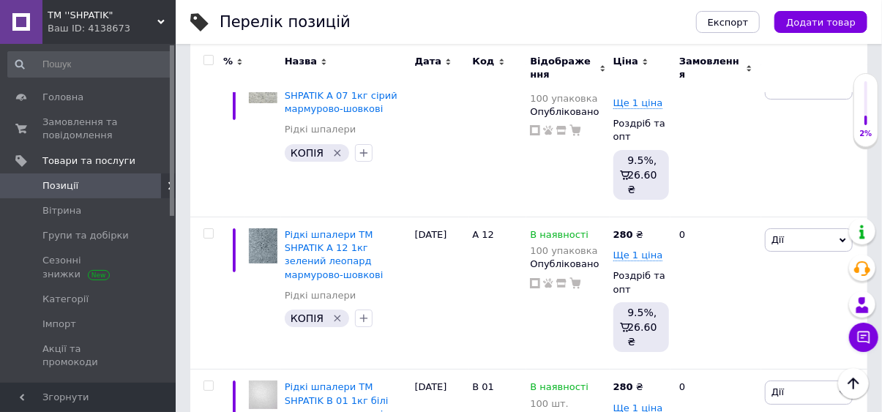
scroll to position [2385, 0]
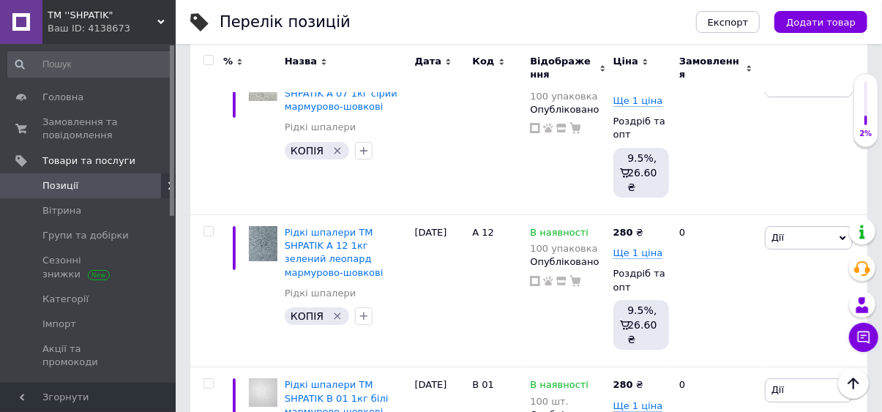
click at [357, 247] on span "Рідкі шпалери ТМ SHPATIK А 12 1кг зелений леопард мармурово-шовкові" at bounding box center [334, 252] width 99 height 51
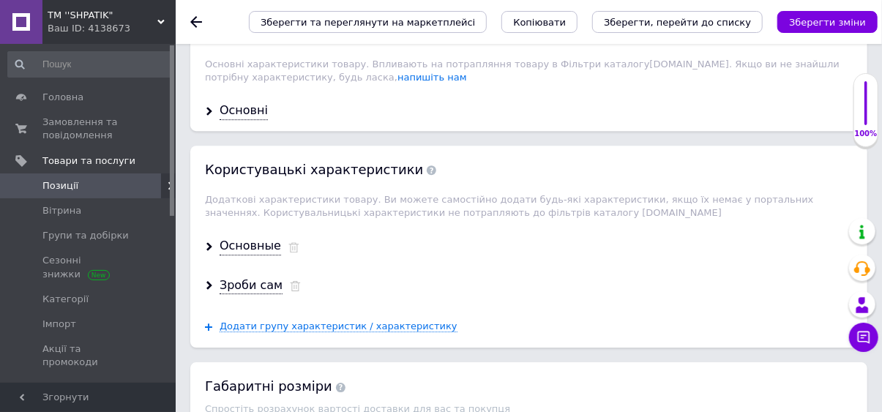
scroll to position [1903, 0]
click at [250, 101] on div "Основні" at bounding box center [244, 109] width 48 height 17
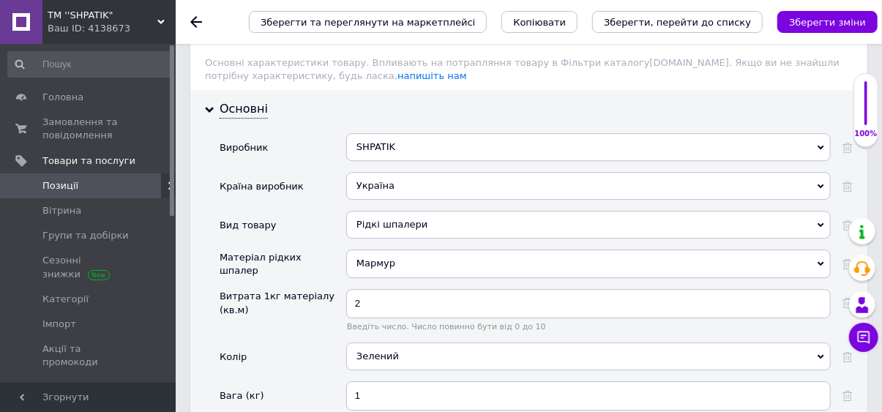
click at [828, 24] on icon "Зберегти зміни" at bounding box center [827, 22] width 77 height 11
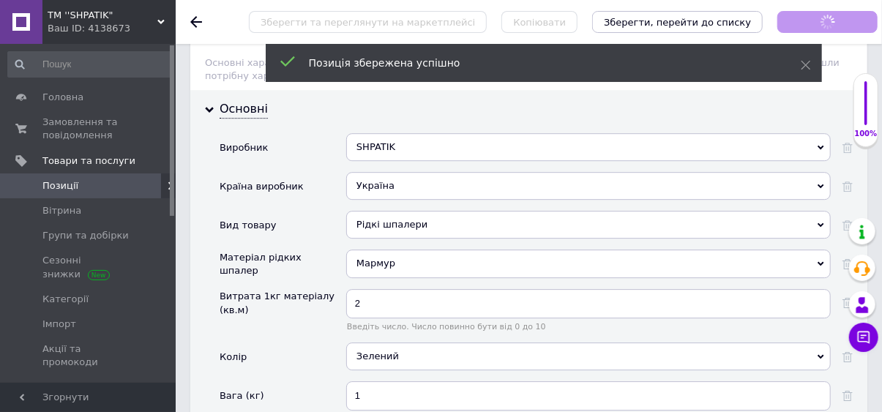
checkbox input "true"
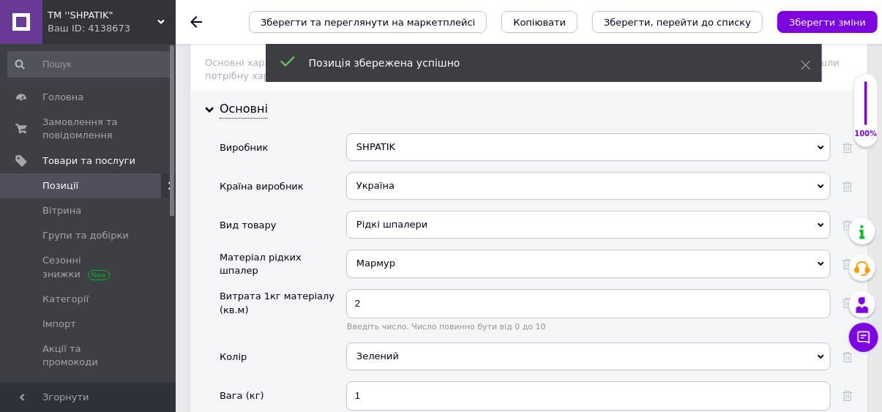
click at [113, 193] on link "Позиції" at bounding box center [89, 186] width 179 height 25
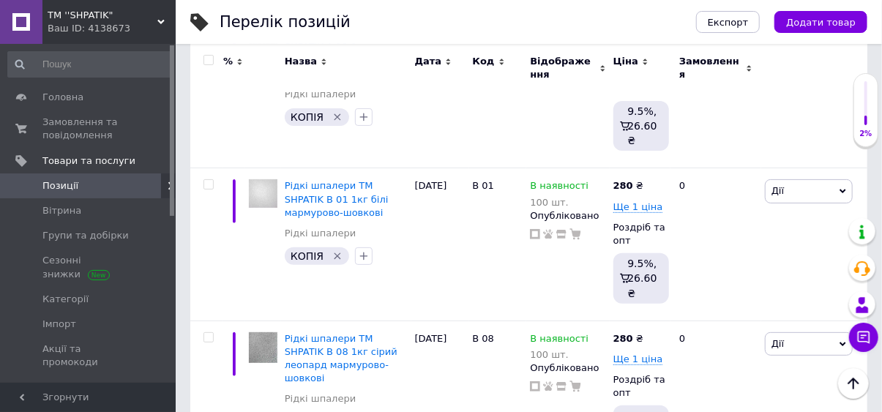
scroll to position [2584, 0]
click at [357, 191] on span "Рідкі шпалери ТМ SHPATIK В 01 1кг білі мармурово-шовкові" at bounding box center [337, 199] width 104 height 37
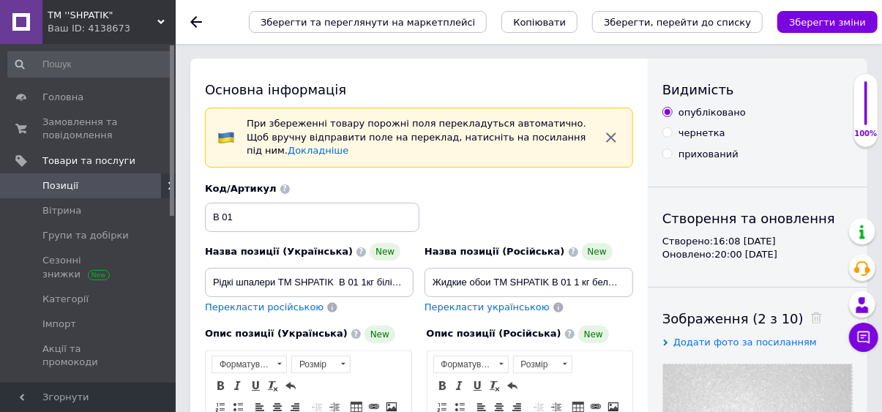
checkbox input "true"
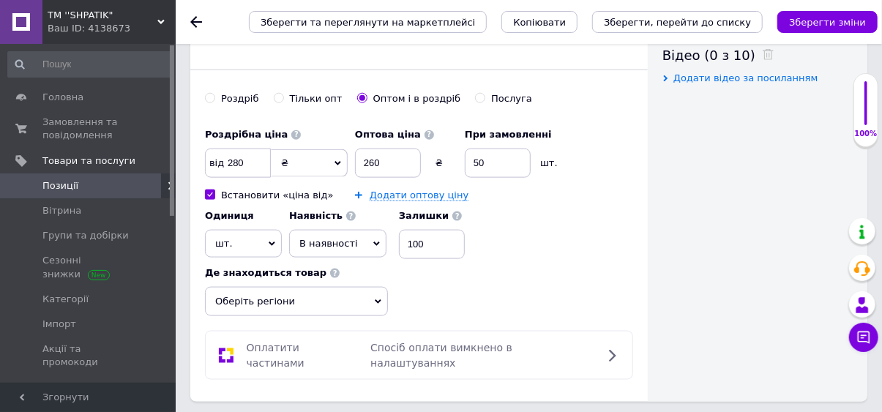
scroll to position [758, 0]
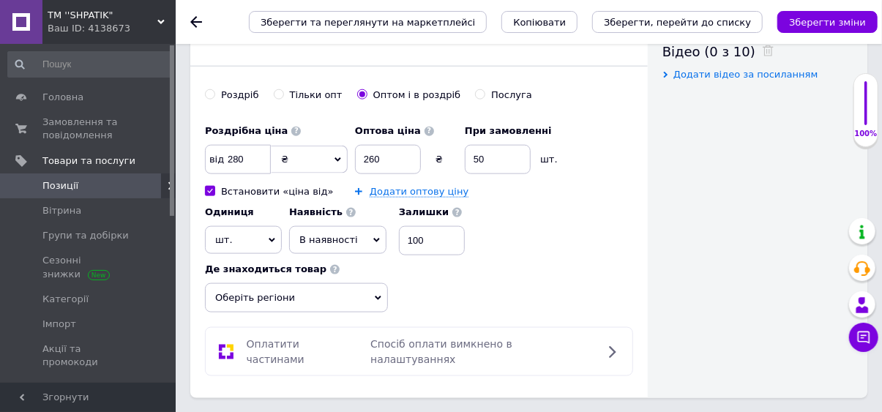
click at [209, 189] on input "Встановити «ціна від»" at bounding box center [210, 191] width 10 height 10
checkbox input "false"
click at [272, 242] on span "шт." at bounding box center [243, 240] width 77 height 28
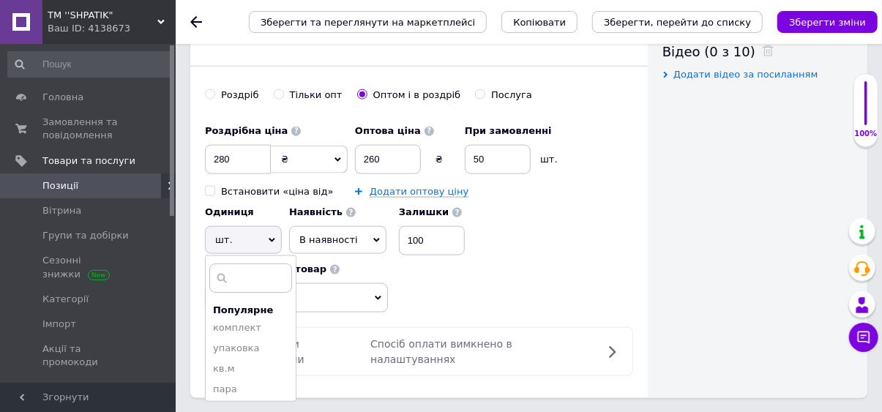
click at [244, 349] on li "упаковка" at bounding box center [251, 348] width 90 height 21
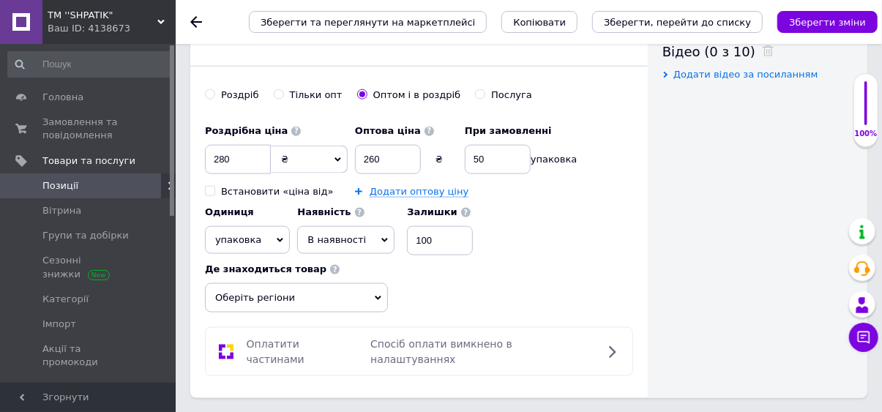
click at [820, 24] on icon "Зберегти зміни" at bounding box center [827, 22] width 77 height 11
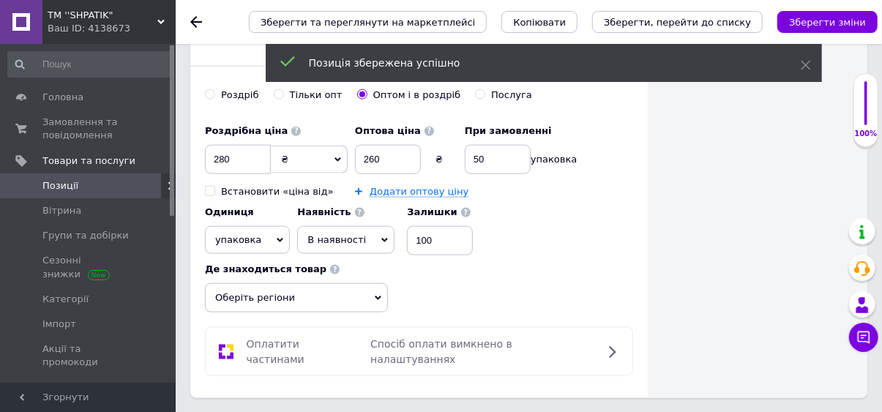
checkbox input "true"
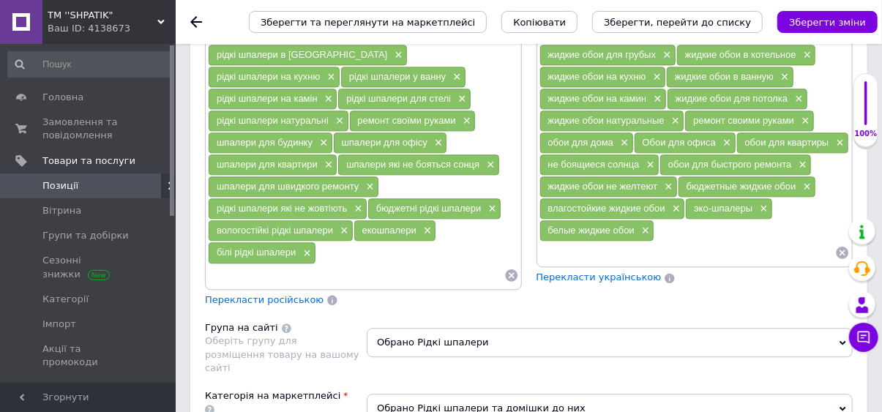
scroll to position [1445, 0]
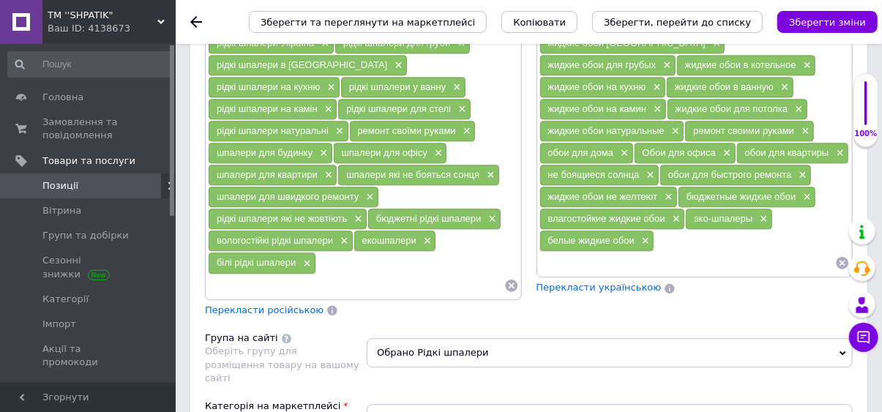
click at [61, 97] on span "Головна" at bounding box center [62, 97] width 41 height 13
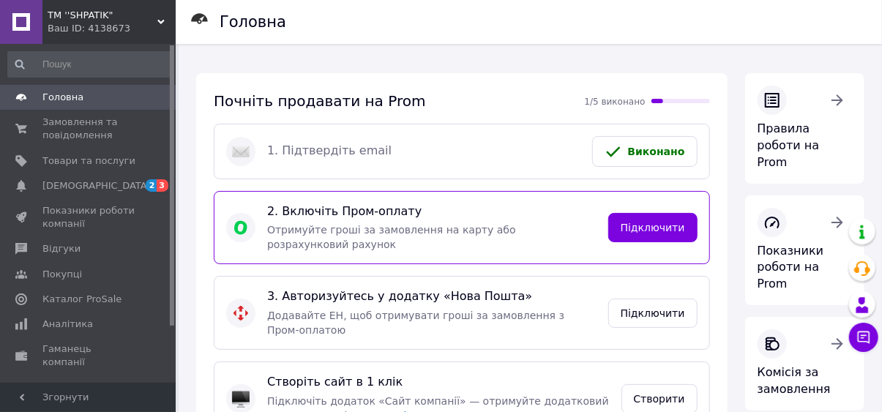
click at [664, 299] on link "Підключити" at bounding box center [652, 313] width 89 height 29
